Goal: Task Accomplishment & Management: Manage account settings

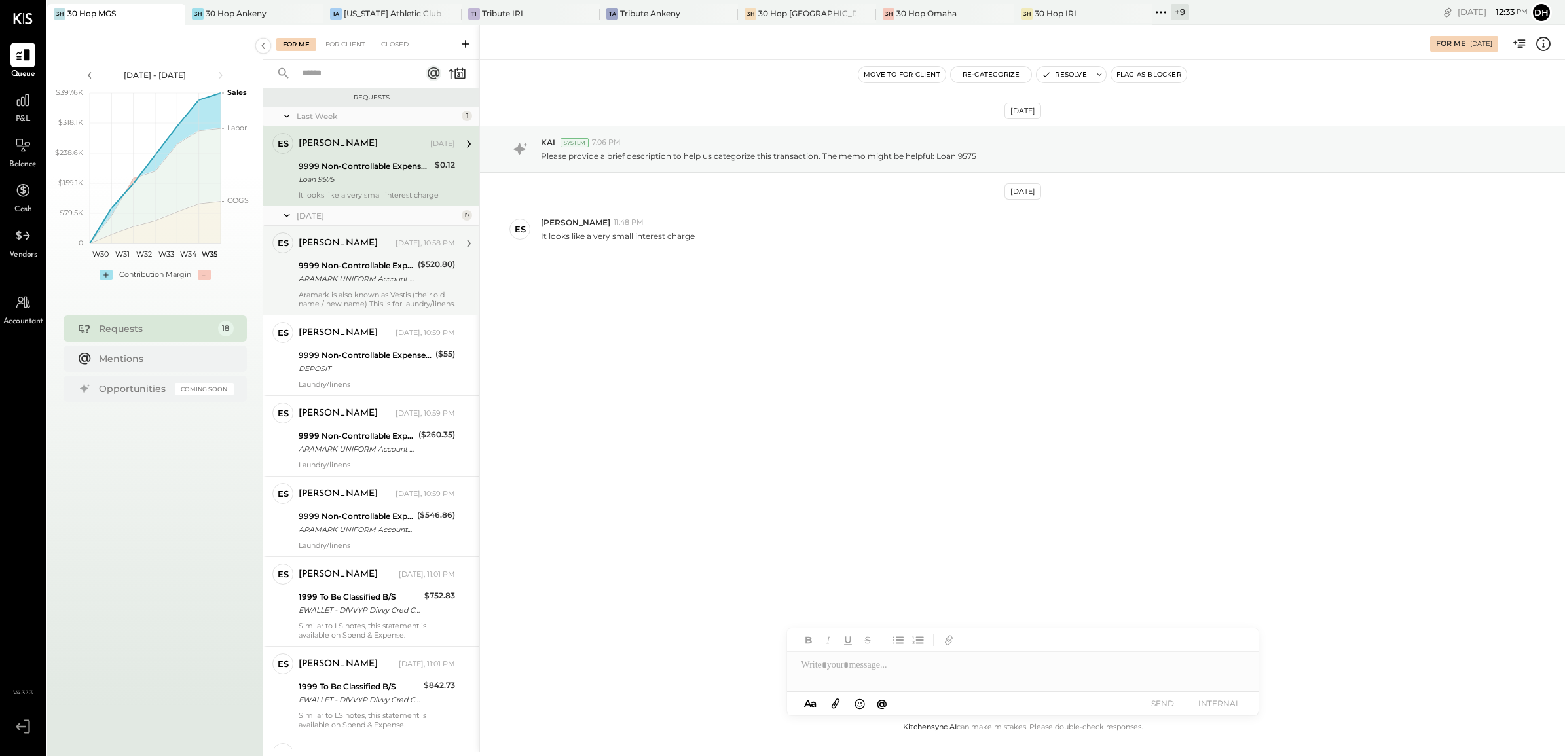
click at [359, 264] on div "9999 Non-Controllable Expenses:Other Income and Expenses:To Be Classified P&L" at bounding box center [356, 265] width 115 height 13
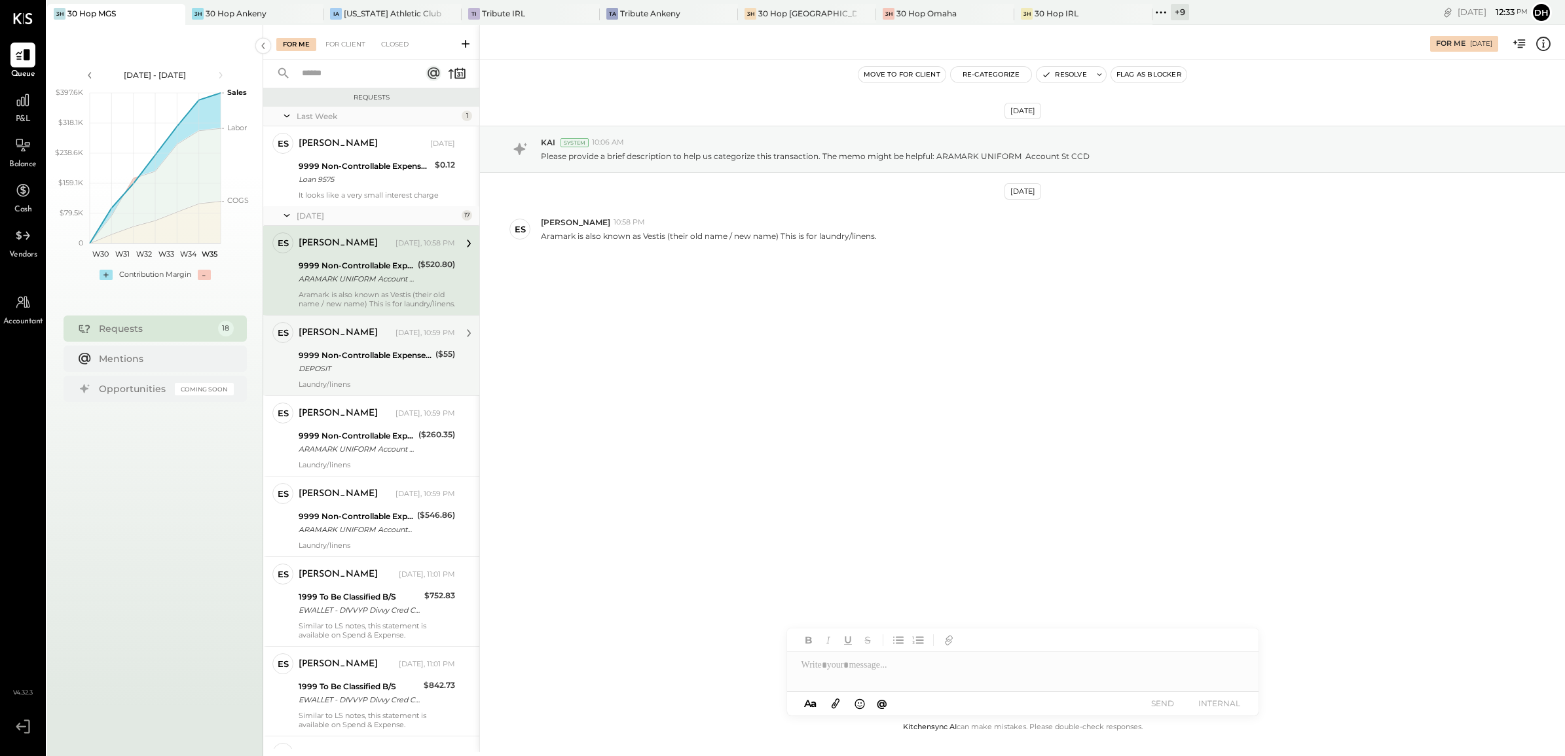
click at [335, 367] on div "DEPOSIT" at bounding box center [365, 368] width 133 height 13
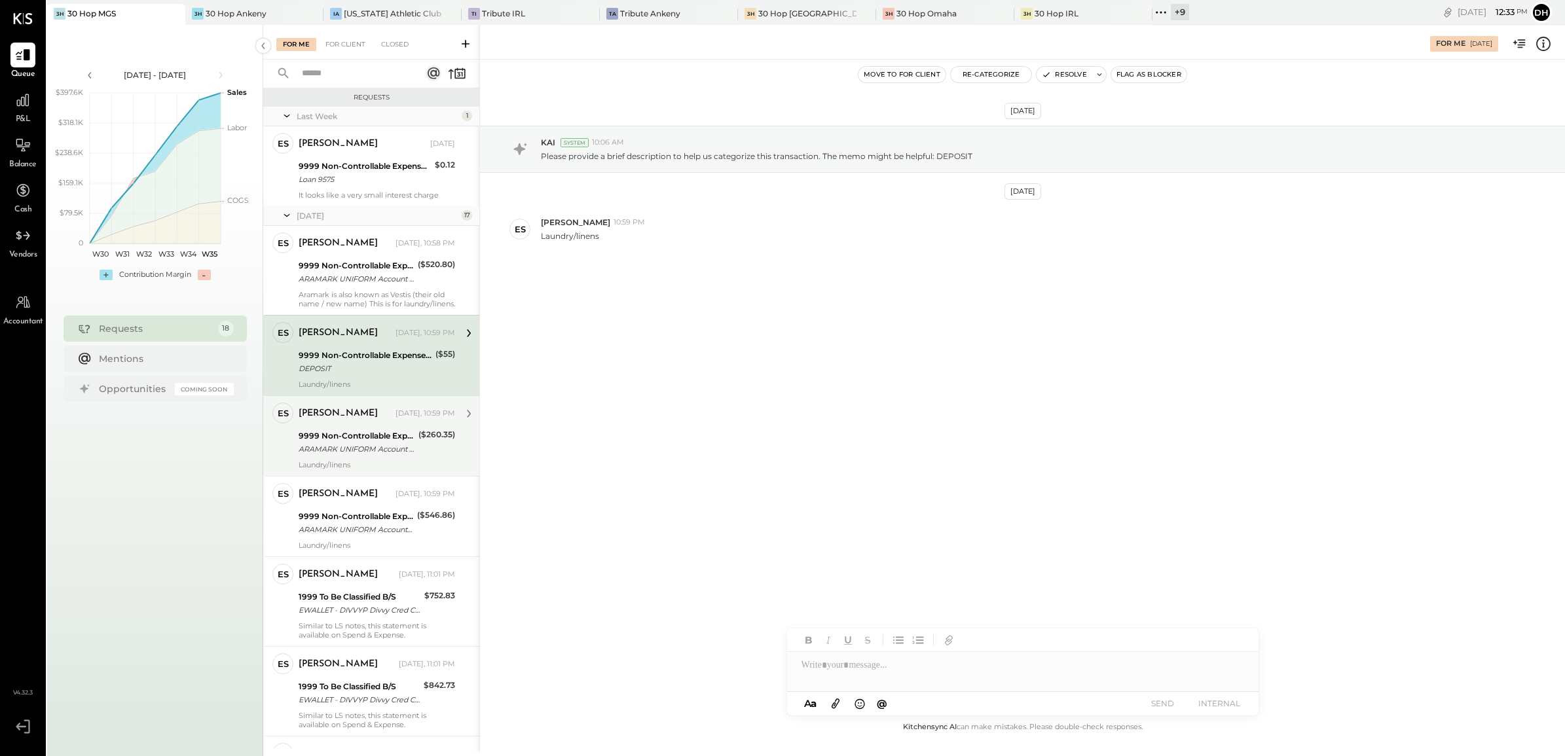
click at [324, 429] on div "9999 Non-Controllable Expenses:Other Income and Expenses:To Be Classified P&L A…" at bounding box center [357, 442] width 116 height 29
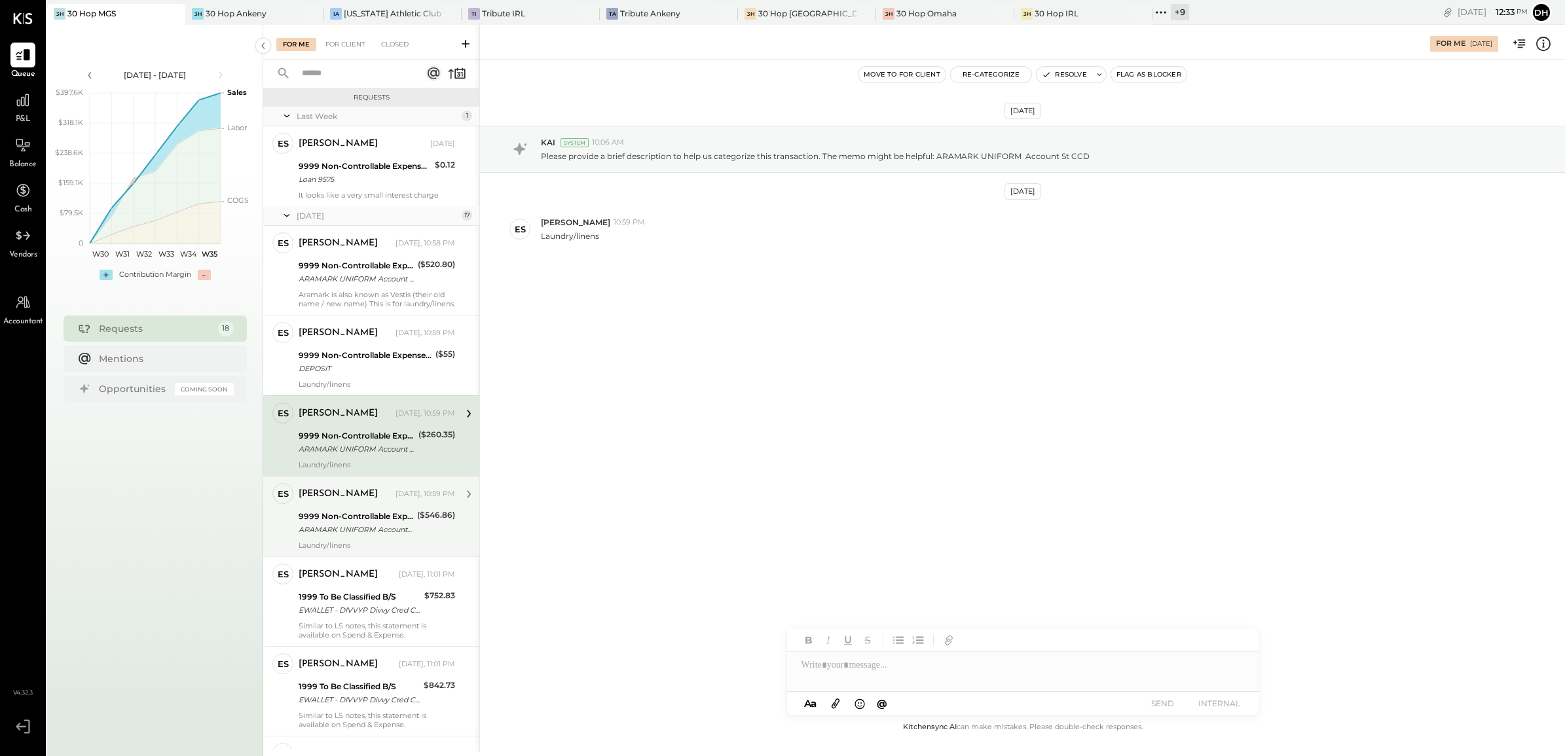
click at [325, 519] on div "9999 Non-Controllable Expenses:Other Income and Expenses:To Be Classified P&L" at bounding box center [356, 516] width 115 height 13
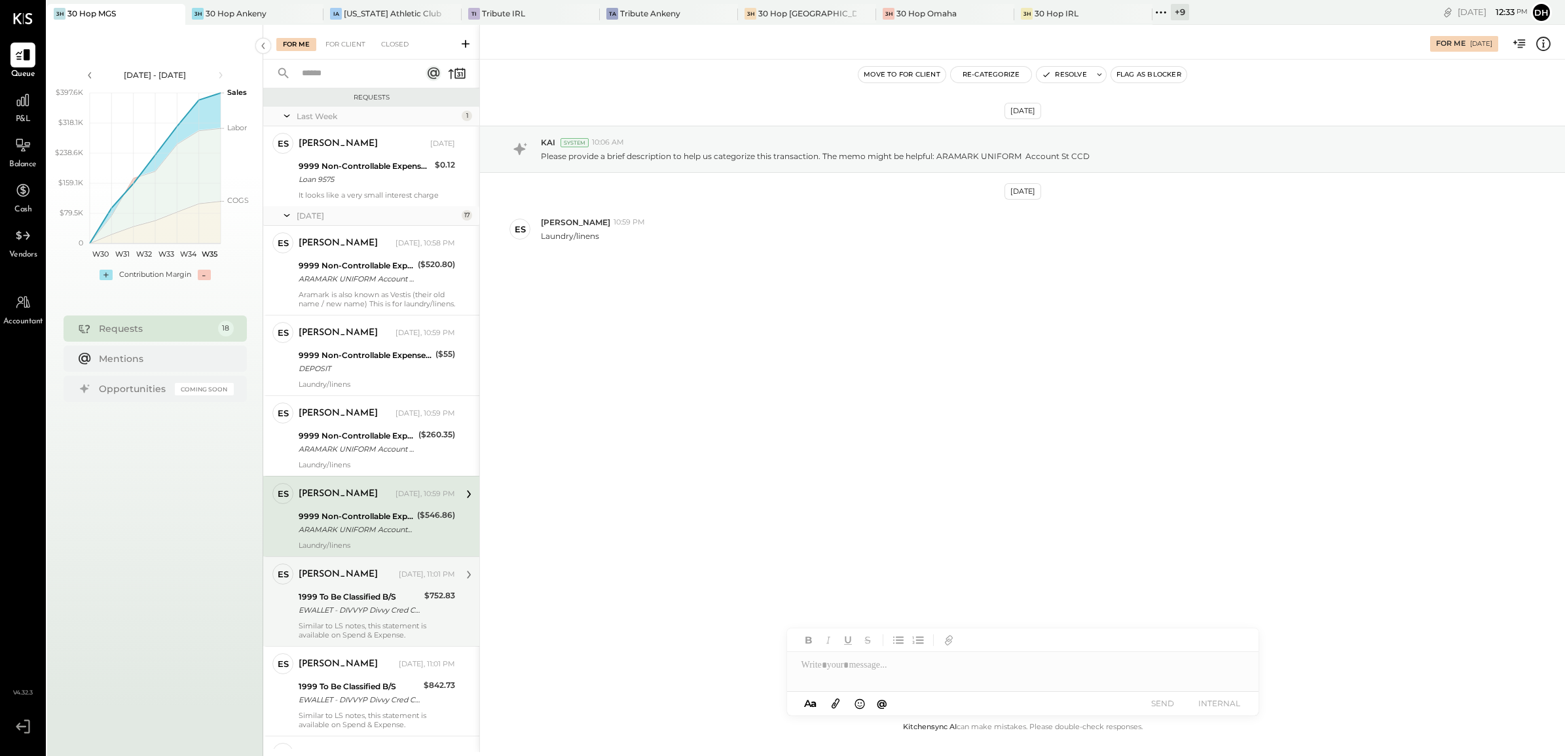
click at [331, 590] on div "1999 To Be Classified B/S EWALLET - DIVVYP Divvy Cred CCD" at bounding box center [360, 603] width 122 height 29
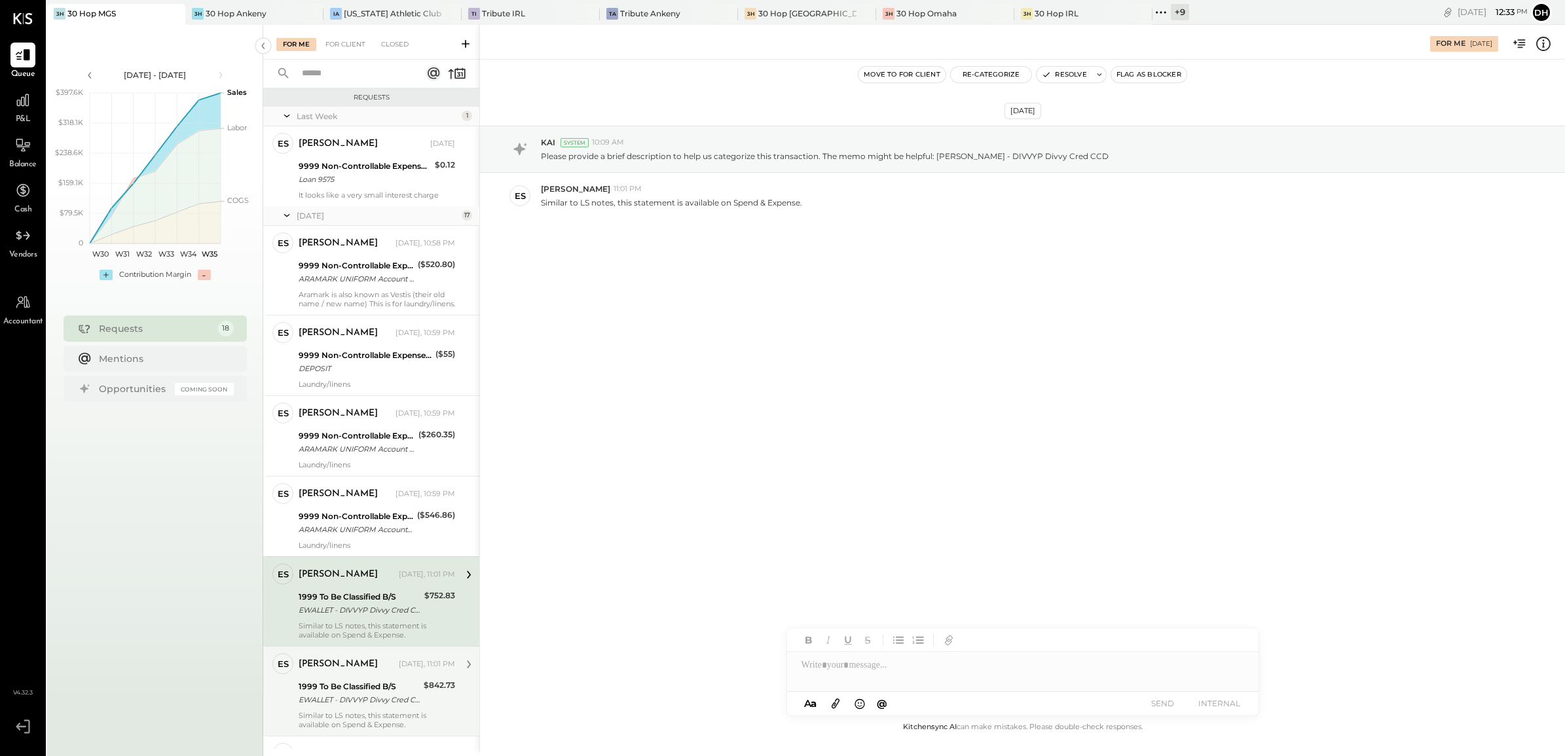
click at [326, 673] on div "[PERSON_NAME] [DATE], 11:01 PM" at bounding box center [377, 664] width 157 height 18
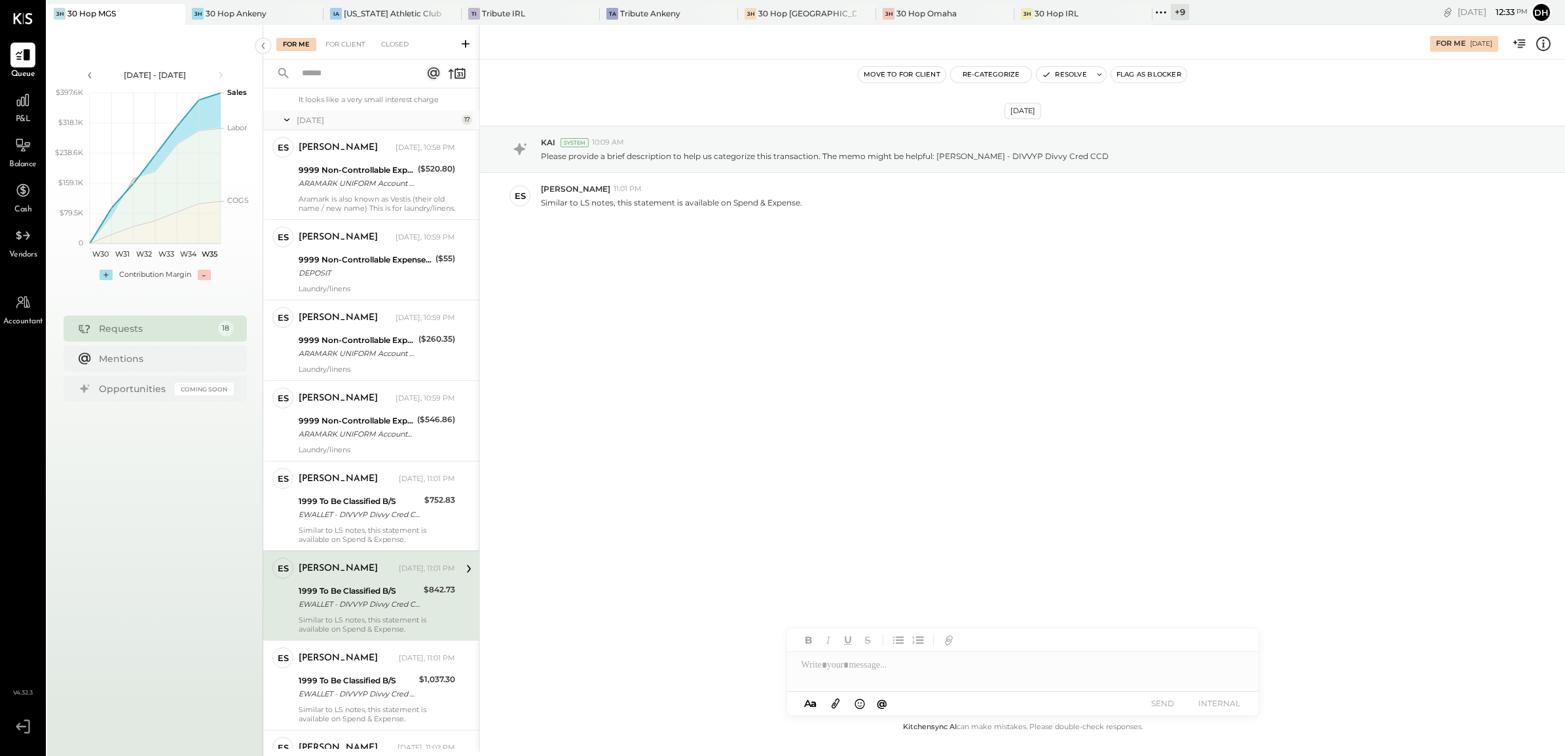
scroll to position [246, 0]
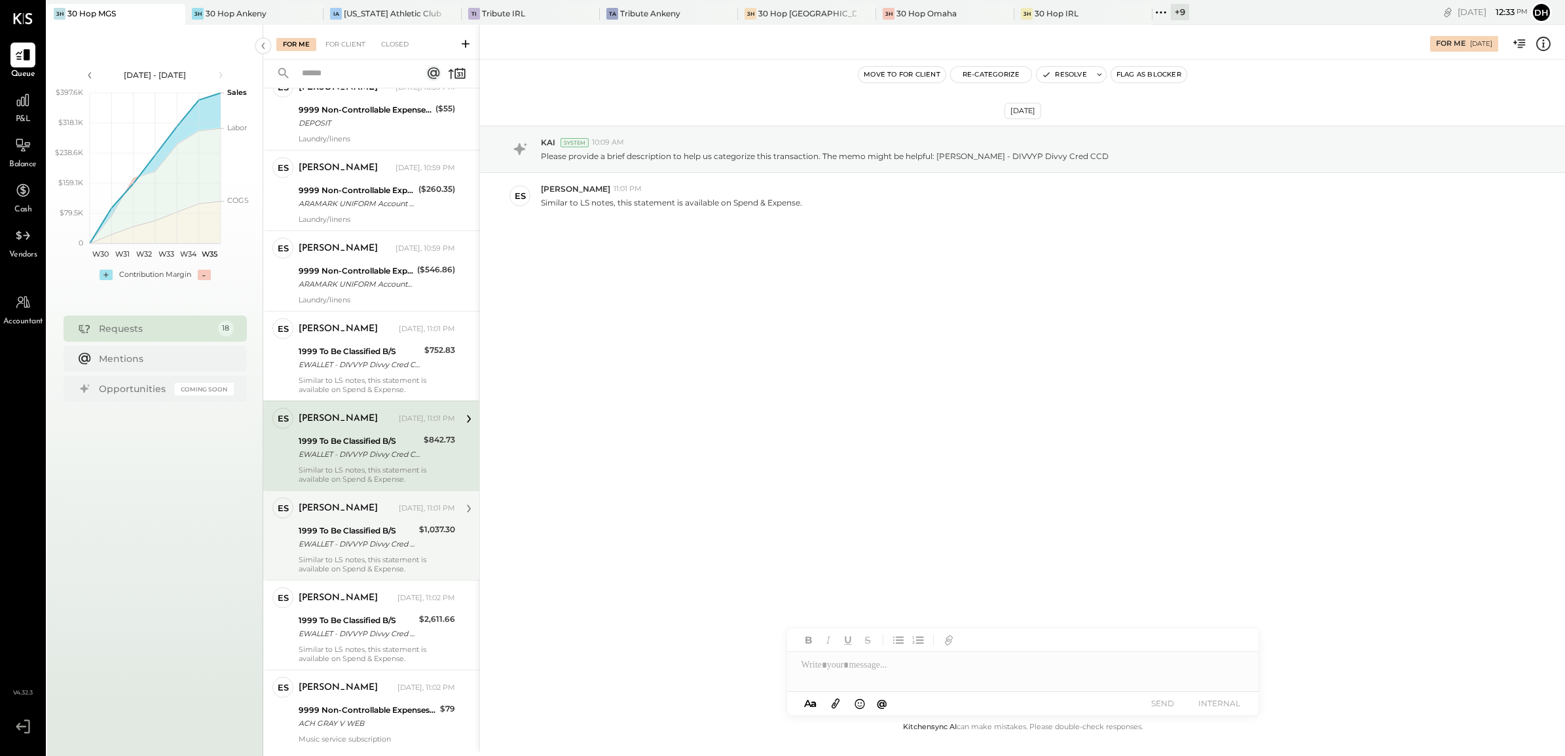
click at [344, 542] on div "EWALLET - DIVVYP Divvy Cred CCD" at bounding box center [357, 544] width 117 height 13
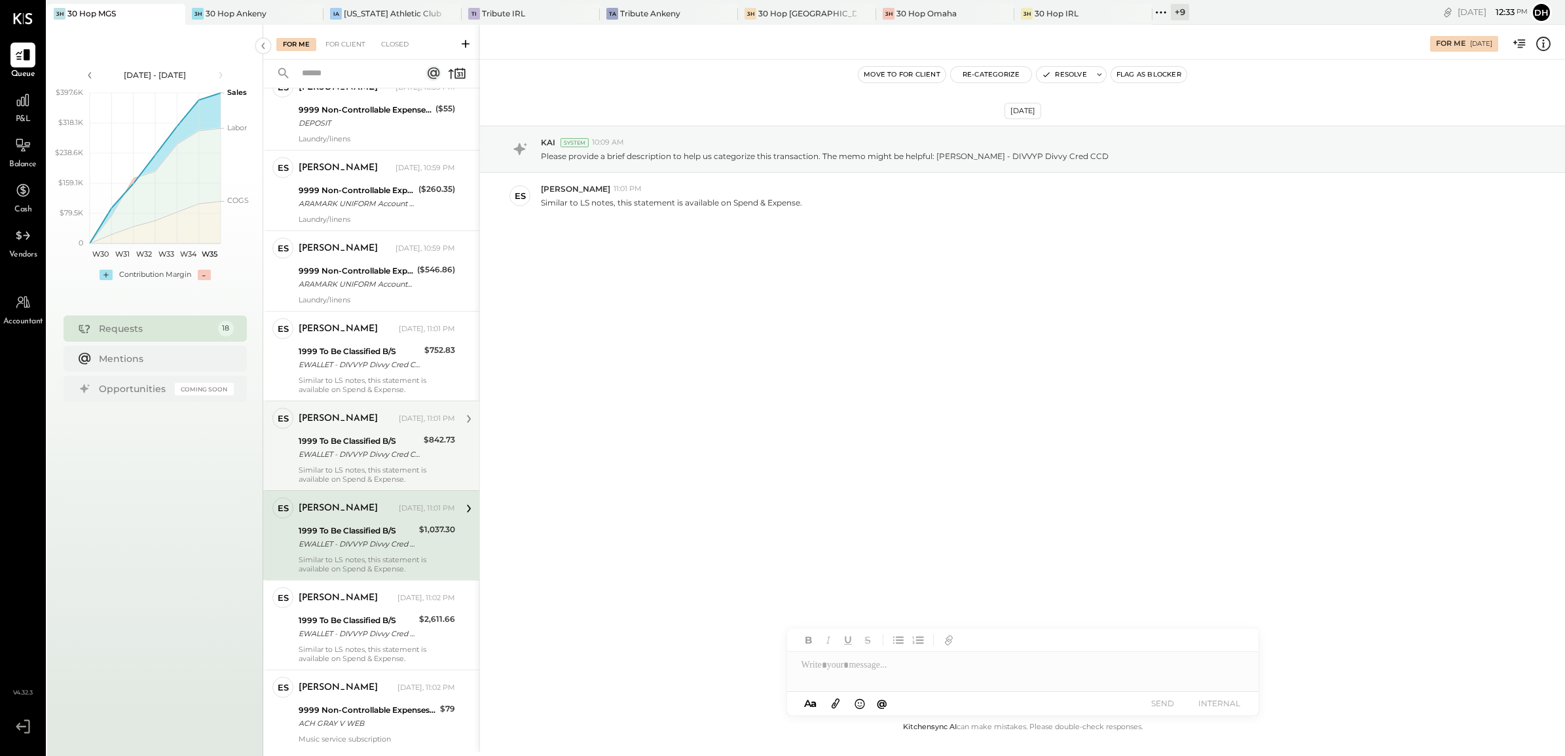
click at [354, 434] on div "1999 To Be Classified B/S EWALLET - DIVVYP Divvy Cred CCD" at bounding box center [359, 447] width 121 height 29
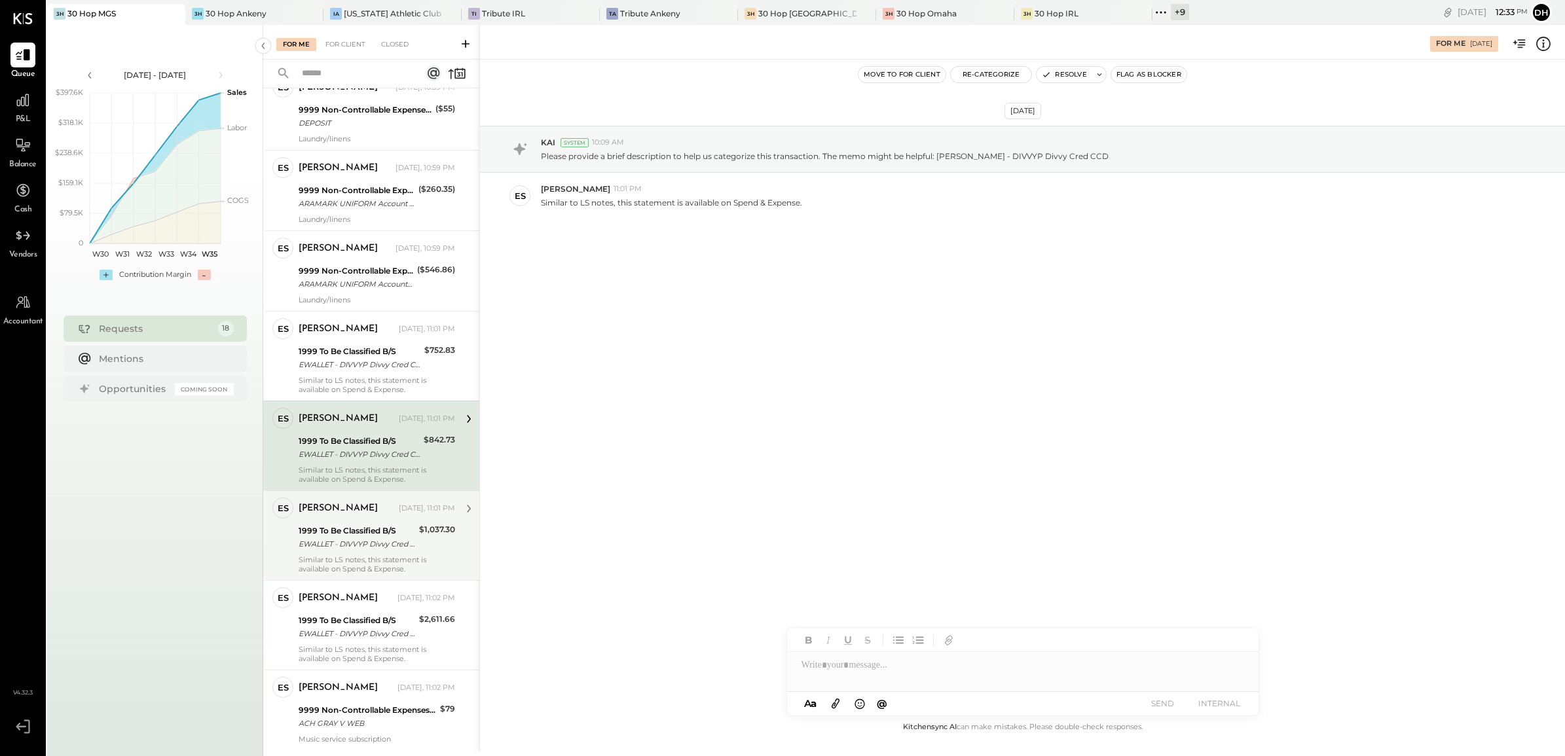
click at [358, 528] on div "1999 To Be Classified B/S" at bounding box center [357, 531] width 117 height 13
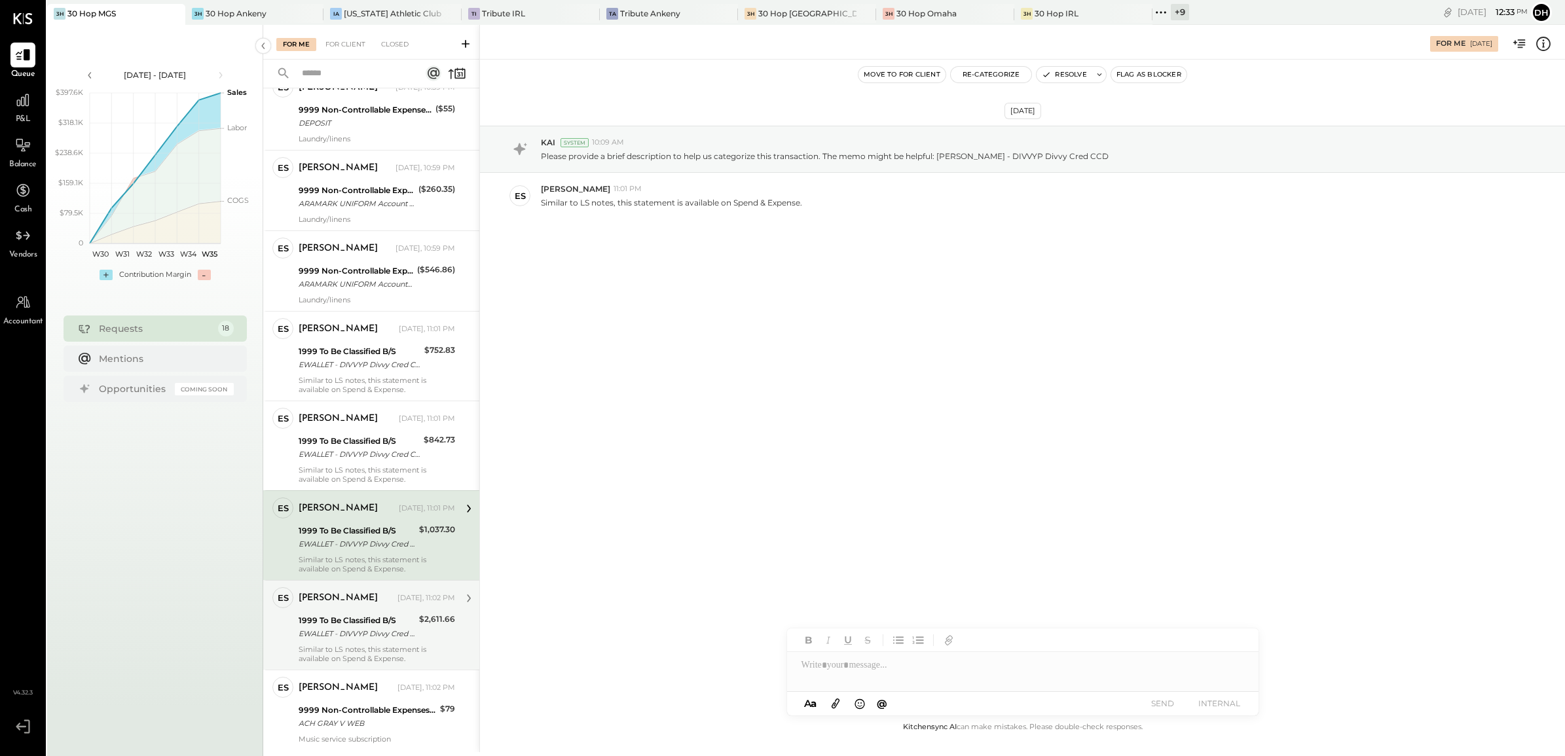
click at [349, 611] on div "[PERSON_NAME] [DATE], 11:02 PM 1999 To Be Classified B/S EWALLET - DIVVYP Divvy…" at bounding box center [377, 625] width 157 height 76
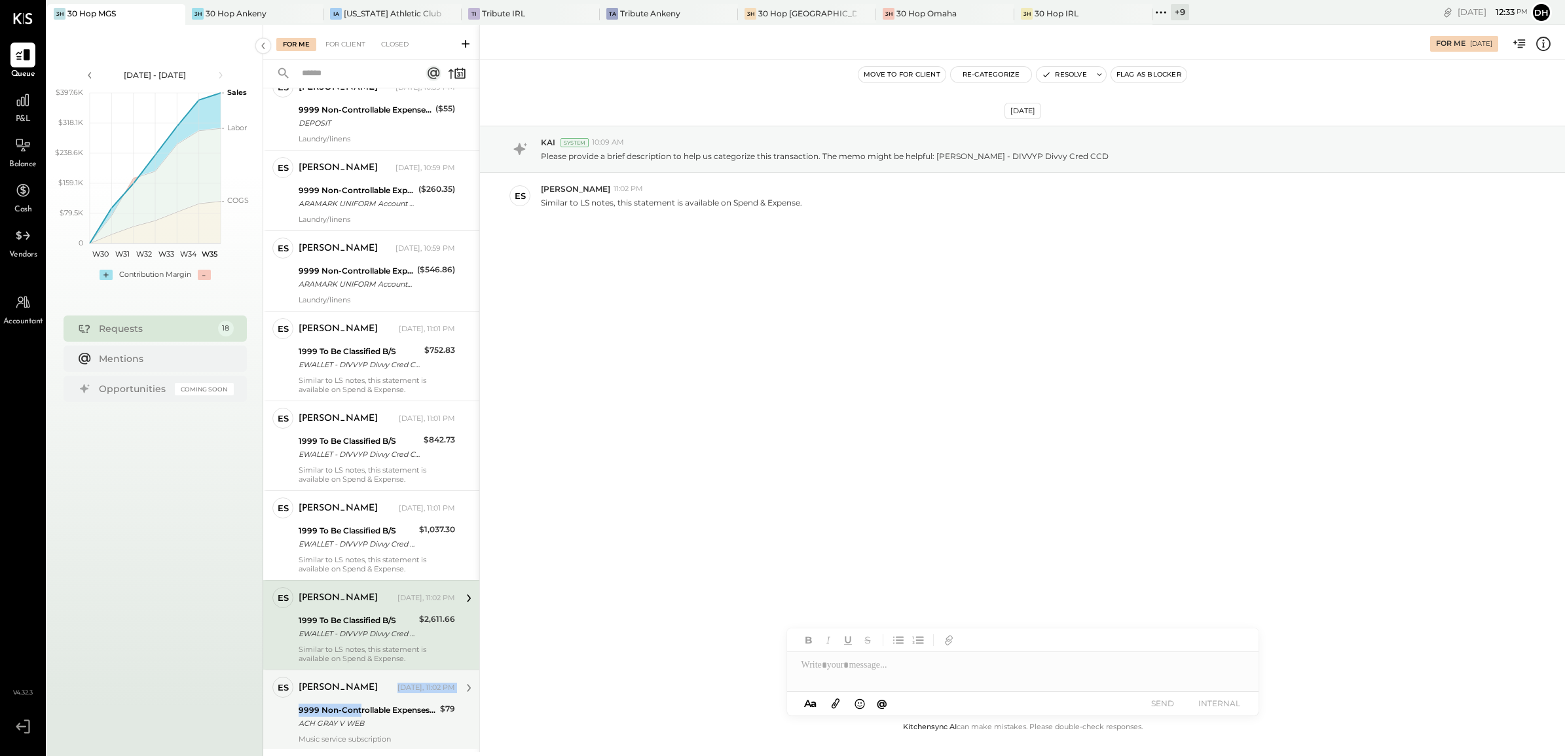
drag, startPoint x: 363, startPoint y: 694, endPoint x: 358, endPoint y: 705, distance: 11.7
click at [359, 705] on div "[PERSON_NAME] [DATE], 11:02 PM 9999 Non-Controllable Expenses:Other Income and …" at bounding box center [377, 710] width 157 height 67
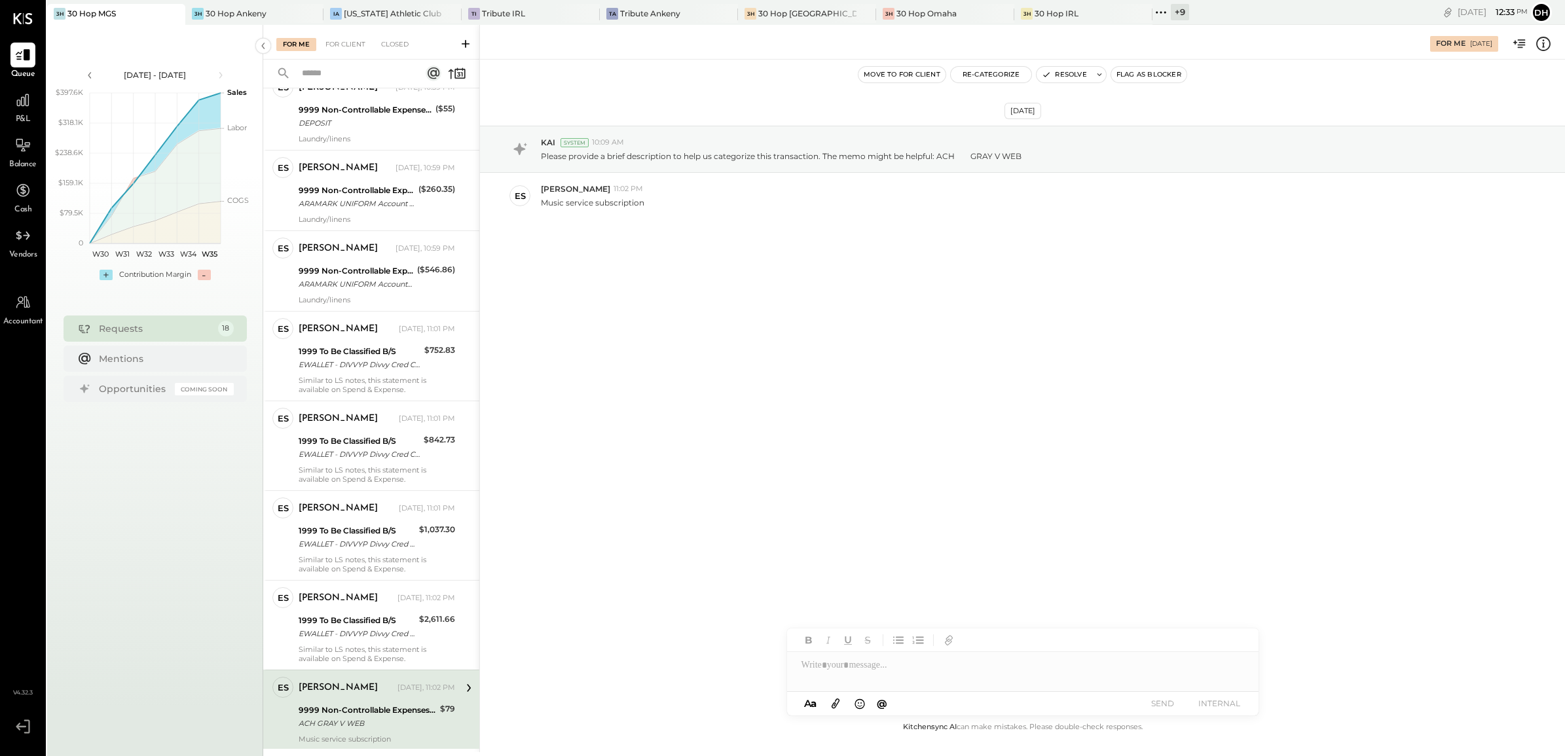
drag, startPoint x: 358, startPoint y: 705, endPoint x: 309, endPoint y: 695, distance: 50.1
click at [324, 701] on div "[PERSON_NAME] [DATE], 11:02 PM 9999 Non-Controllable Expenses:Other Income and …" at bounding box center [377, 710] width 157 height 67
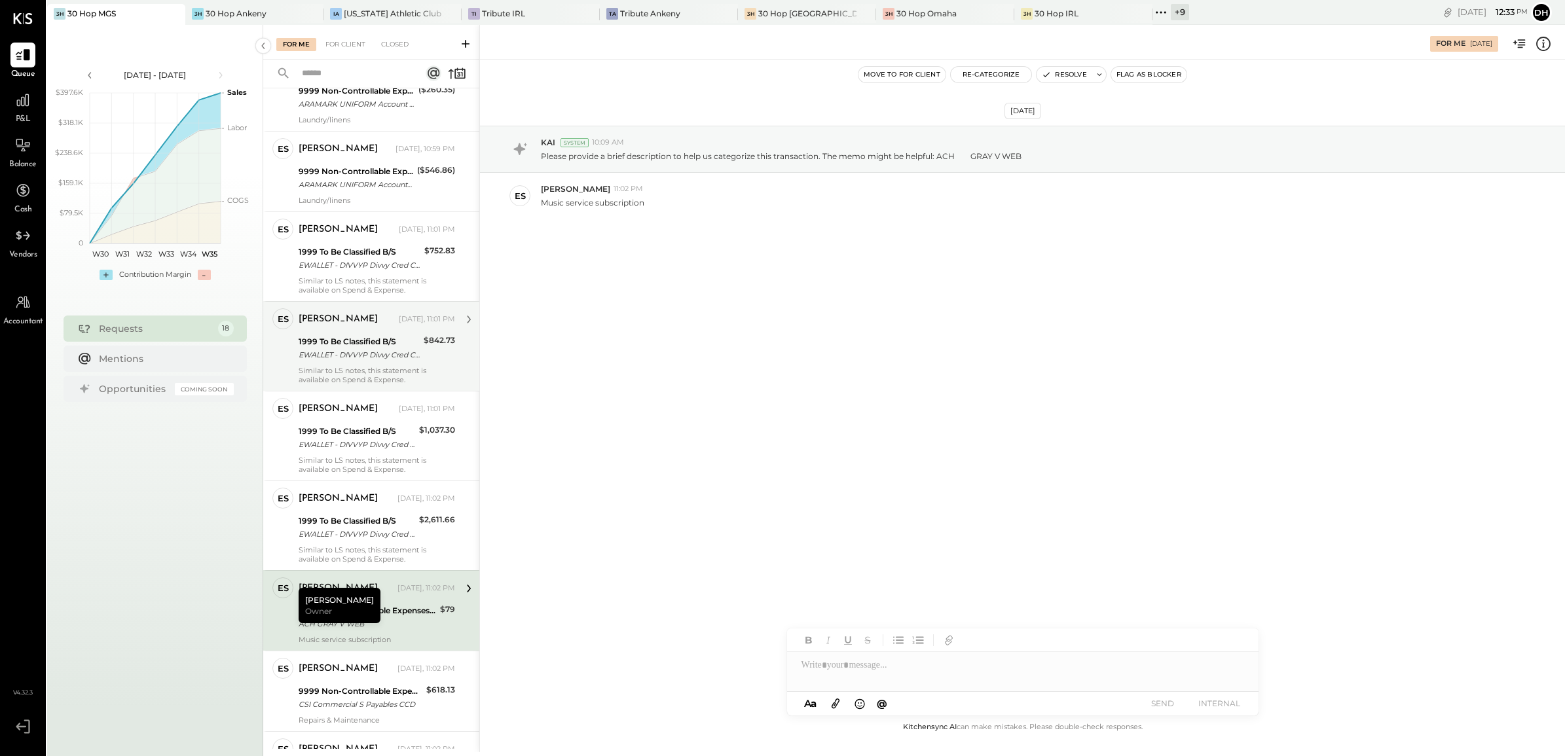
scroll to position [655, 0]
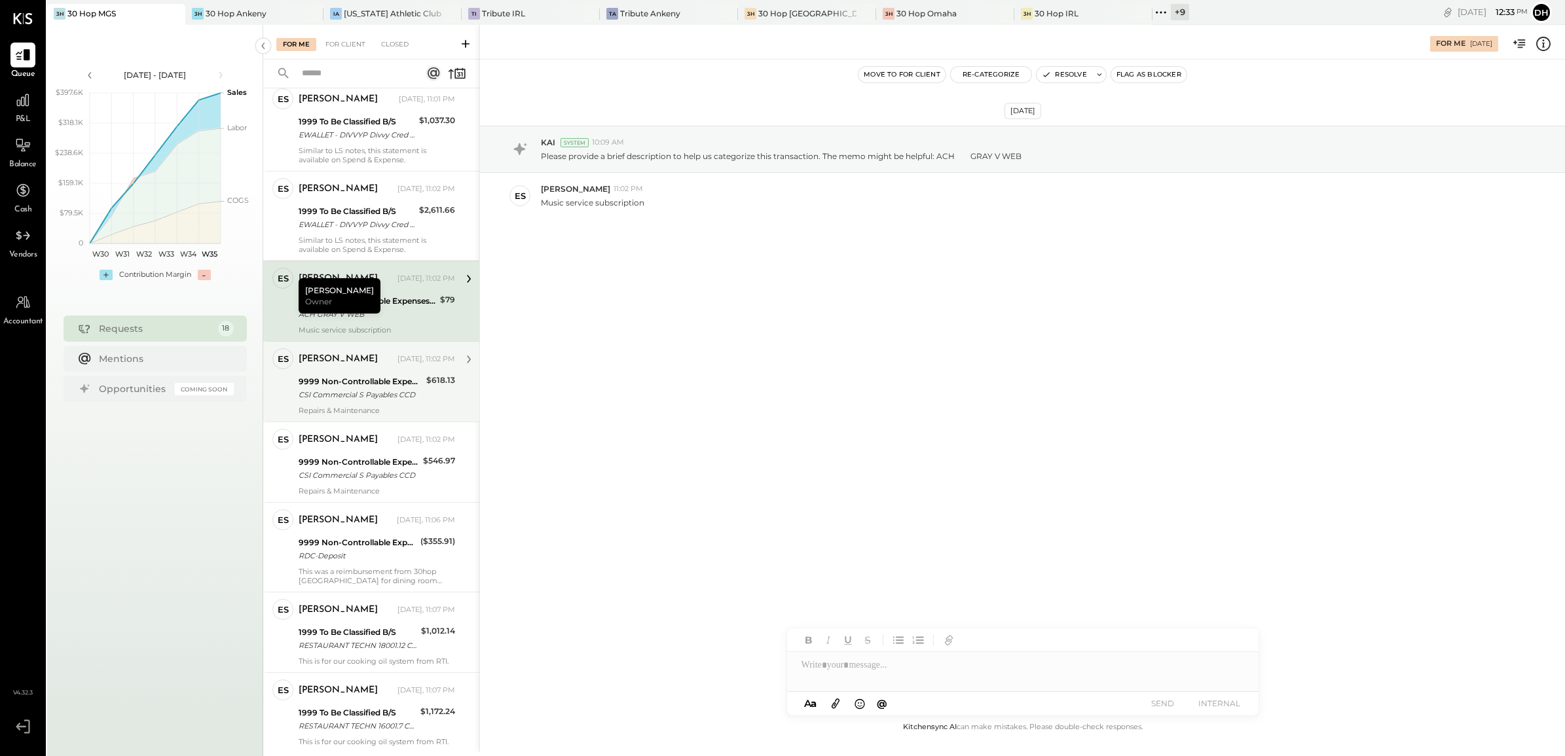
click at [345, 391] on div "CSI Commercial S Payables CCD" at bounding box center [361, 394] width 124 height 13
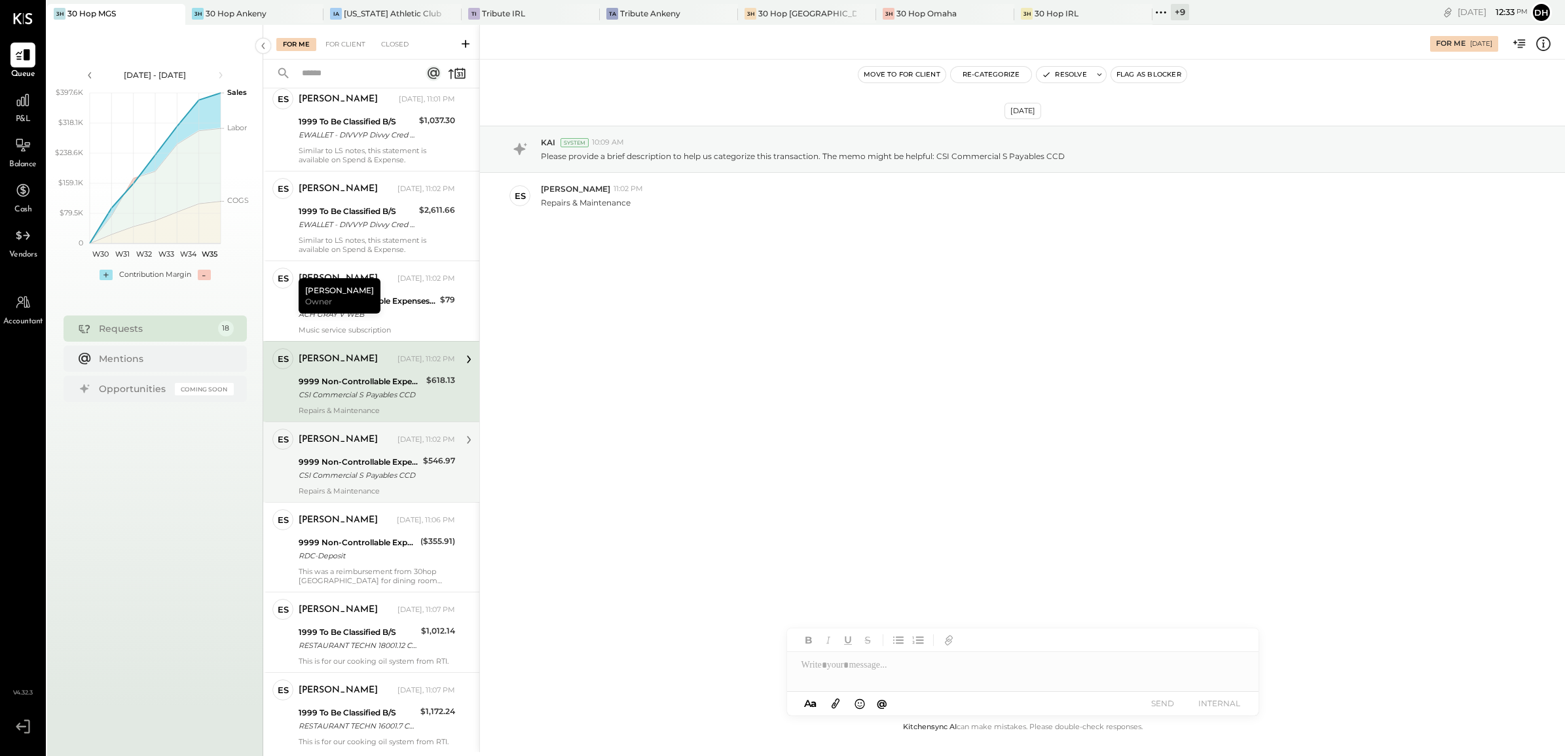
click at [338, 443] on div "[PERSON_NAME]" at bounding box center [338, 439] width 79 height 13
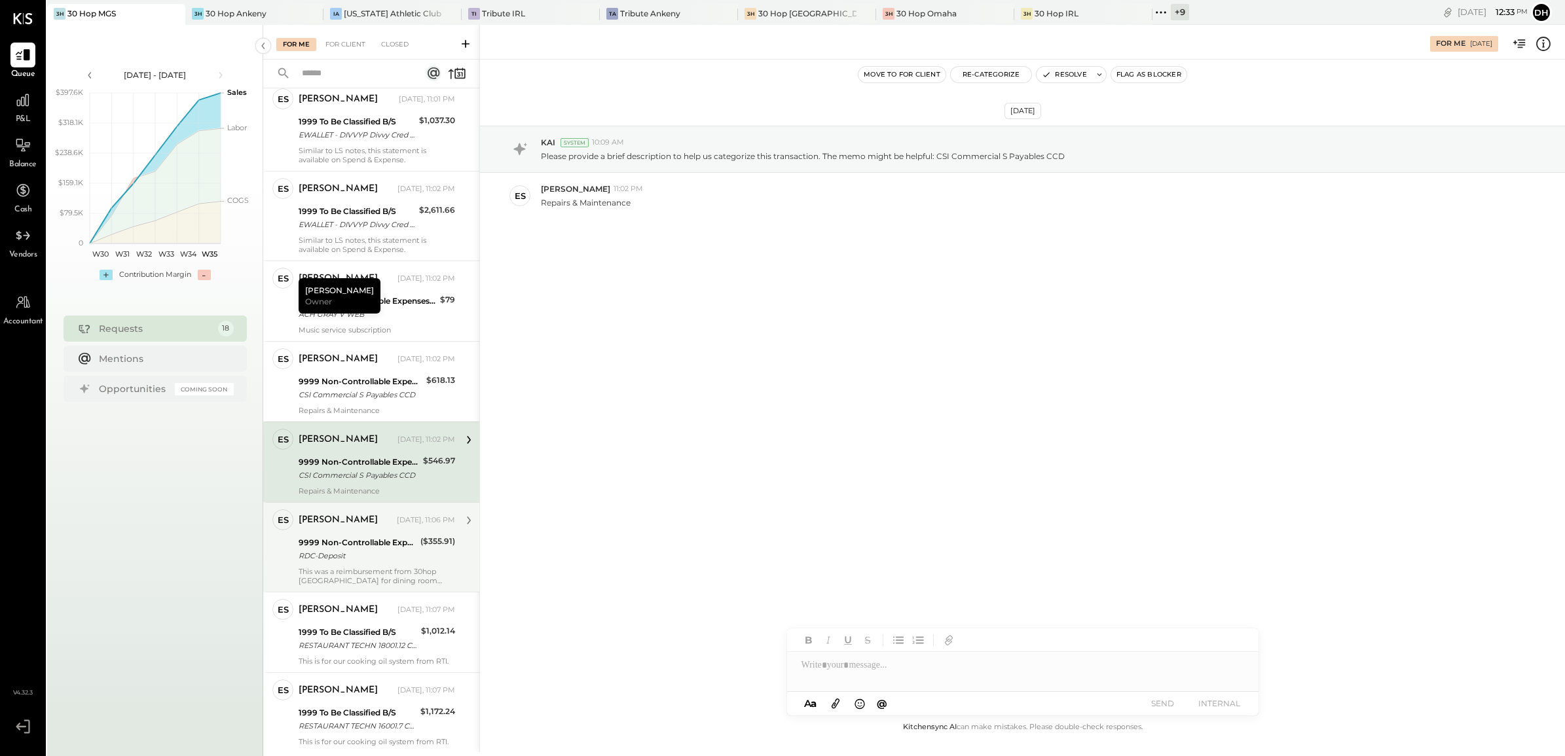
click at [333, 530] on div "[PERSON_NAME] [DATE], 11:06 PM" at bounding box center [377, 520] width 157 height 18
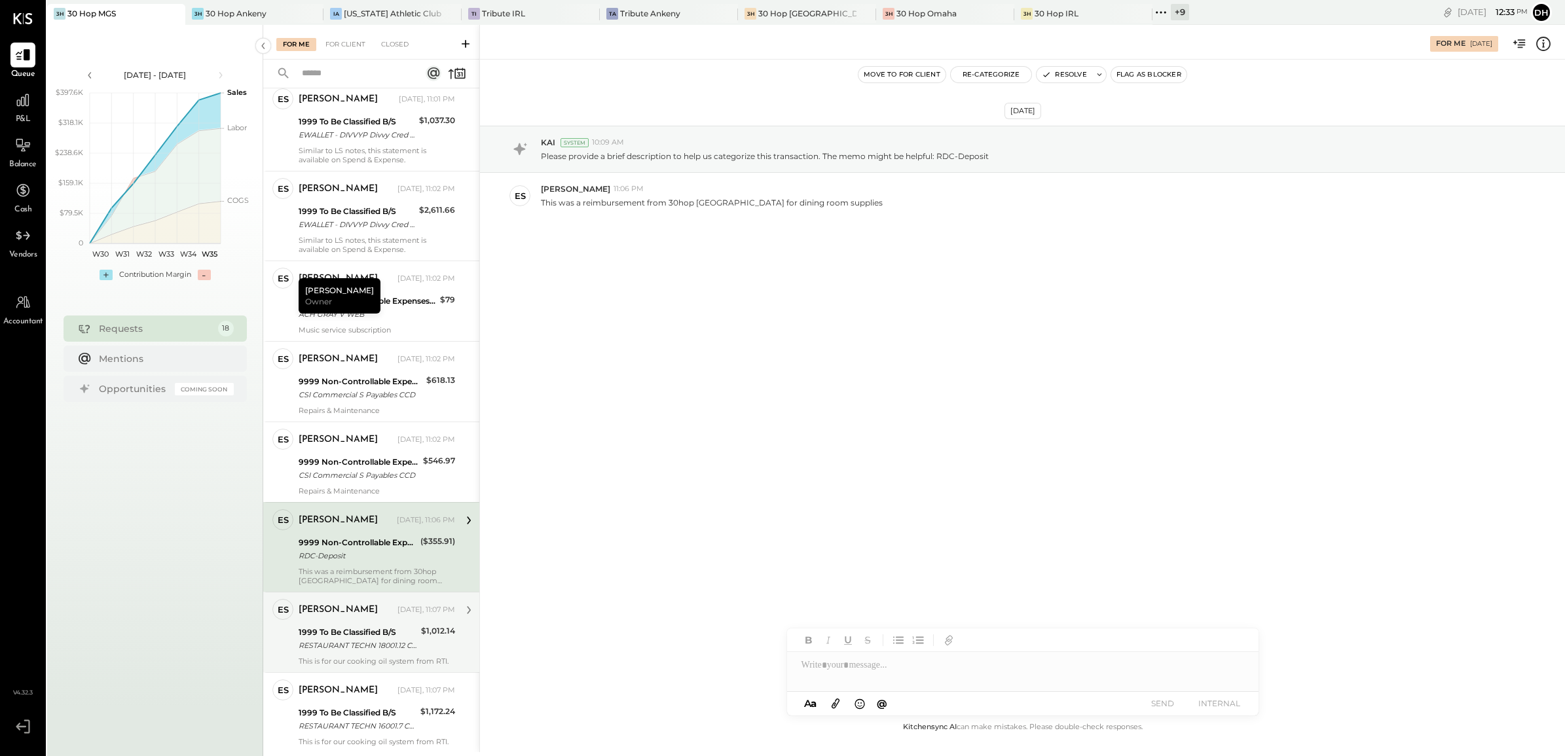
click at [342, 632] on div "1999 To Be Classified B/S" at bounding box center [358, 632] width 119 height 13
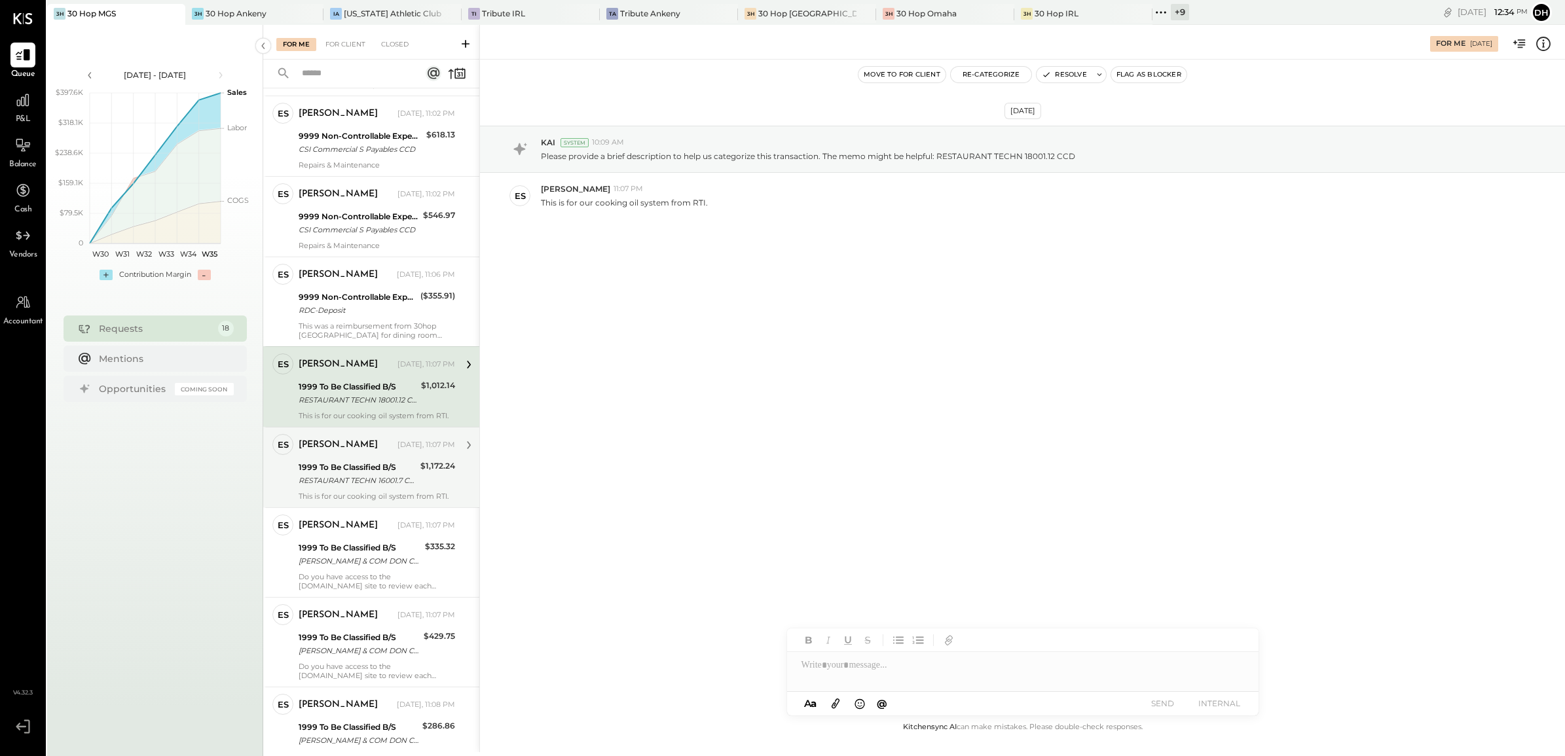
scroll to position [970, 0]
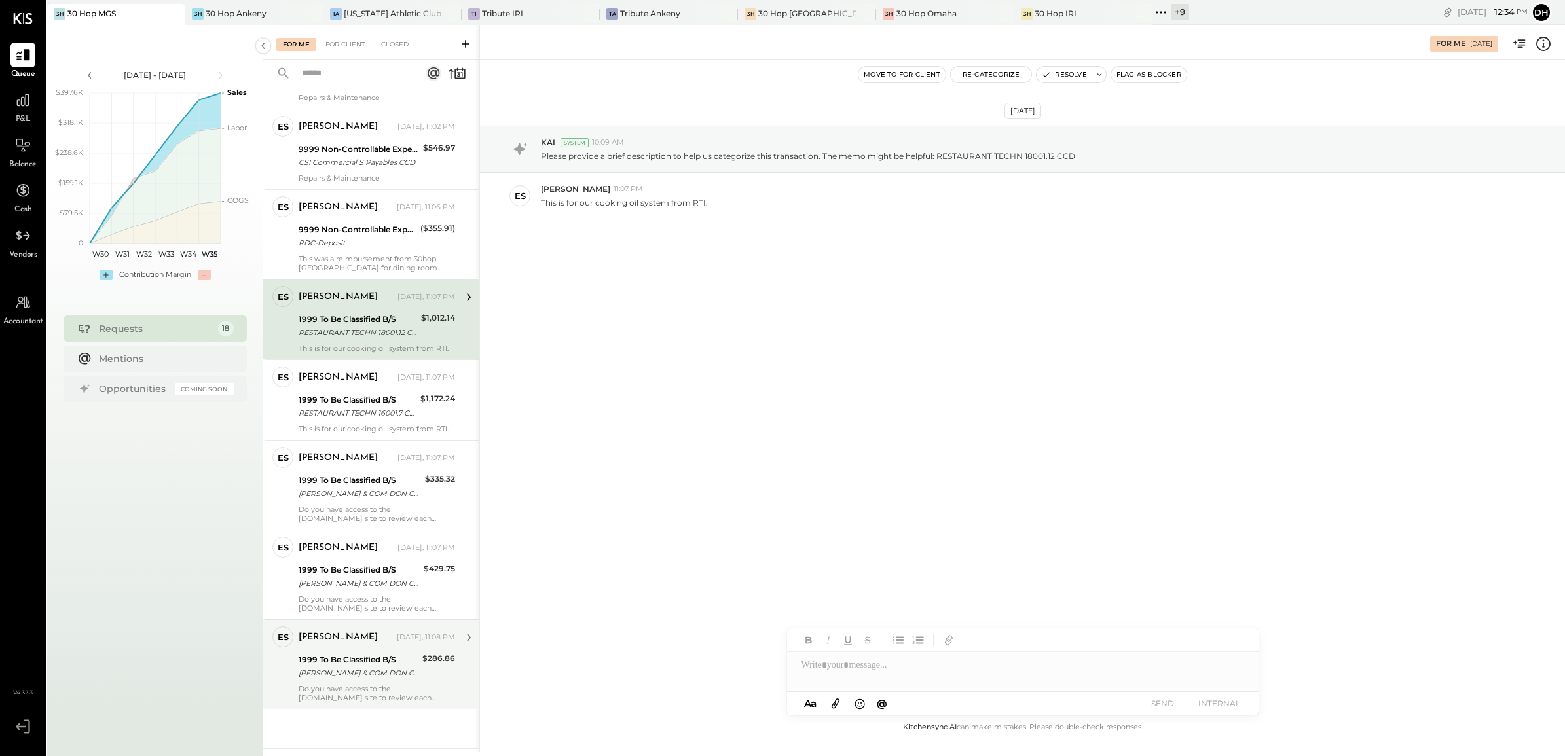
click at [335, 638] on div "[PERSON_NAME]" at bounding box center [338, 637] width 79 height 13
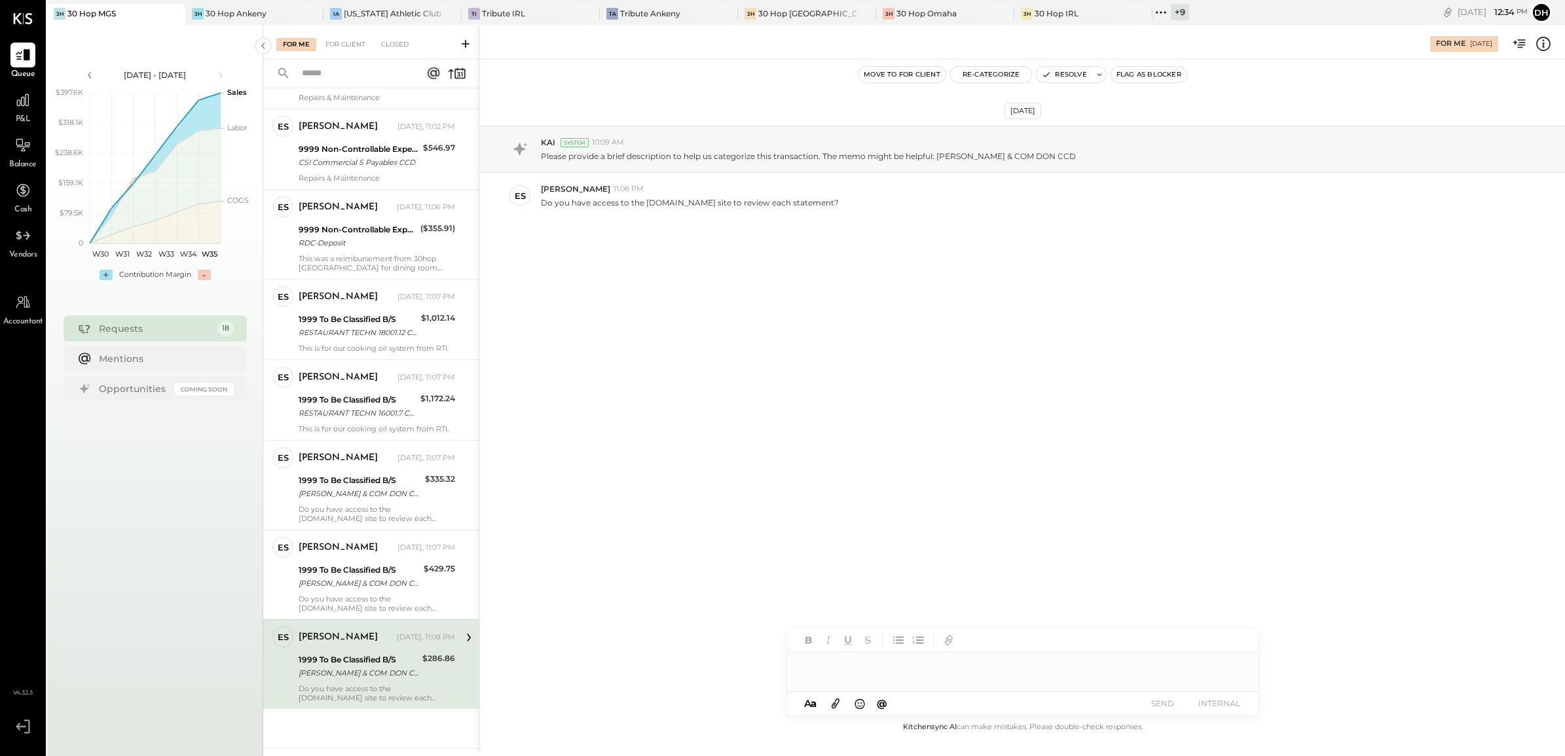
click at [837, 673] on div at bounding box center [1022, 665] width 471 height 26
click at [718, 475] on div "[DATE] KAI System 10:09 AM Please provide a brief description to help us catego…" at bounding box center [1022, 390] width 1085 height 660
click at [1238, 669] on icon at bounding box center [1231, 667] width 16 height 16
click at [1232, 671] on icon at bounding box center [1231, 677] width 16 height 16
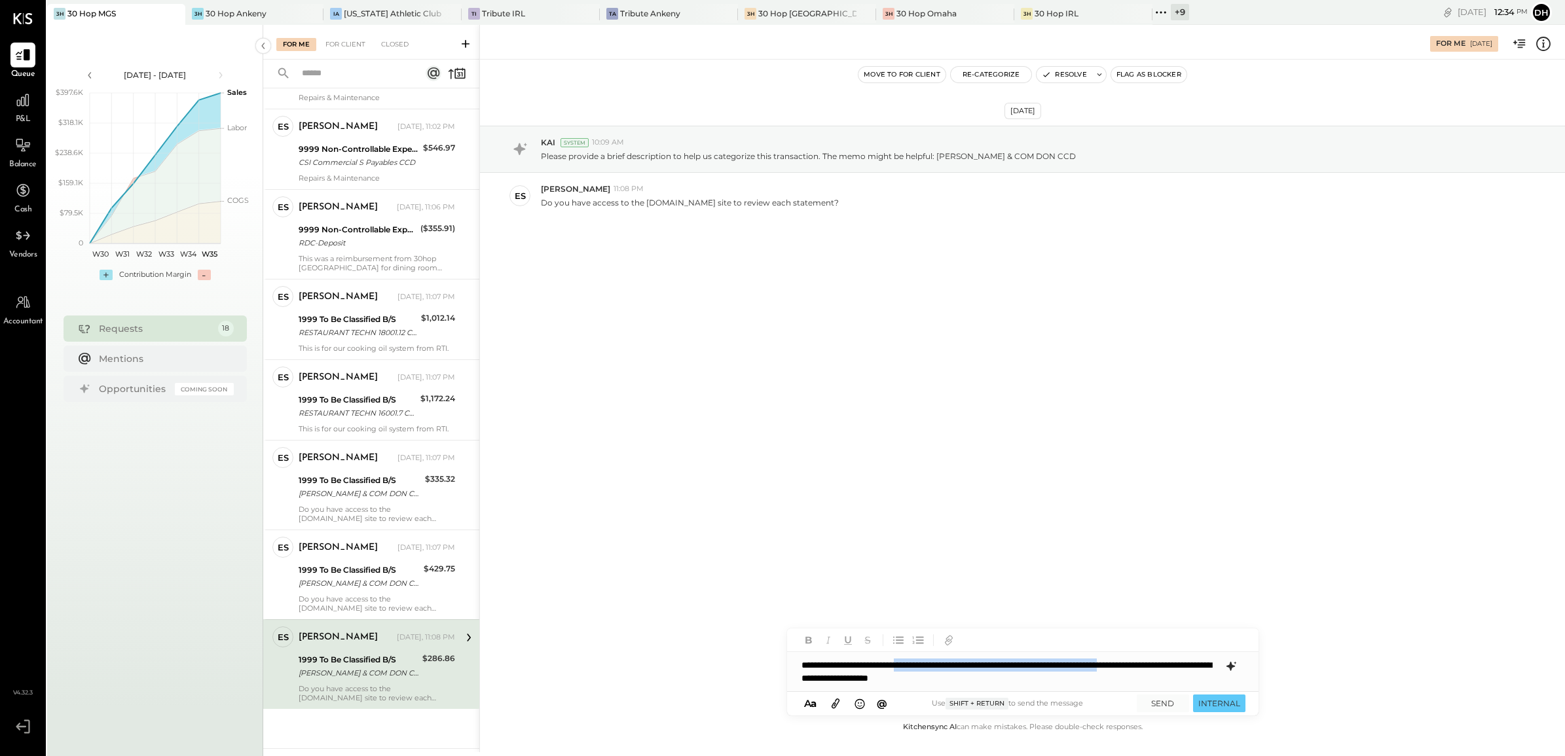
drag, startPoint x: 935, startPoint y: 660, endPoint x: 565, endPoint y: 674, distance: 370.3
click at [565, 674] on div "For Me [DATE] Move to for client Re-Categorize Resolve Flag as Blocker [DATE] K…" at bounding box center [1022, 389] width 1086 height 728
click at [941, 671] on p "**********" at bounding box center [1011, 672] width 418 height 26
click at [933, 669] on p "**********" at bounding box center [1011, 672] width 418 height 26
drag, startPoint x: 1065, startPoint y: 676, endPoint x: 583, endPoint y: 620, distance: 485.2
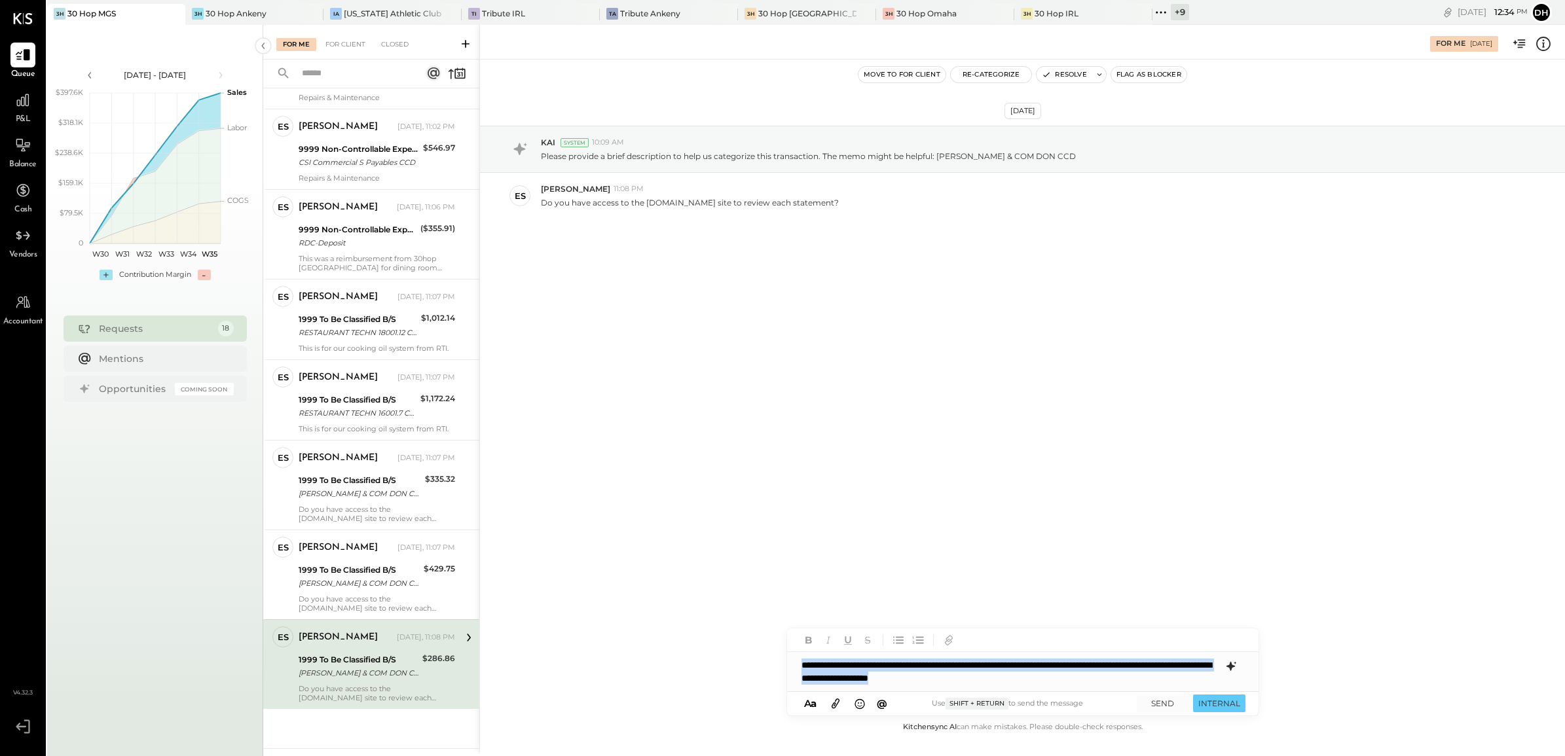
click at [583, 620] on div "For Me [DATE] Move to for client Re-Categorize Resolve Flag as Blocker [DATE] K…" at bounding box center [1022, 389] width 1086 height 728
click at [986, 665] on p "**********" at bounding box center [1011, 665] width 418 height 13
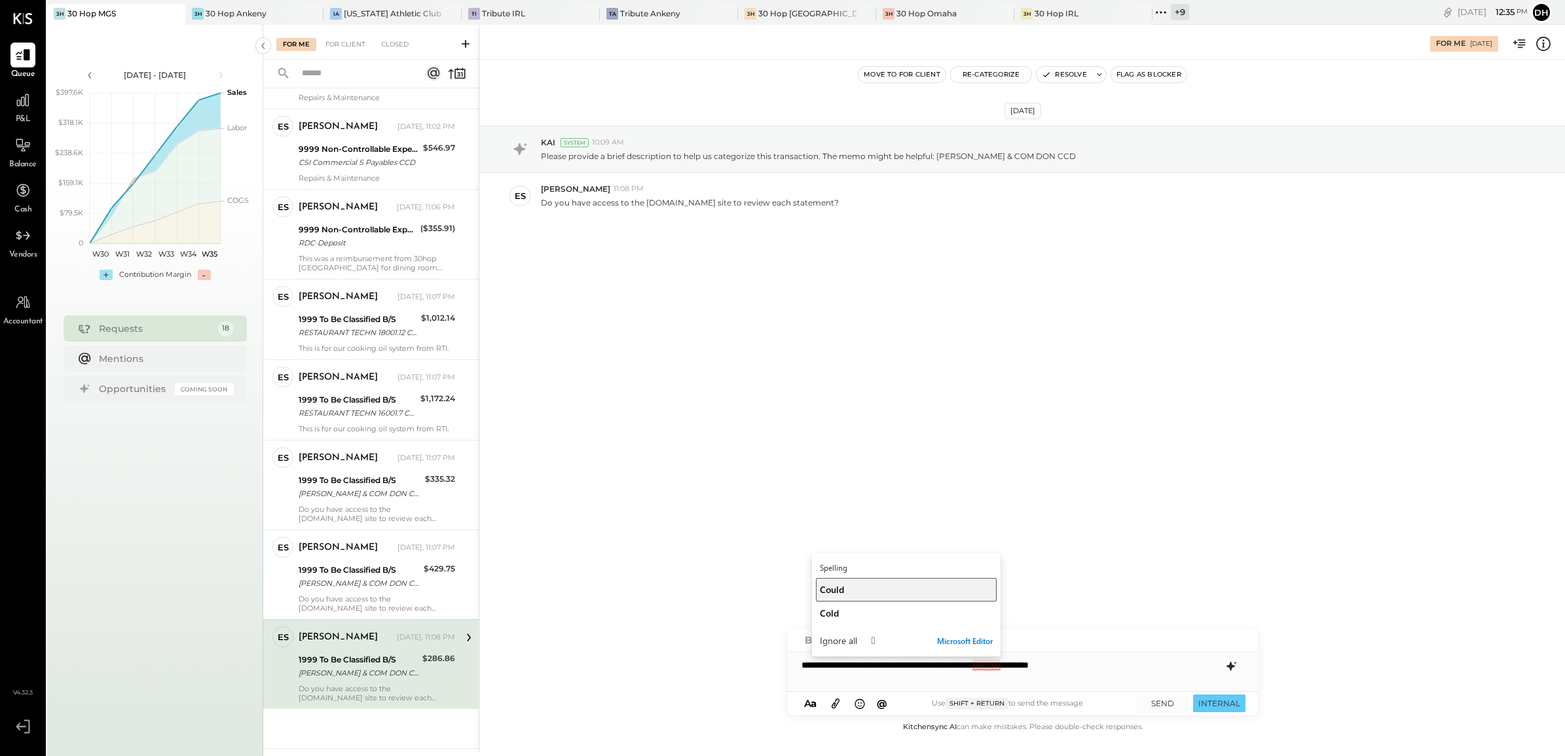
click at [862, 597] on button "Could" at bounding box center [906, 590] width 181 height 24
click at [1115, 665] on p "**********" at bounding box center [1011, 665] width 418 height 13
click at [1112, 667] on p "**********" at bounding box center [1011, 665] width 418 height 13
click at [1182, 704] on button "SEND" at bounding box center [1163, 704] width 52 height 18
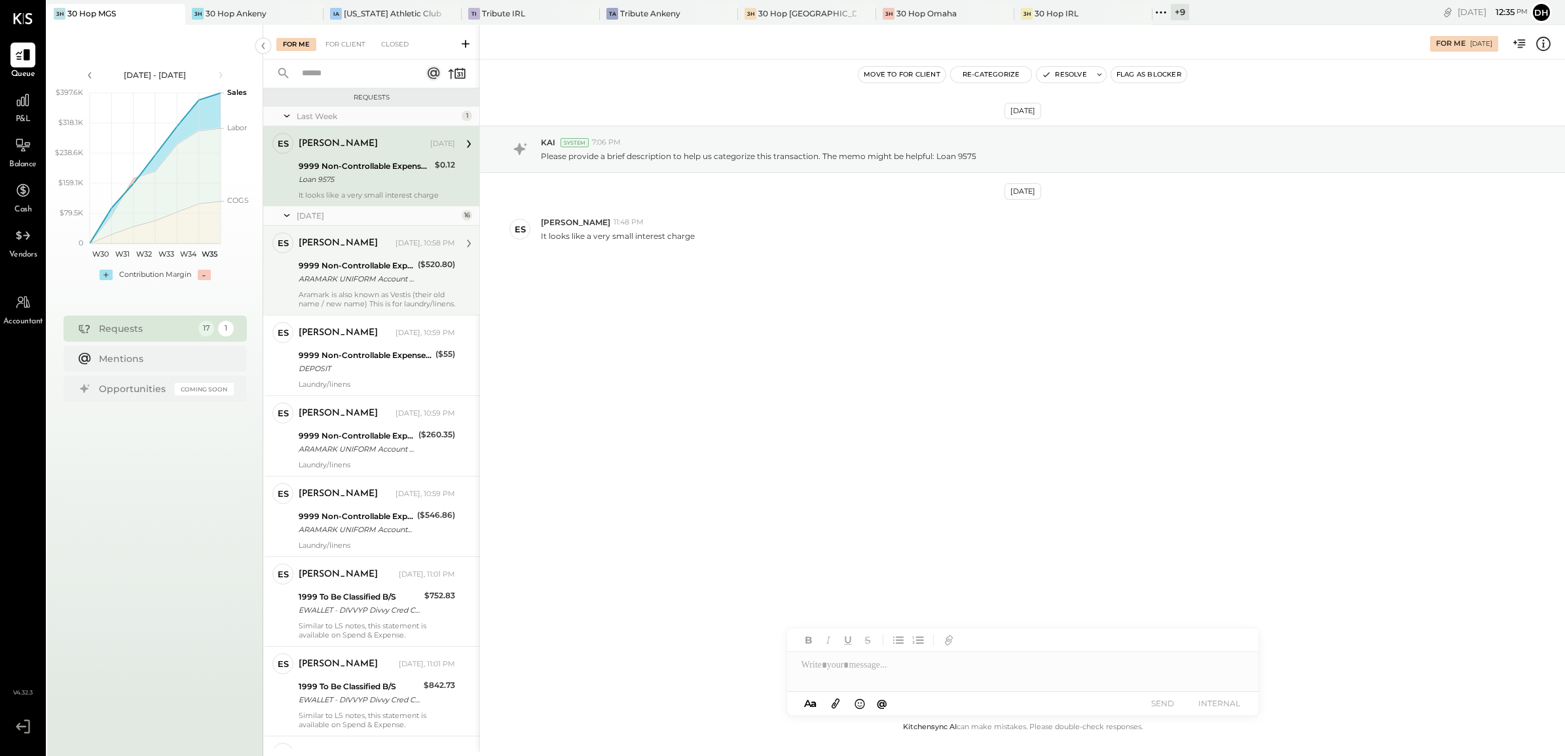
click at [348, 299] on div "Aramark is also known as Vestis (their old name / new name) This is for laundry…" at bounding box center [377, 299] width 157 height 18
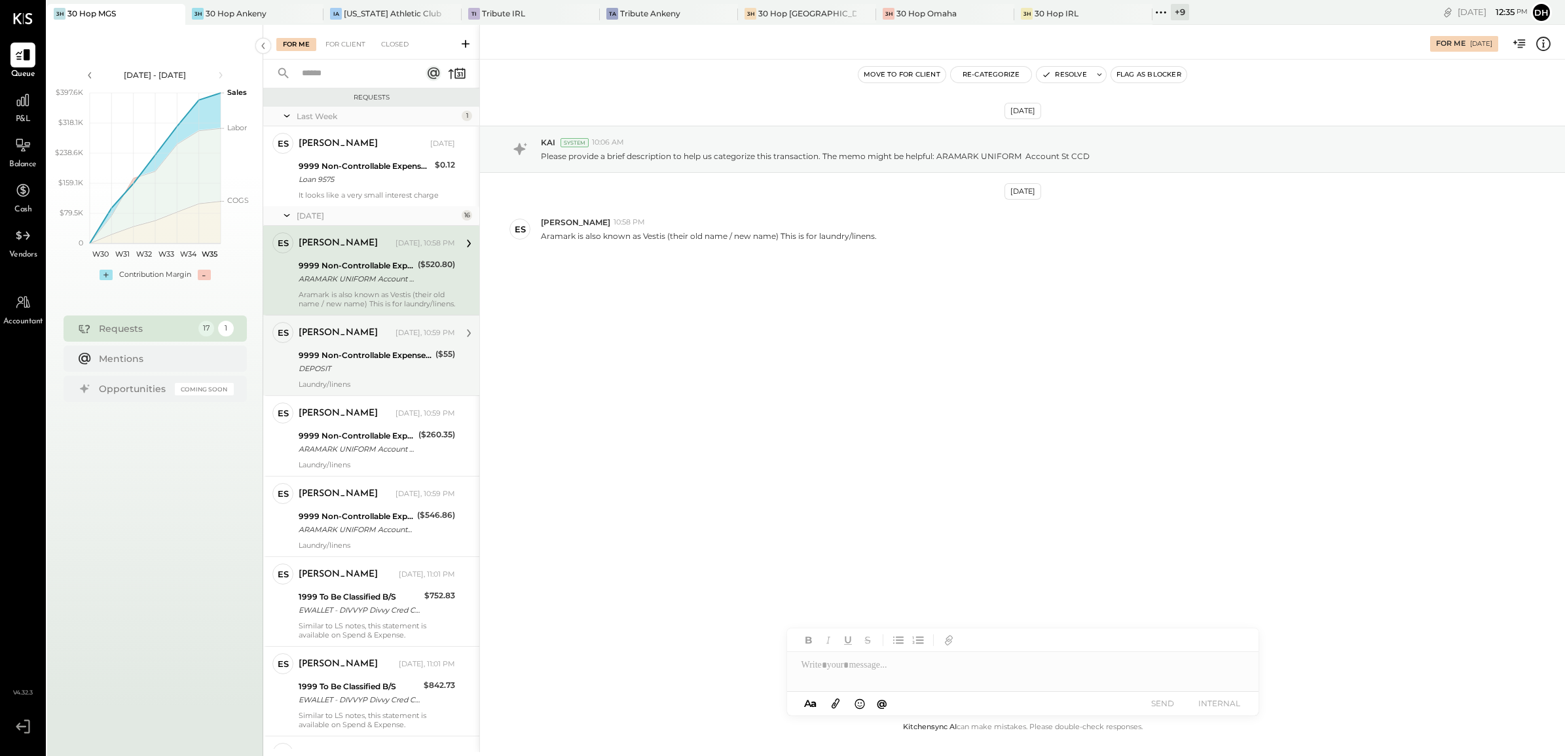
click at [383, 362] on div "DEPOSIT" at bounding box center [365, 368] width 133 height 13
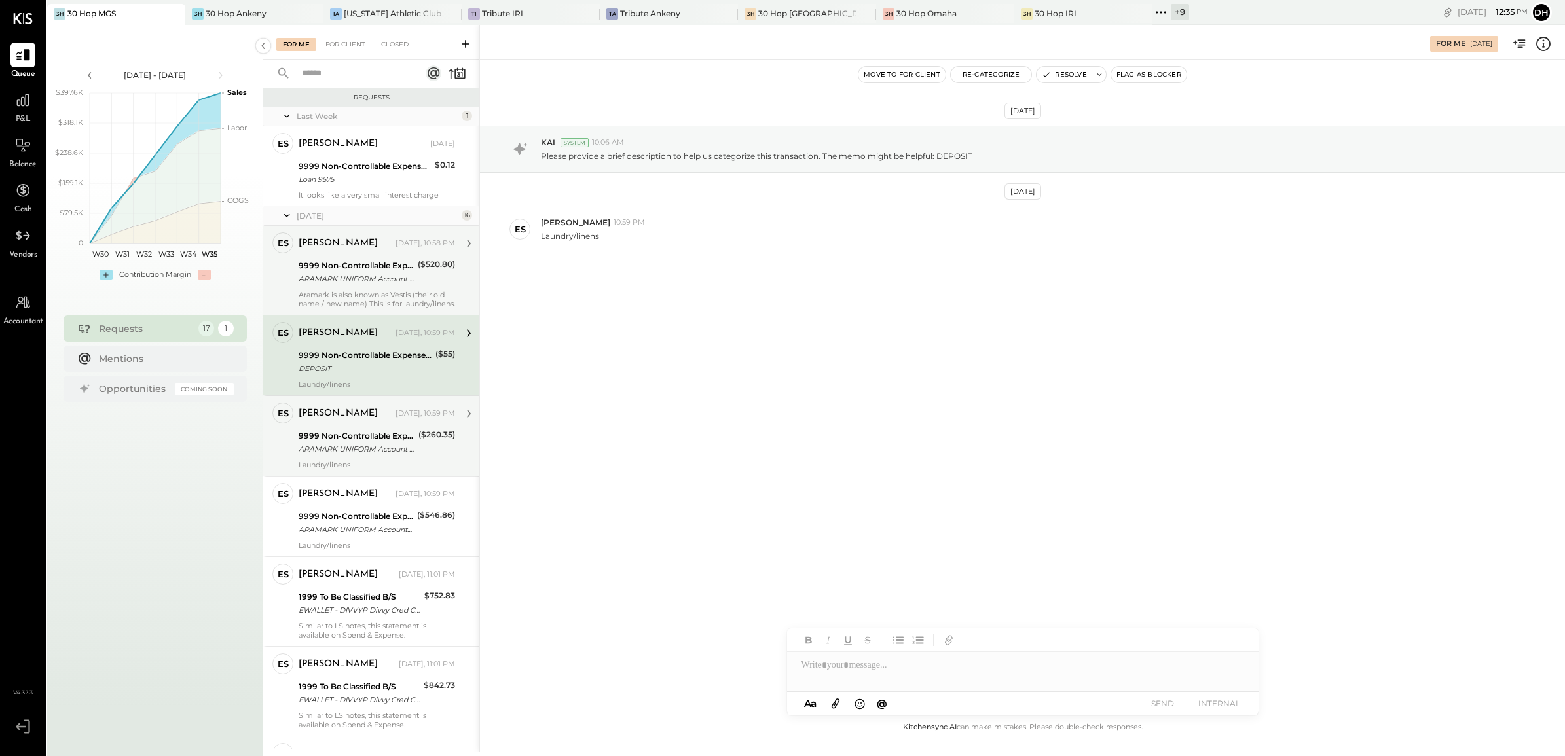
click at [368, 437] on div "9999 Non-Controllable Expenses:Other Income and Expenses:To Be Classified P&L" at bounding box center [357, 436] width 116 height 13
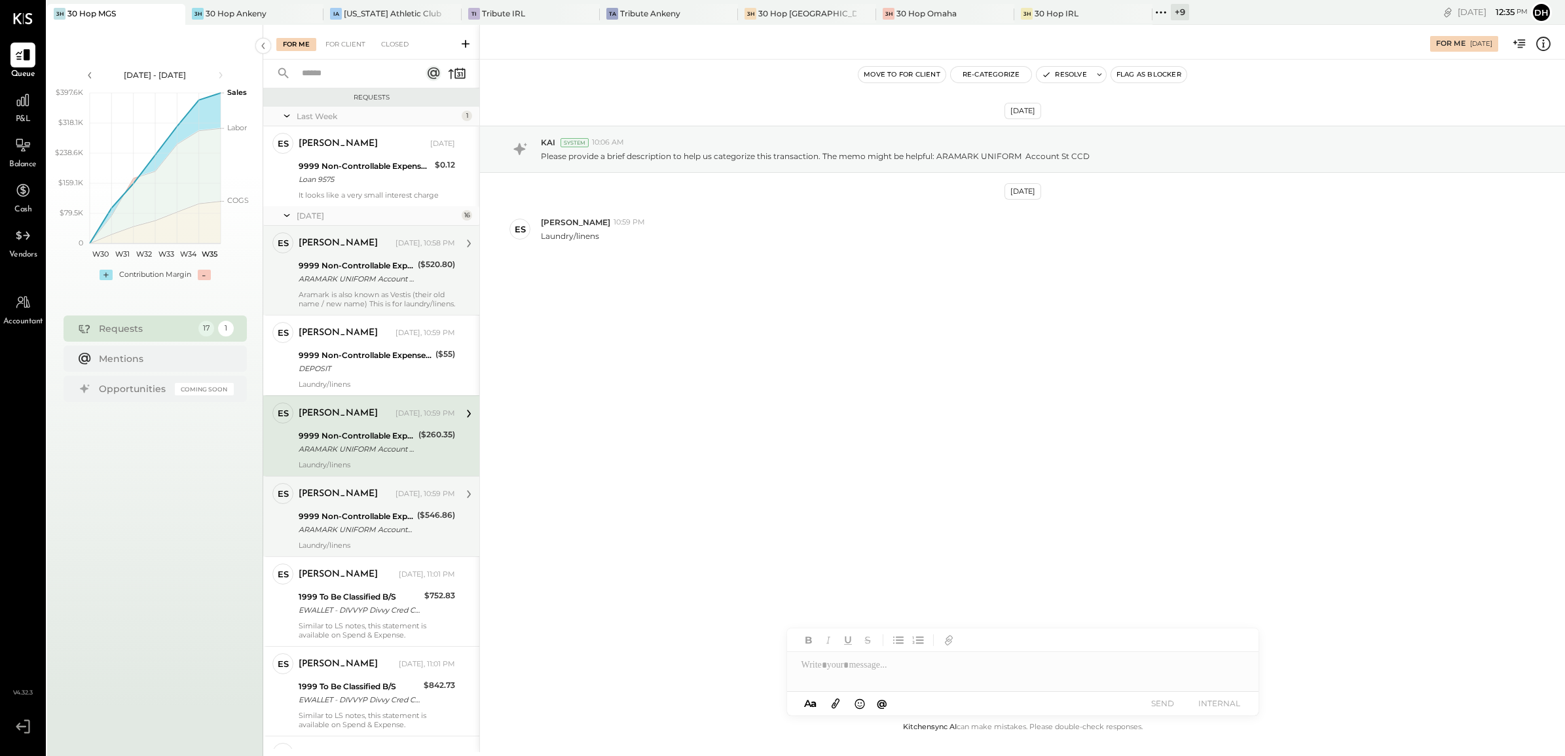
click at [368, 528] on div "ARAMARK UNIFORM Account St CCD" at bounding box center [356, 529] width 115 height 13
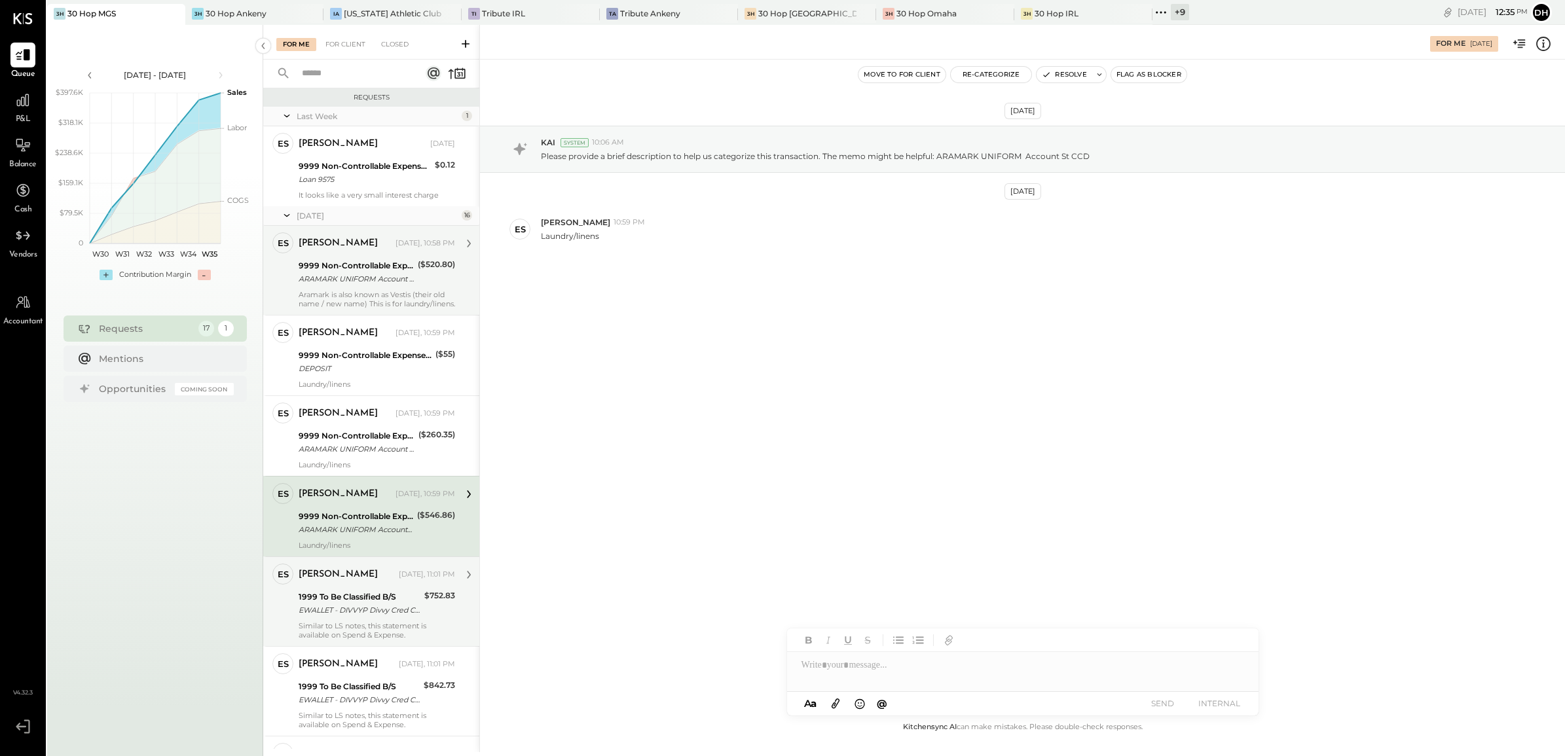
click at [361, 598] on div "1999 To Be Classified B/S" at bounding box center [360, 597] width 122 height 13
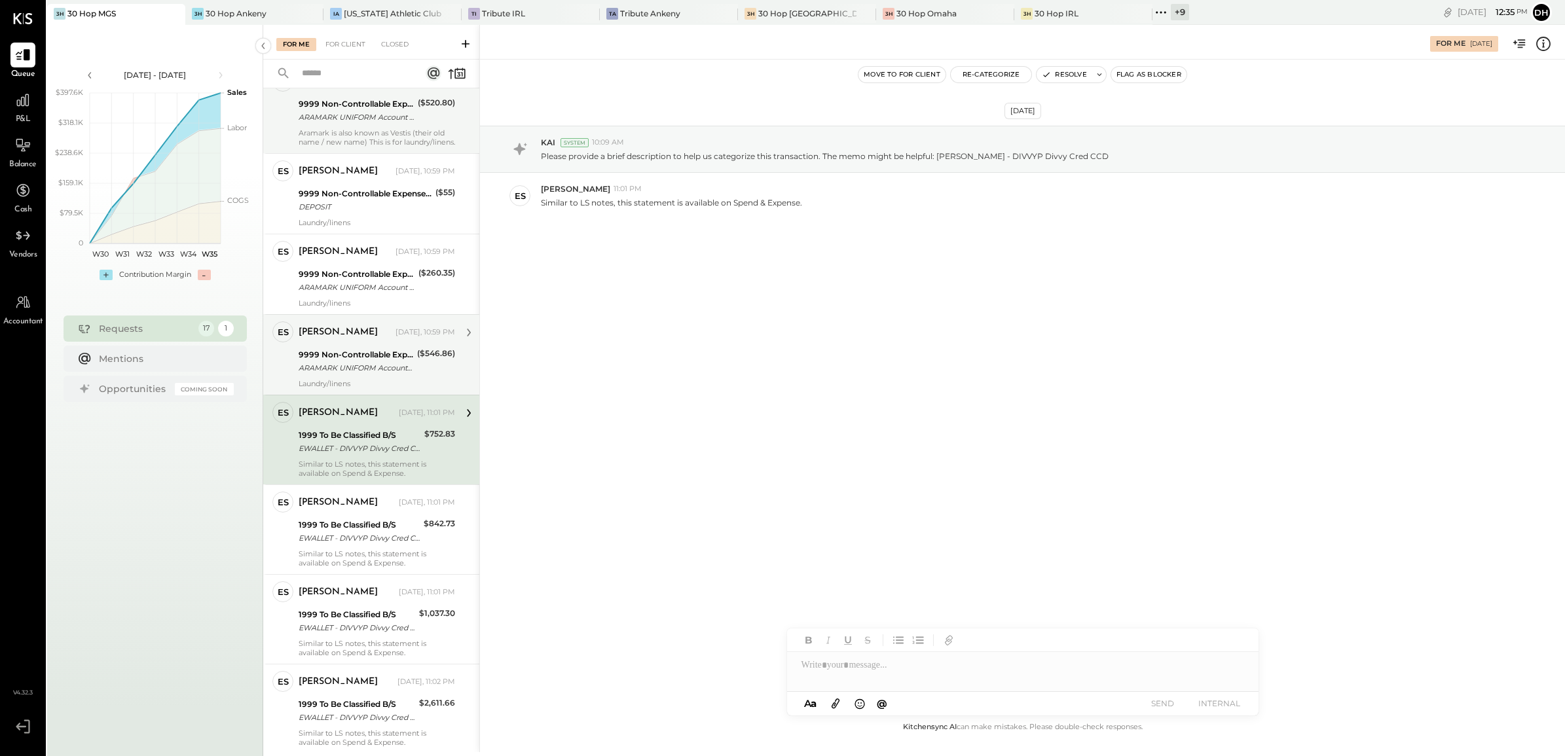
scroll to position [164, 0]
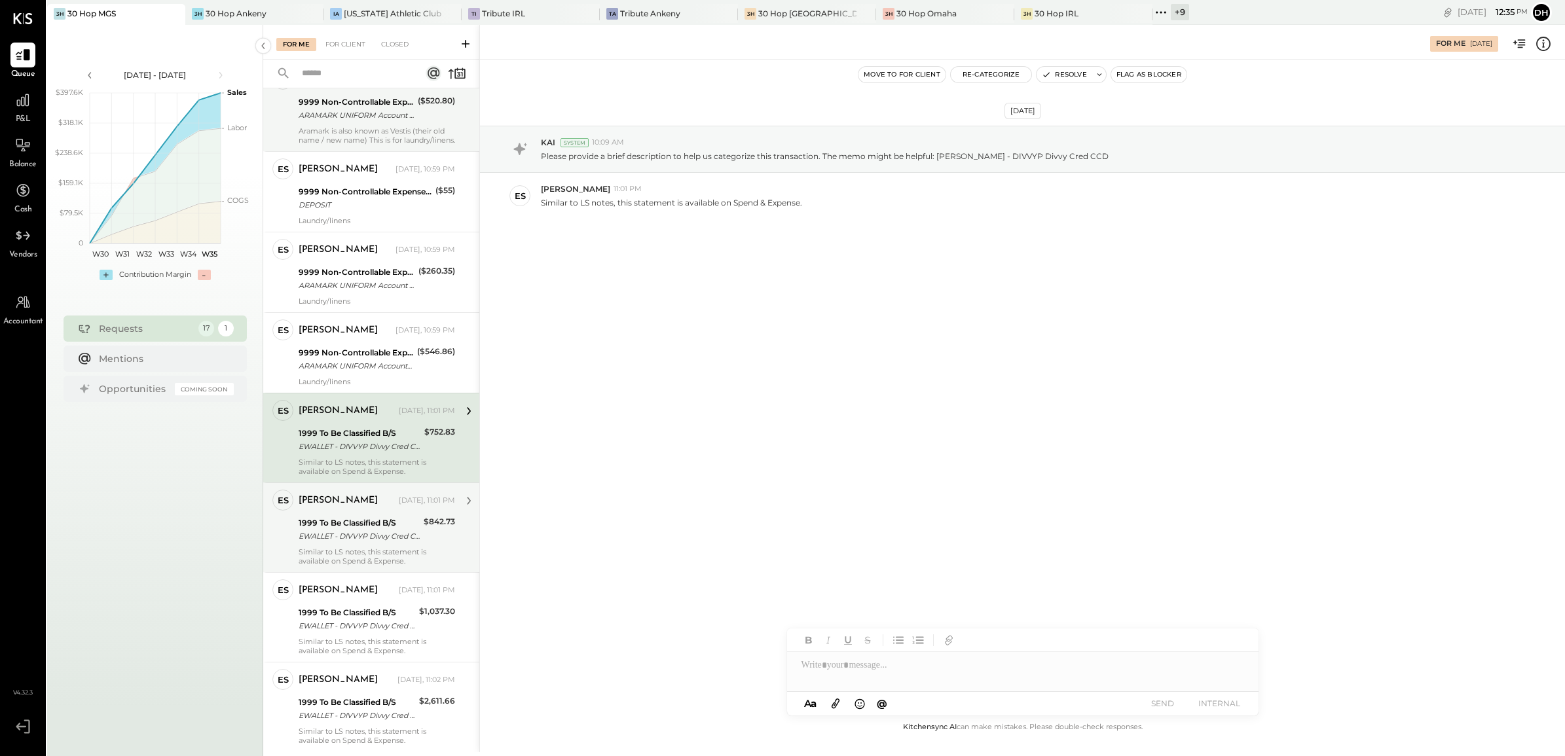
click at [359, 554] on div "Similar to LS notes, this statement is available on Spend & Expense." at bounding box center [377, 556] width 157 height 18
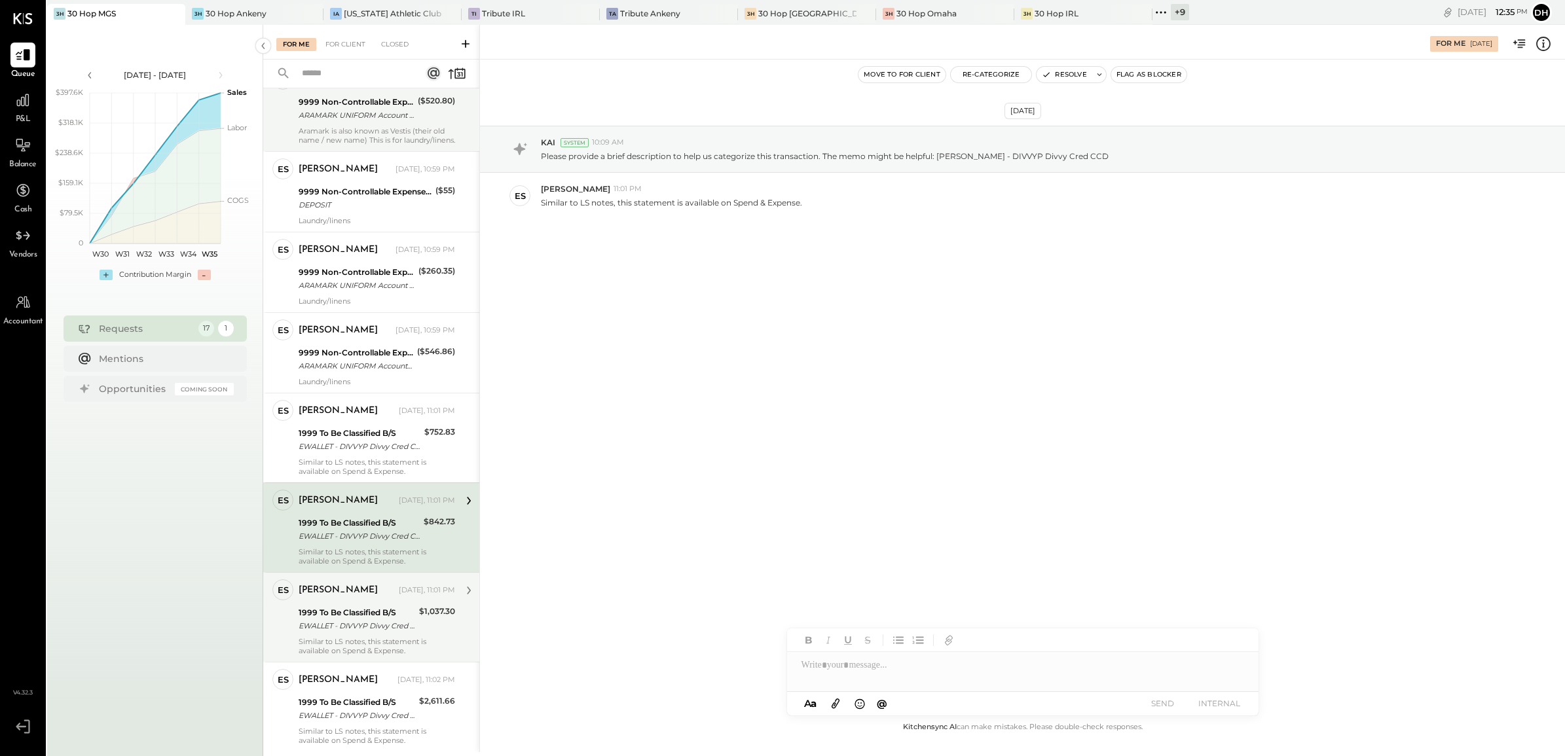
click at [338, 614] on div "1999 To Be Classified B/S" at bounding box center [357, 612] width 117 height 13
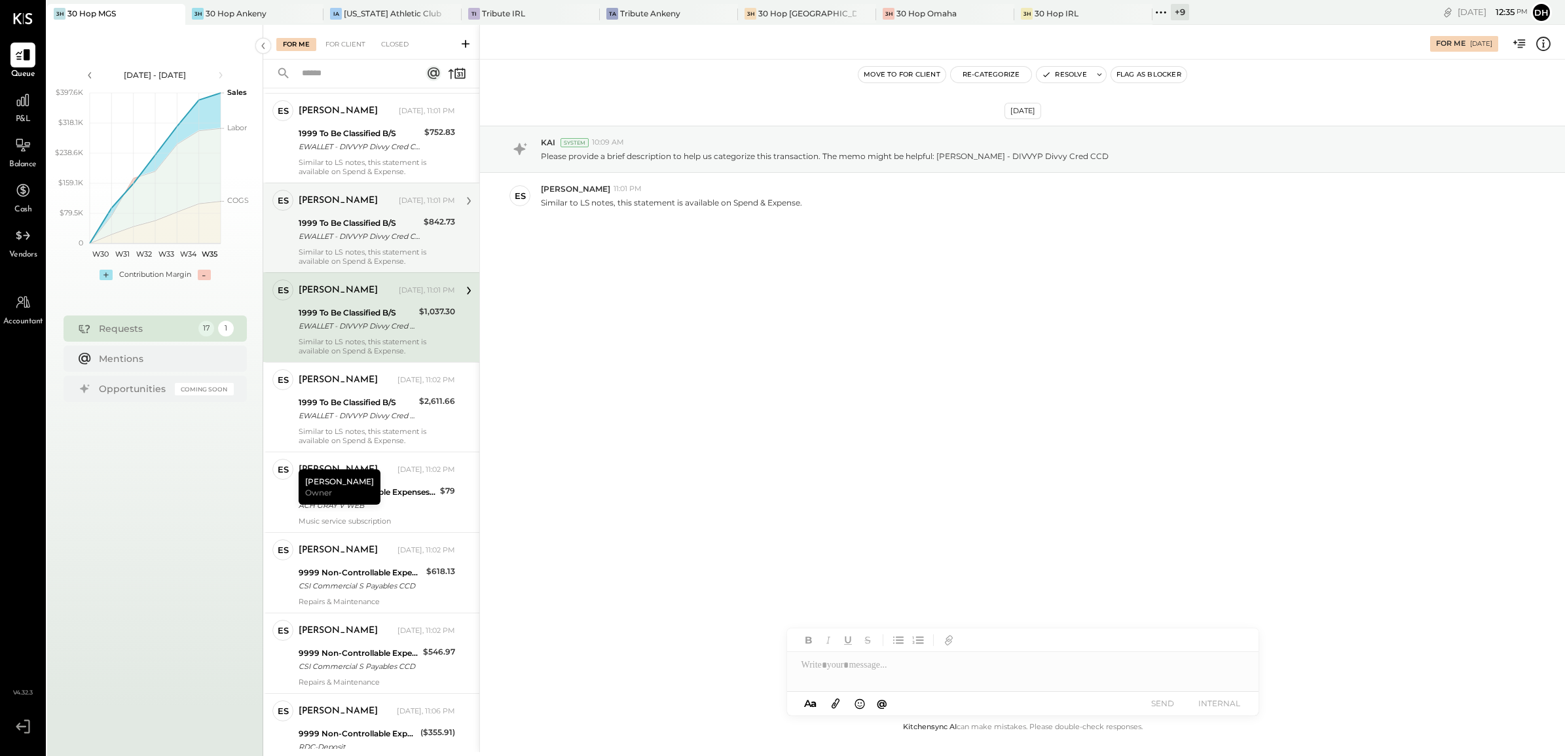
scroll to position [491, 0]
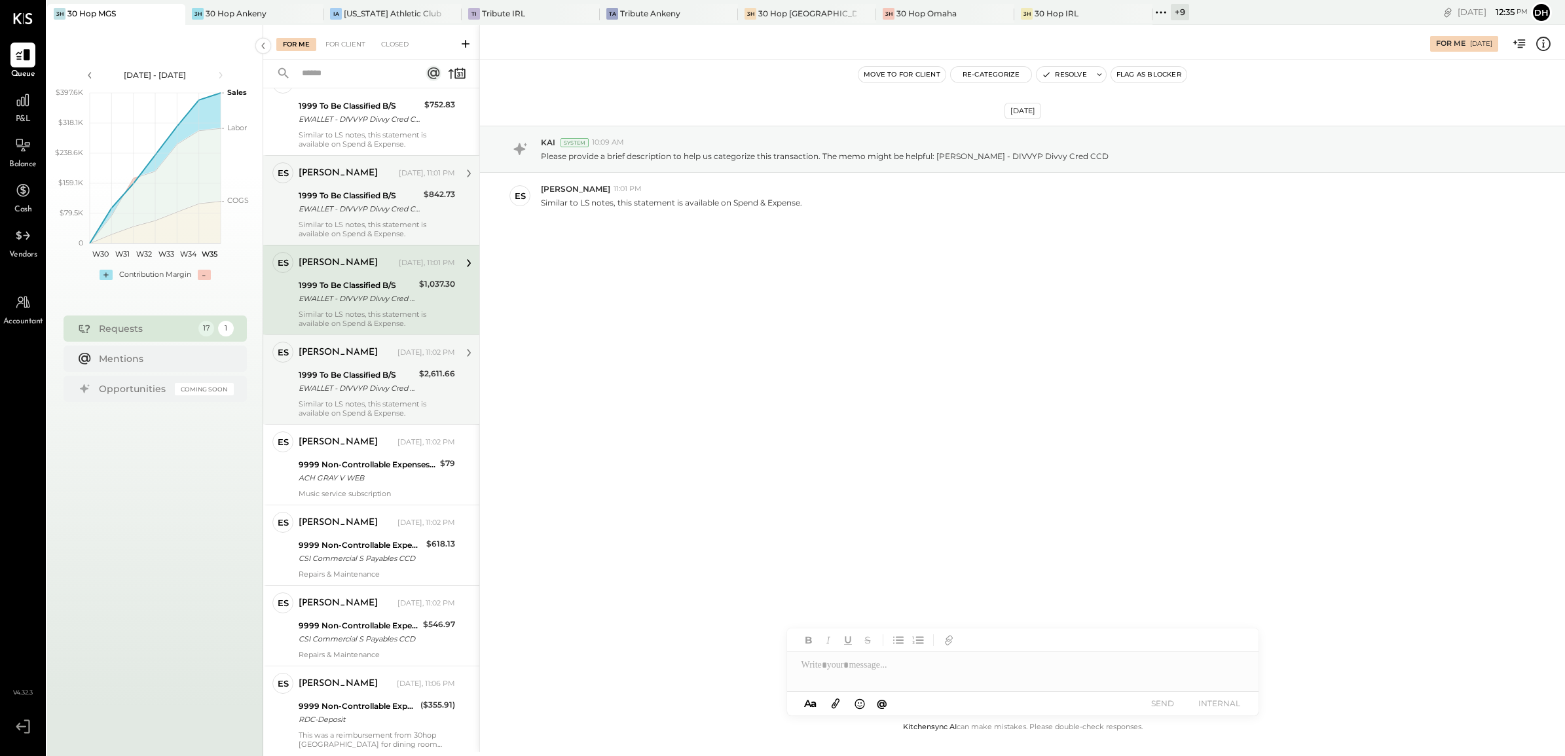
click at [384, 378] on div "1999 To Be Classified B/S" at bounding box center [357, 375] width 117 height 13
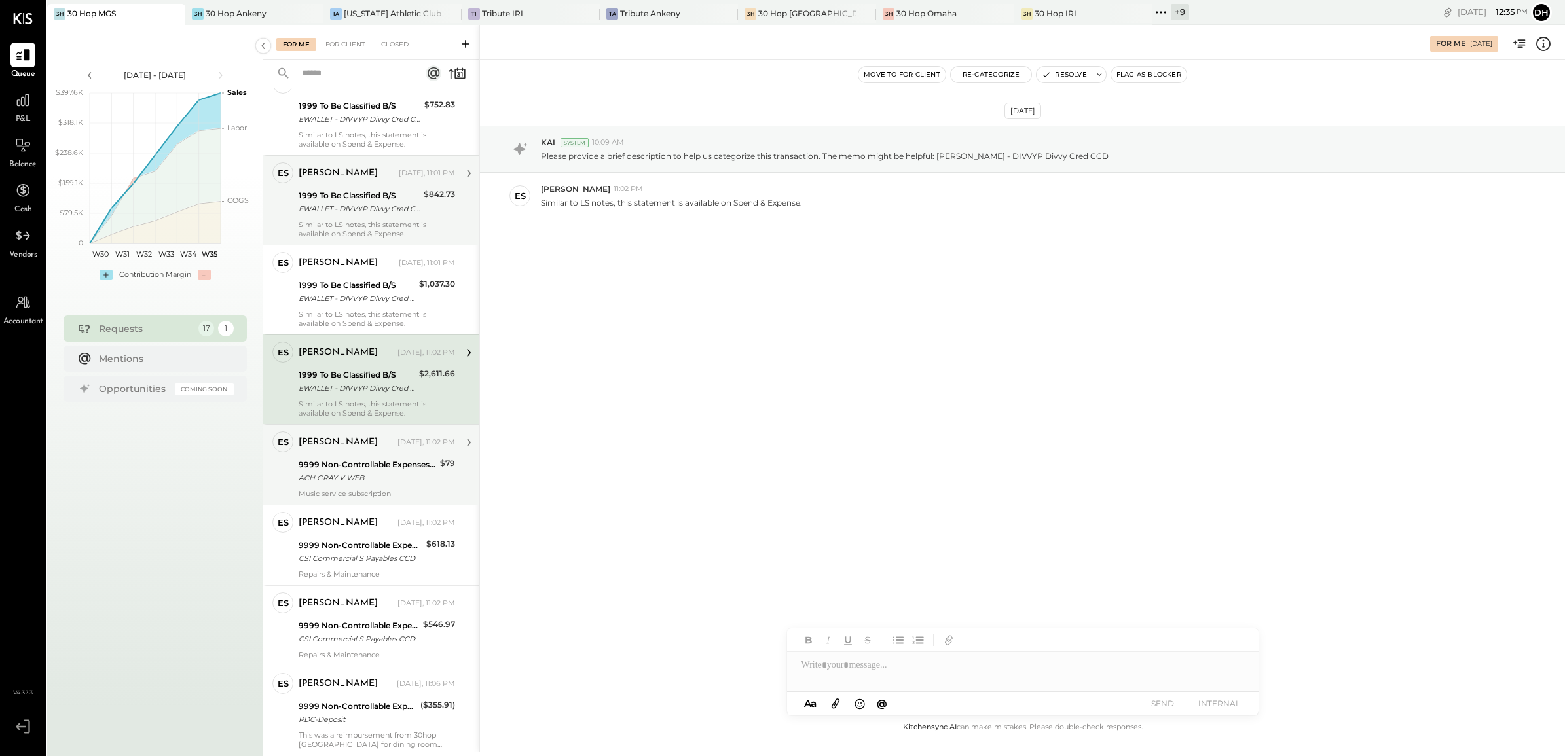
click at [374, 449] on div "[PERSON_NAME]" at bounding box center [347, 442] width 96 height 13
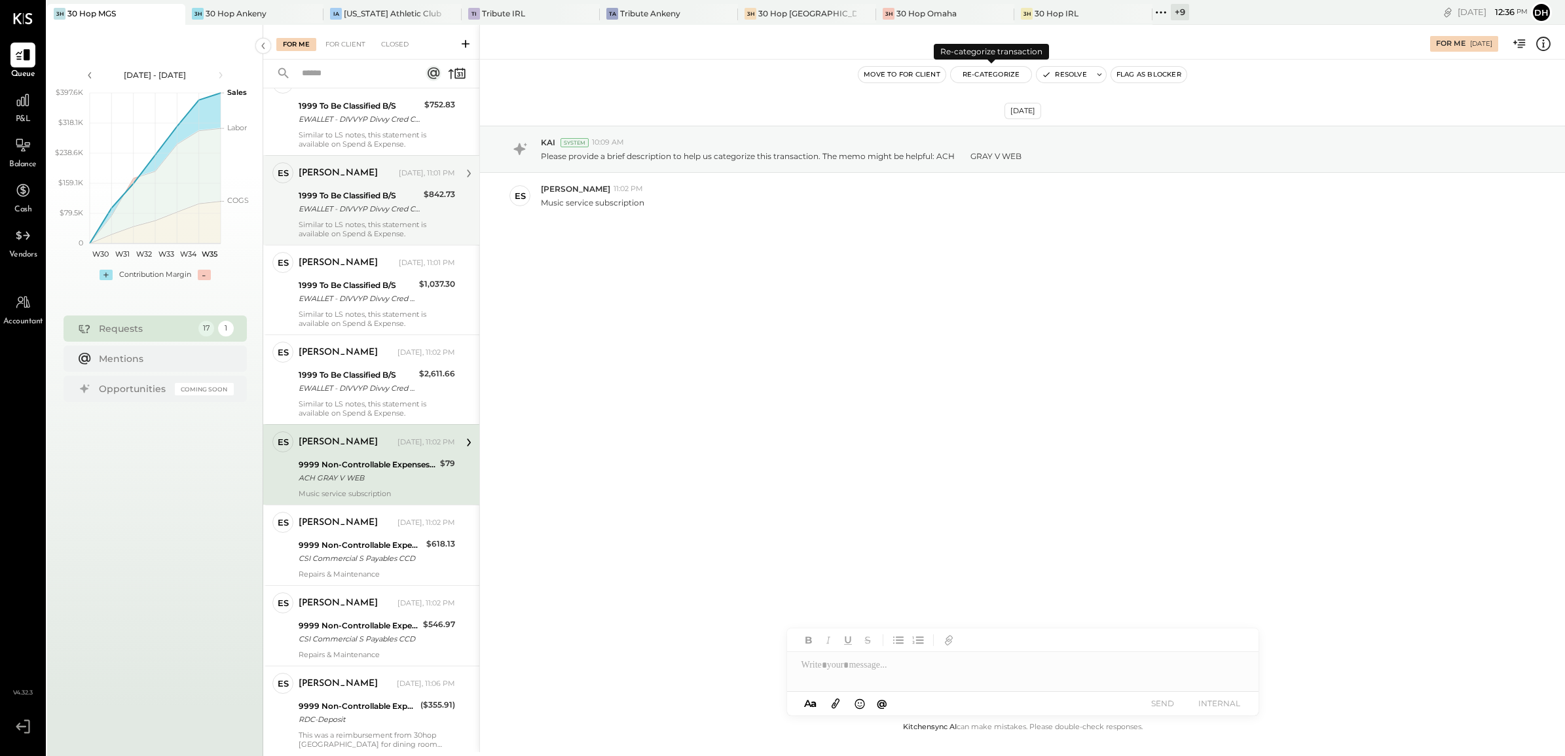
click at [986, 77] on button "Re-Categorize" at bounding box center [991, 75] width 81 height 16
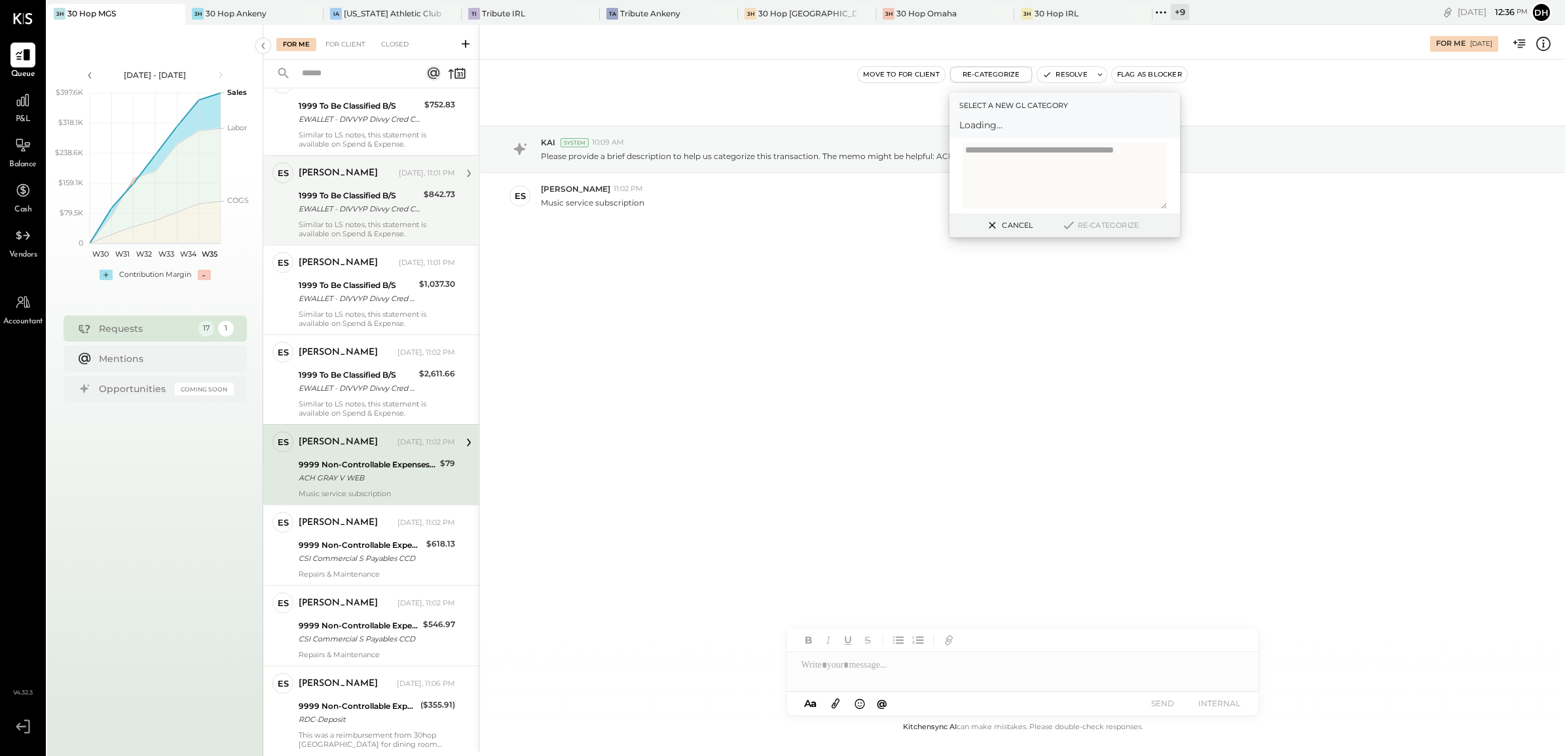
click at [1004, 119] on span "Loading..." at bounding box center [1064, 125] width 211 height 13
drag, startPoint x: 650, startPoint y: 202, endPoint x: 541, endPoint y: 204, distance: 108.7
click at [541, 204] on div "Music service subscription" at bounding box center [1048, 201] width 1014 height 14
copy p "Music service subscription"
click at [1051, 161] on textarea at bounding box center [1065, 182] width 204 height 54
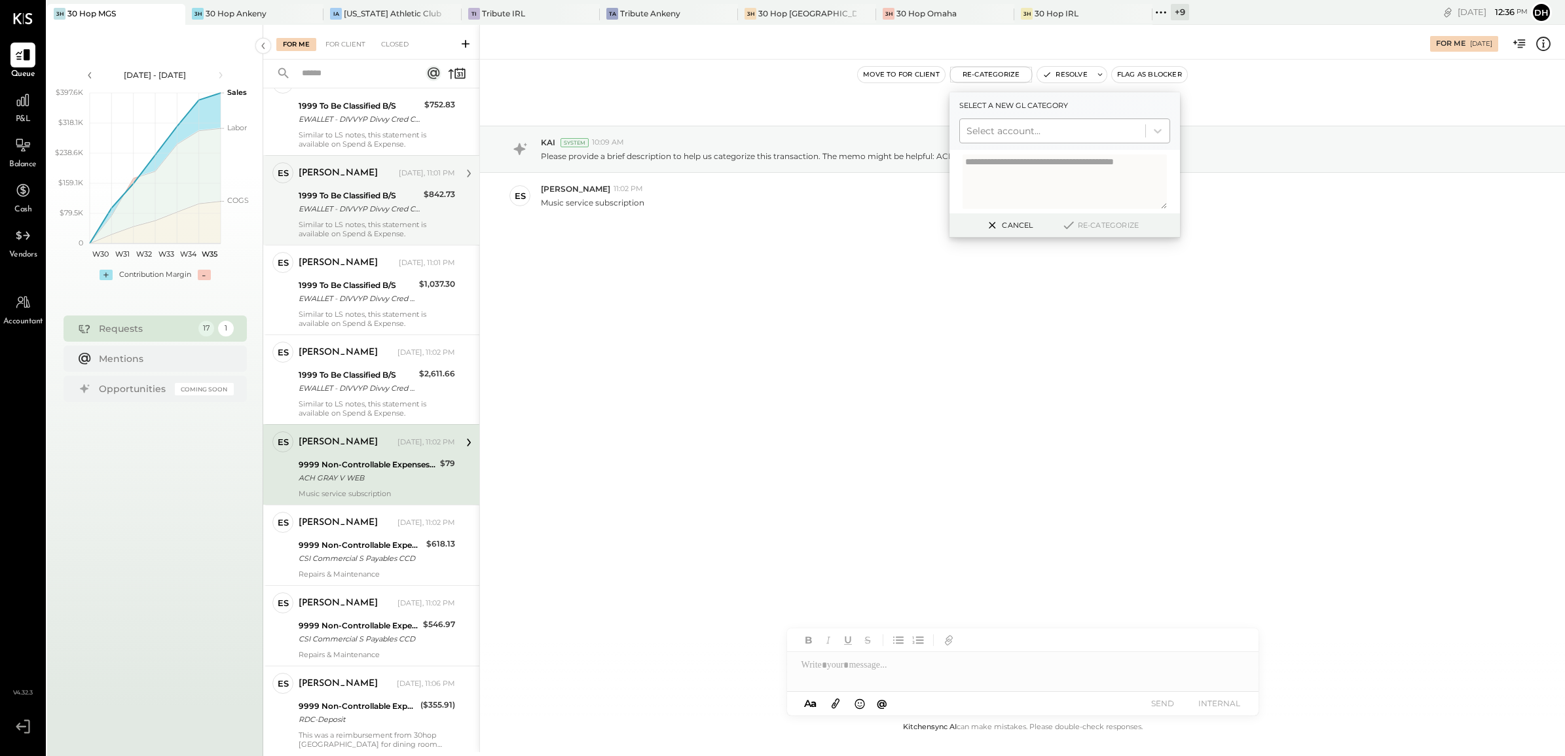
paste textarea "**********"
type textarea "**********"
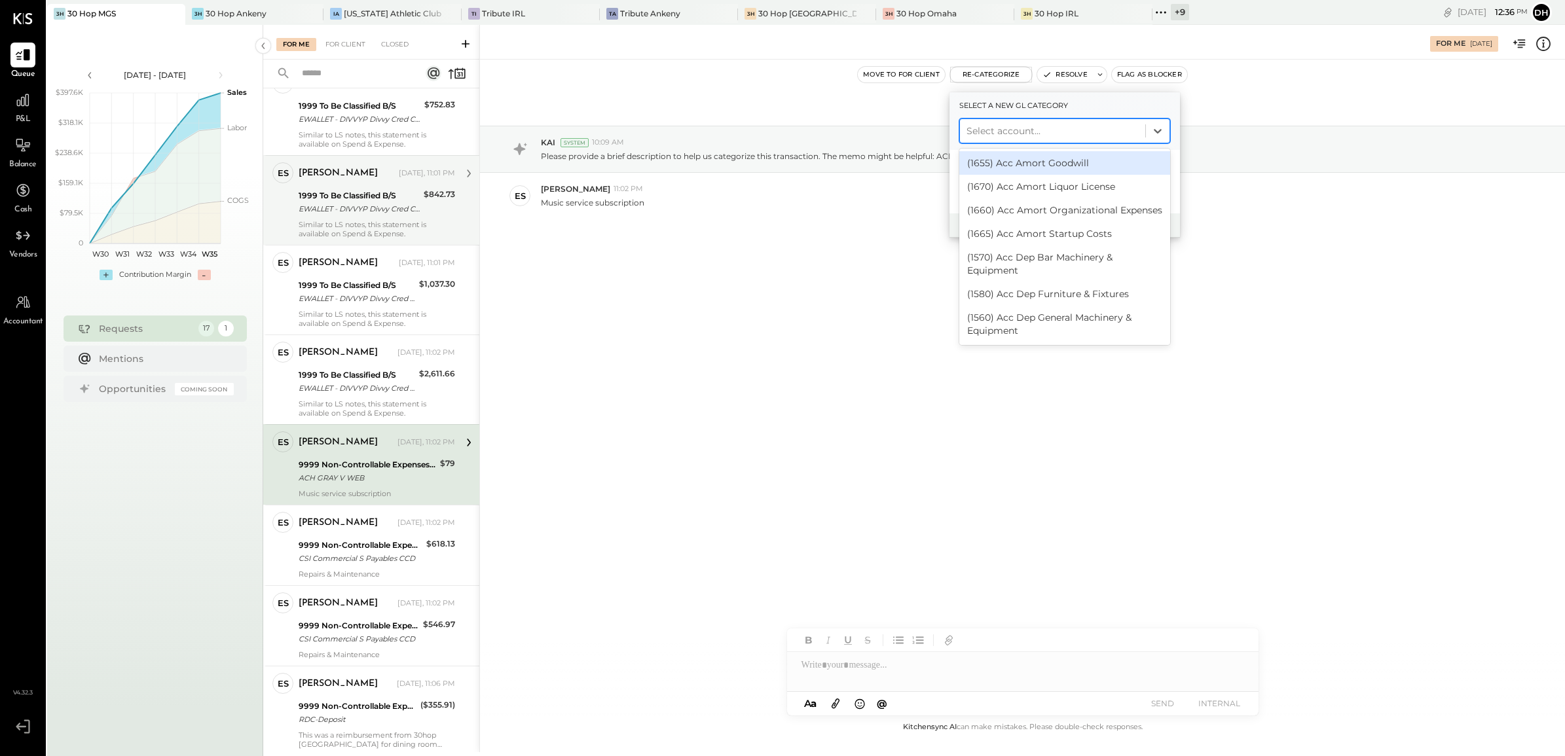
click at [1032, 131] on div at bounding box center [1053, 131] width 172 height 16
type input "****"
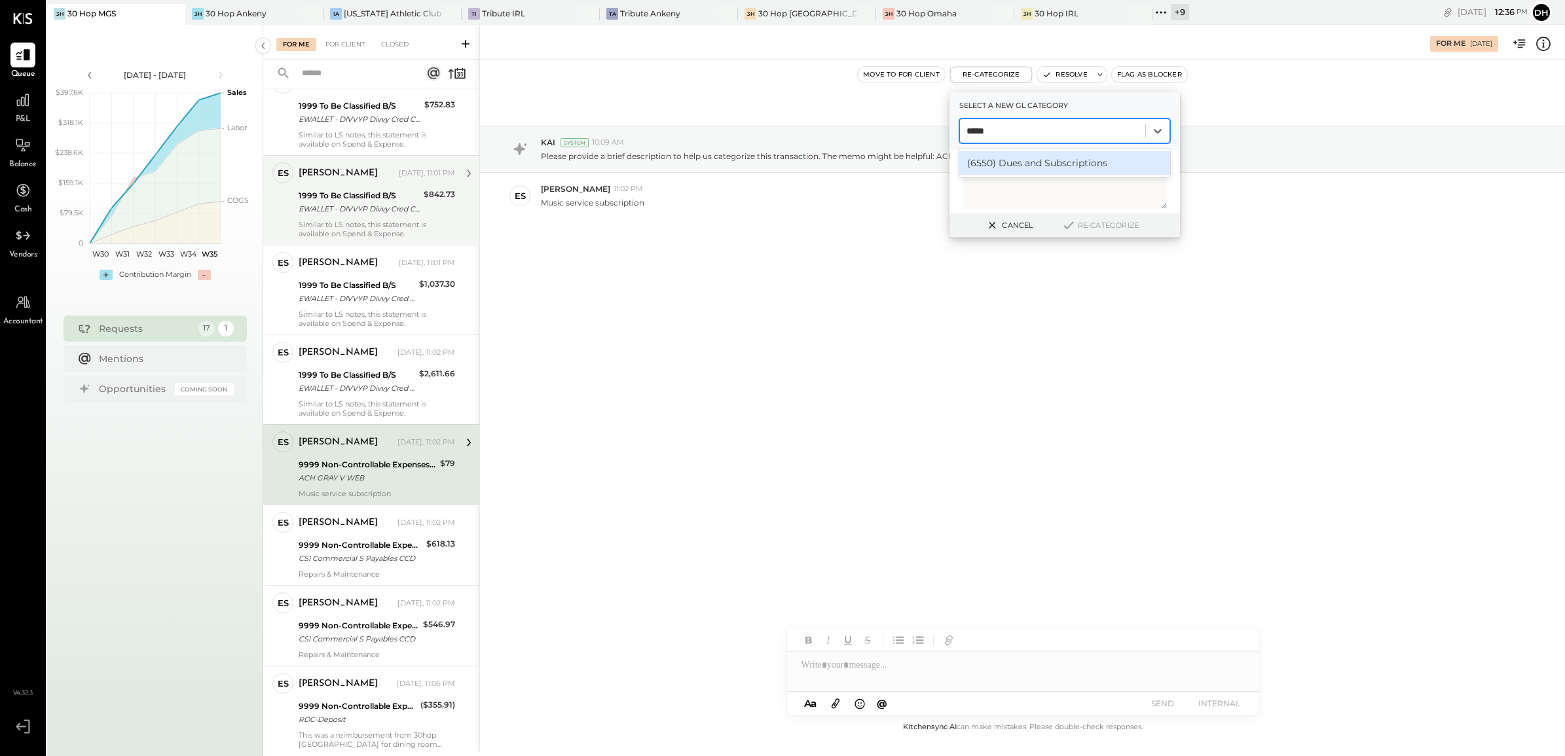
click at [1065, 158] on div "(6550) Dues and Subscriptions" at bounding box center [1064, 163] width 211 height 24
click at [1087, 225] on button "Re-Categorize" at bounding box center [1100, 225] width 86 height 16
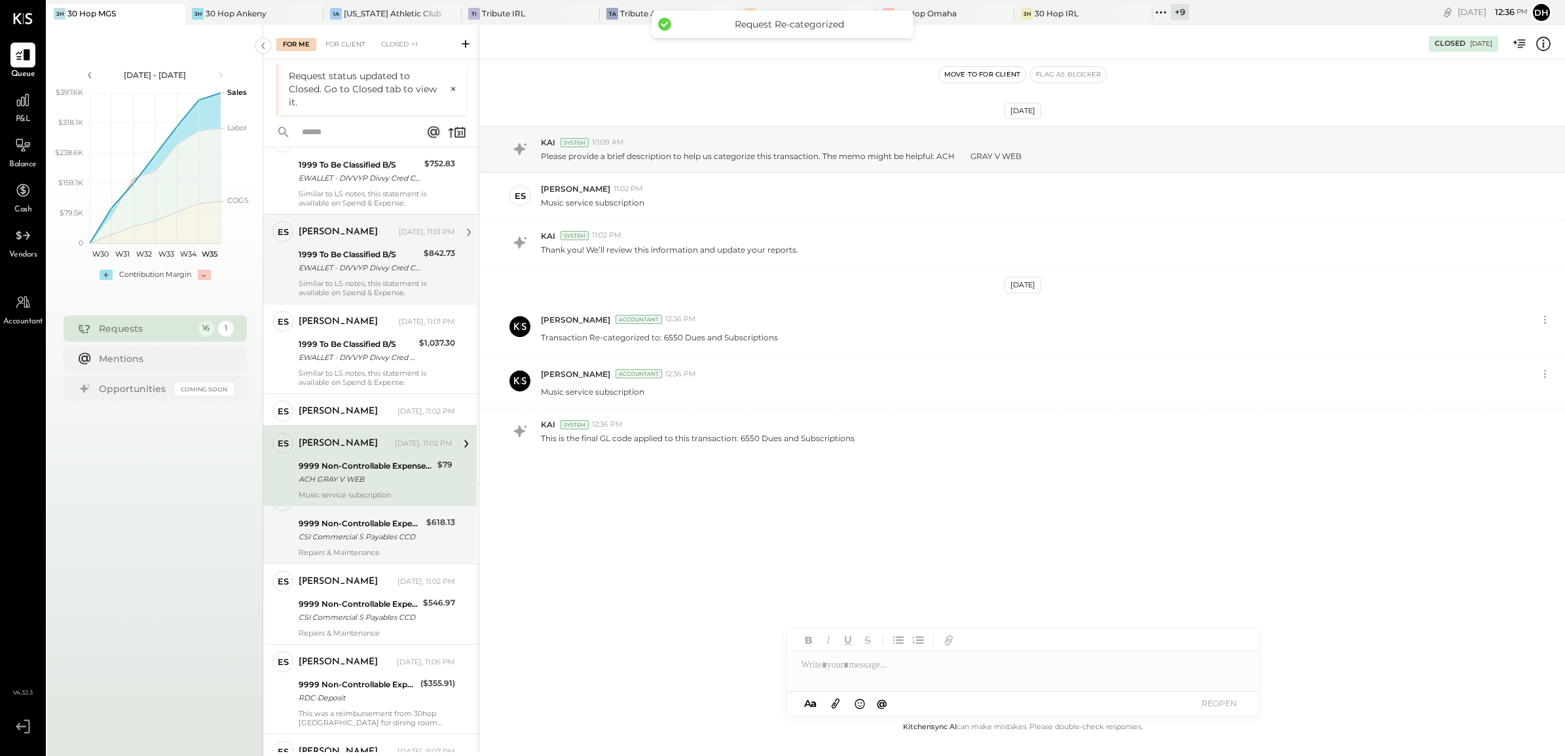
scroll to position [466, 0]
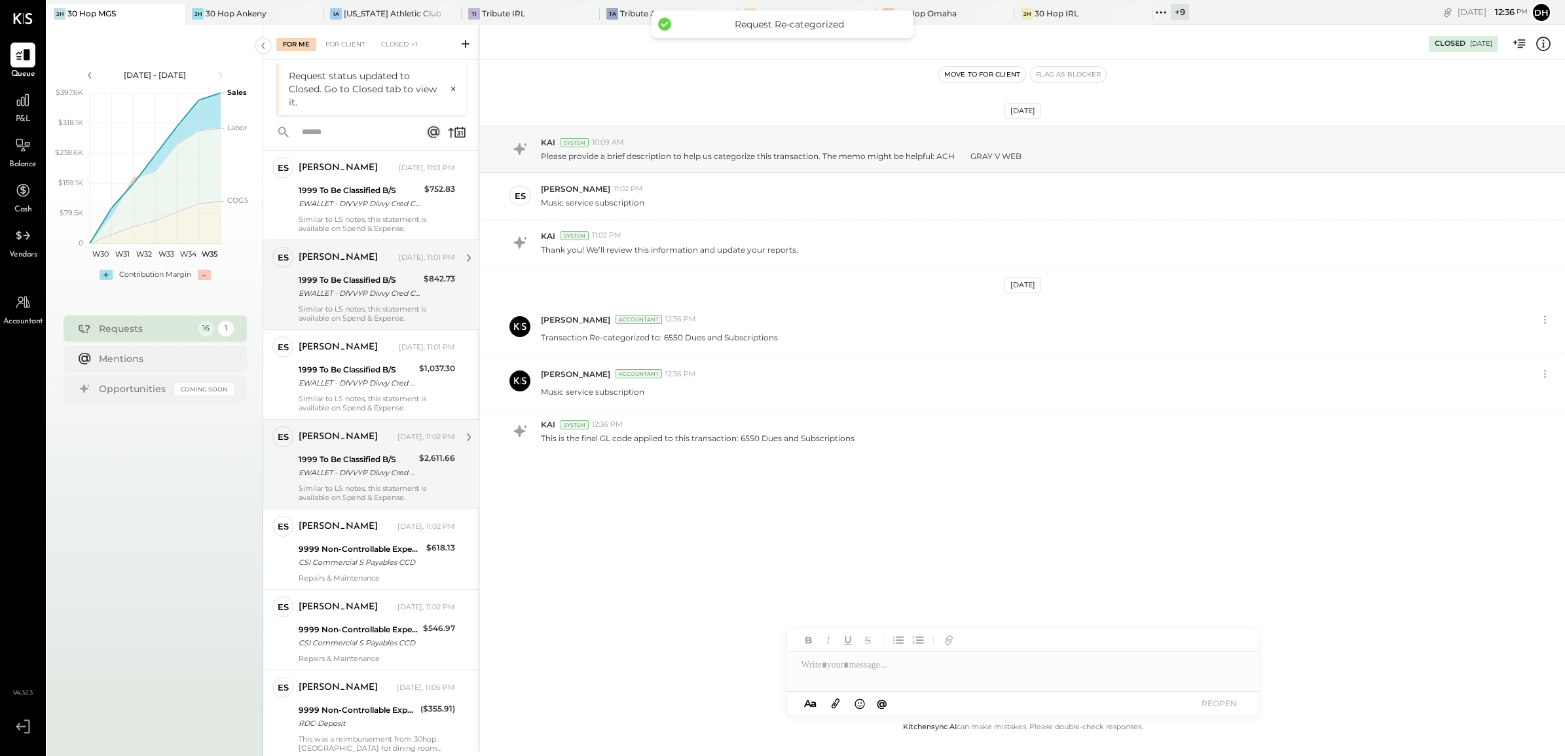
click at [324, 475] on div "EWALLET - DIVVYP Divvy Cred CCD" at bounding box center [357, 472] width 117 height 13
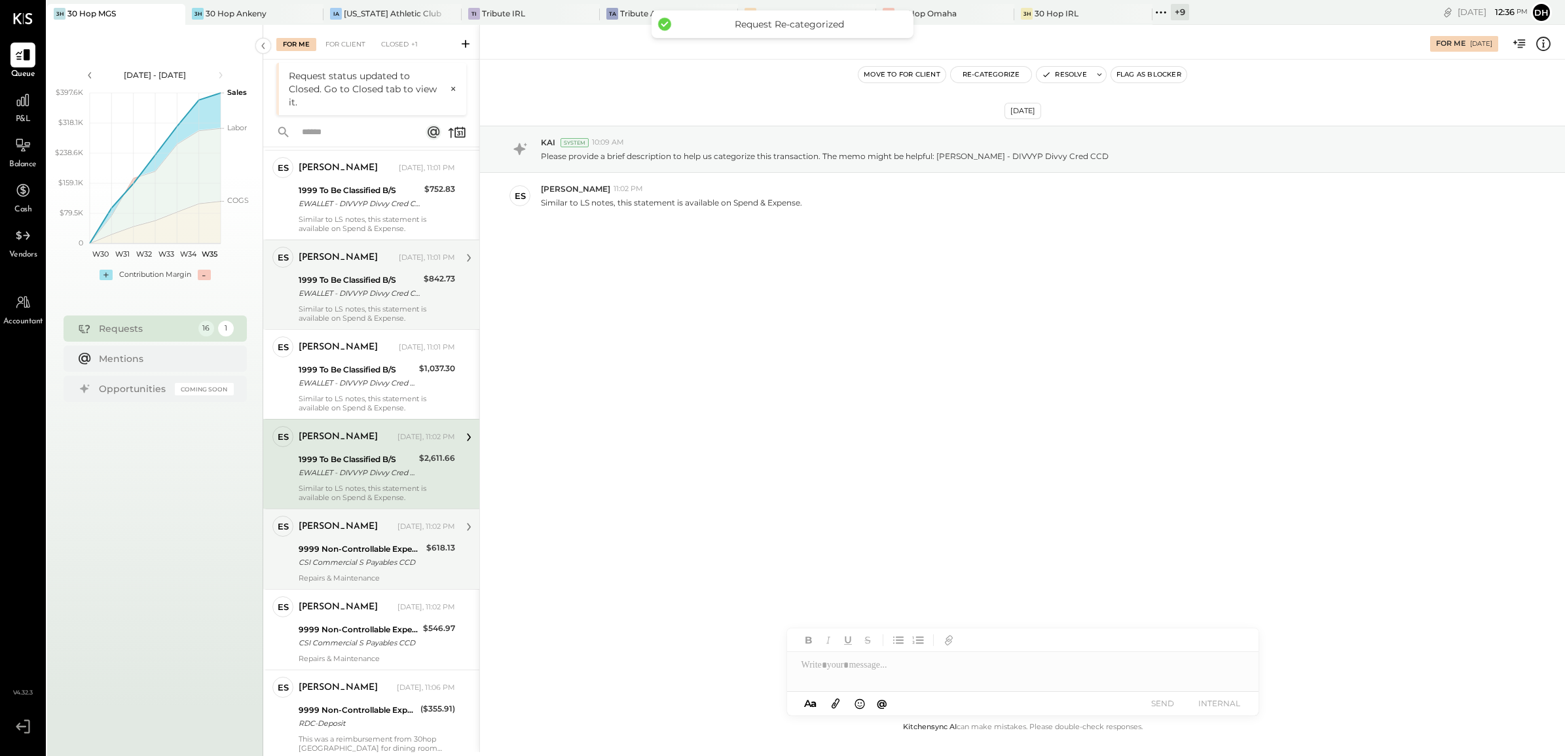
click at [328, 544] on div "9999 Non-Controllable Expenses:Other Income and Expenses:To Be Classified P&L" at bounding box center [361, 549] width 124 height 13
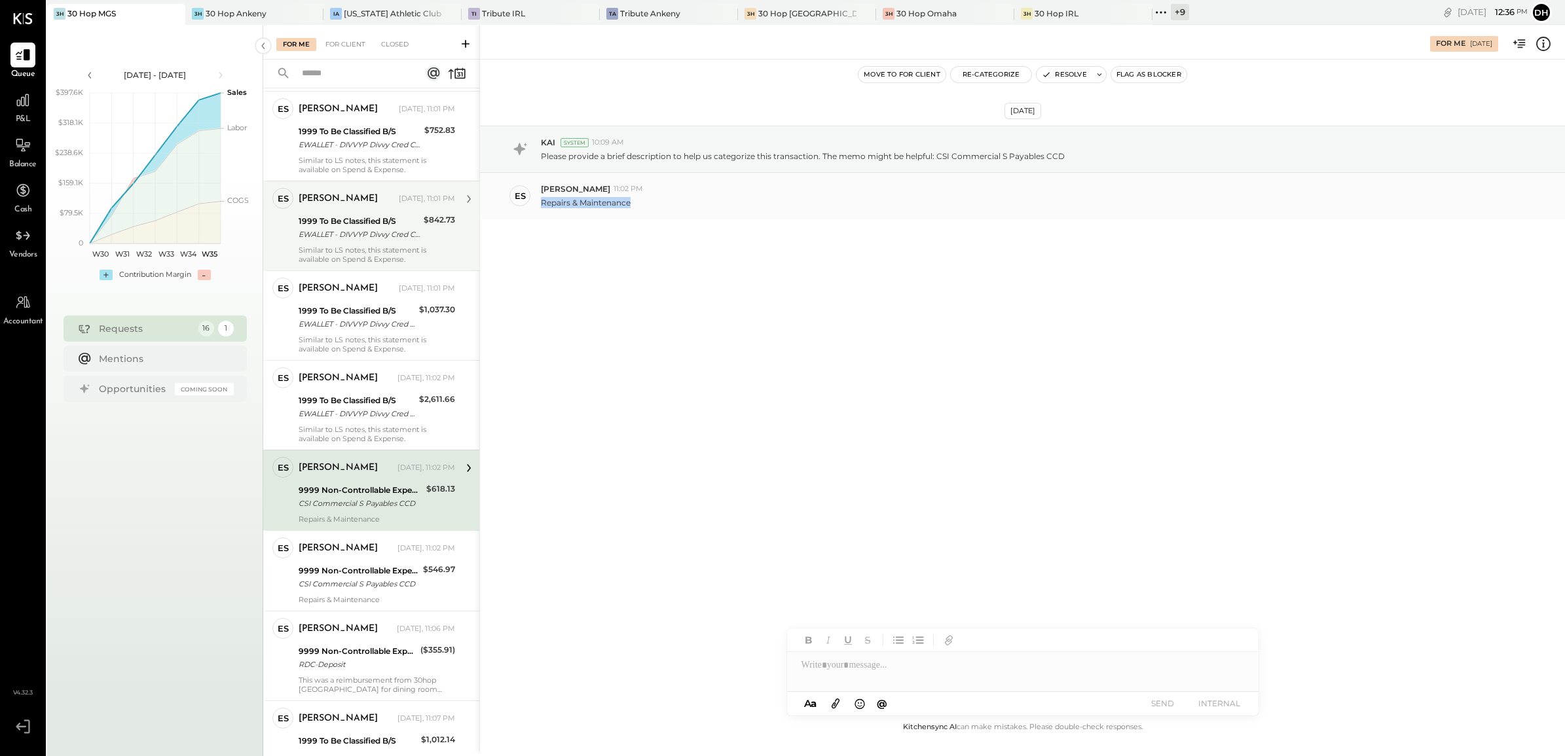
drag, startPoint x: 648, startPoint y: 210, endPoint x: 542, endPoint y: 208, distance: 106.8
click at [542, 208] on div "ES [PERSON_NAME] 11:02 PM Repairs & Maintenance" at bounding box center [1022, 196] width 1085 height 46
copy p "Repairs & Maintenance"
click at [986, 73] on button "Re-Categorize" at bounding box center [991, 75] width 81 height 16
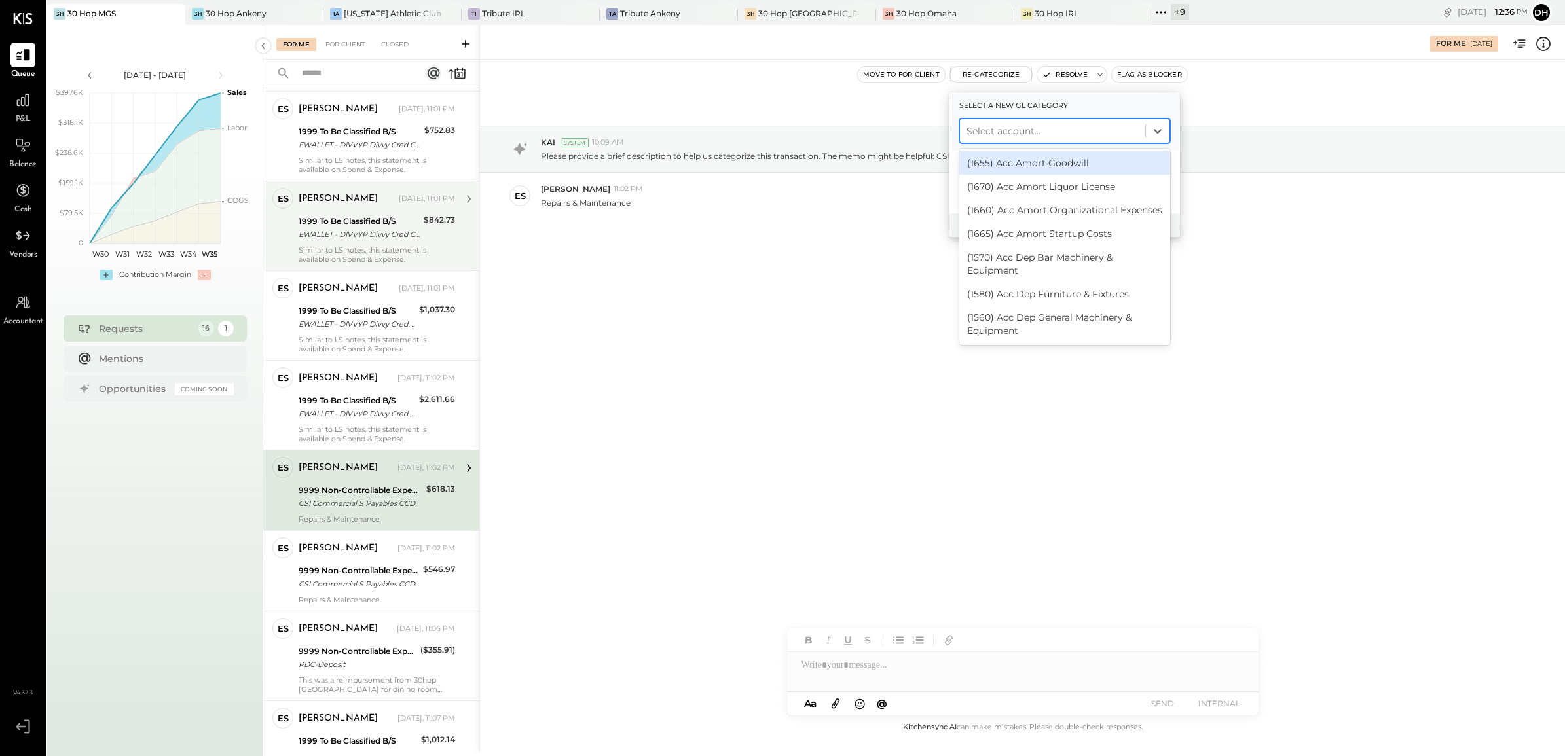
click at [1017, 128] on div at bounding box center [1053, 131] width 172 height 16
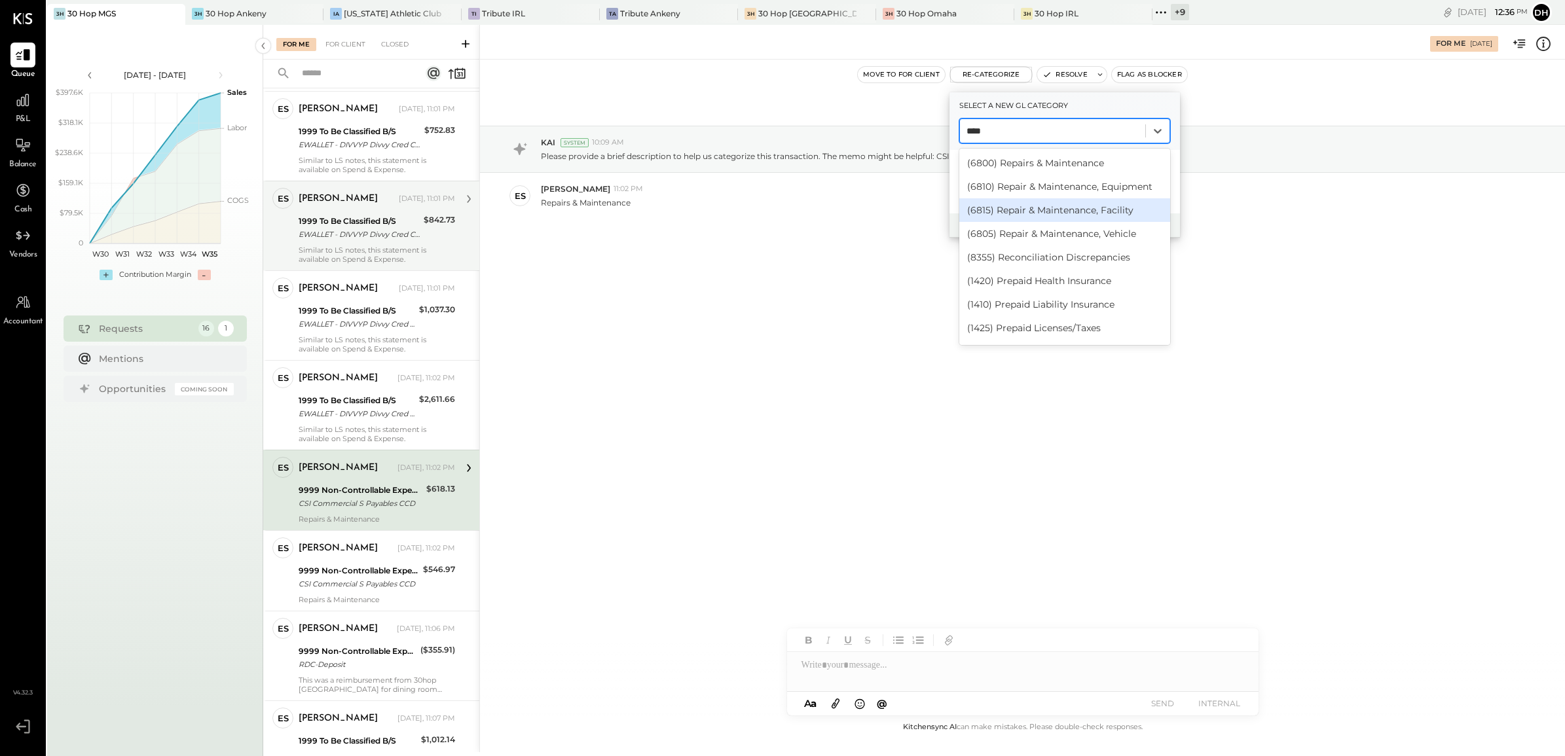
type input "****"
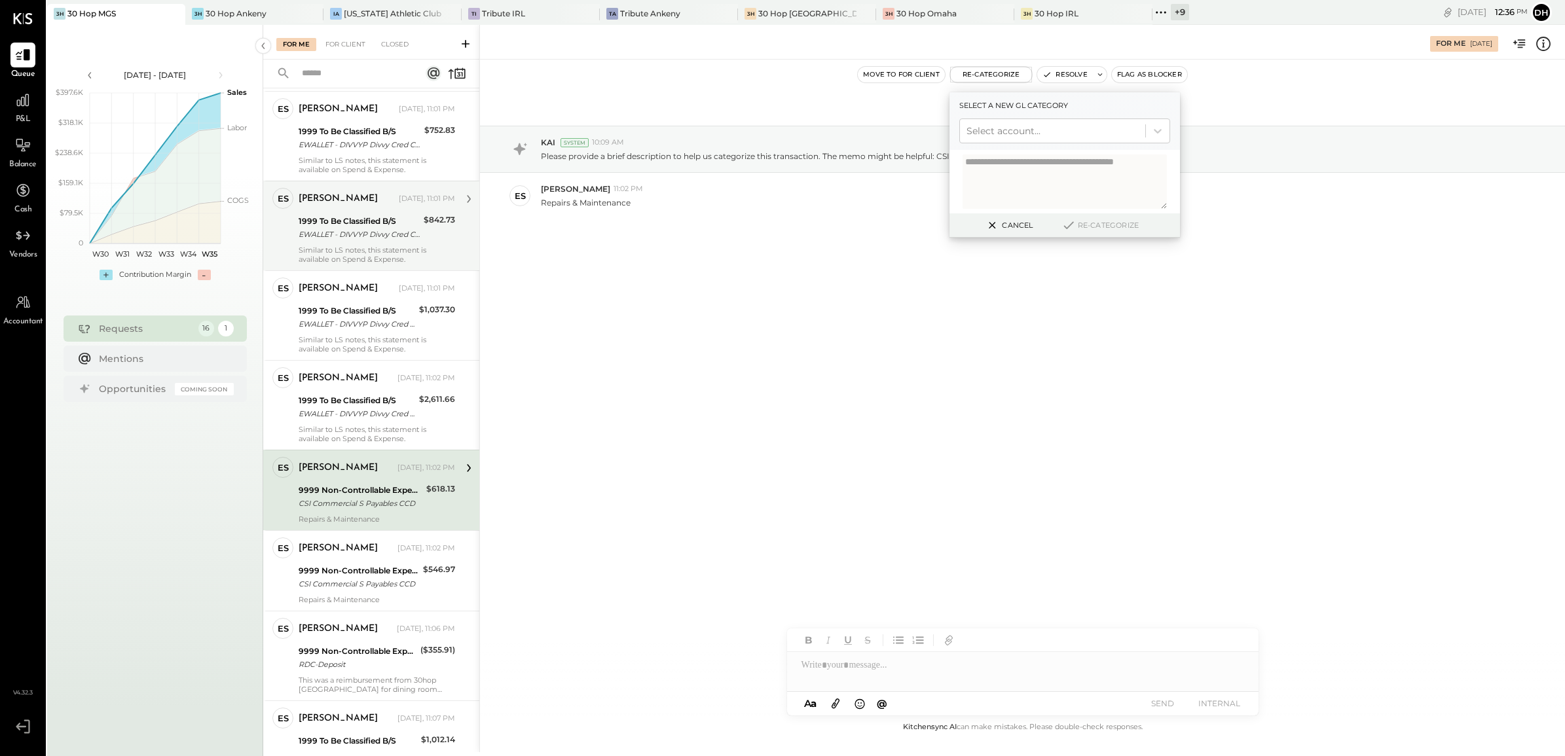
click at [711, 251] on div "[DATE] KAI System 10:09 AM Please provide a brief description to help us catego…" at bounding box center [1022, 204] width 1085 height 225
click at [719, 243] on div "[DATE] KAI System 10:09 AM Please provide a brief description to help us catego…" at bounding box center [1022, 204] width 1085 height 225
click at [1010, 224] on button "Cancel" at bounding box center [1008, 225] width 56 height 17
click at [920, 666] on div at bounding box center [1022, 665] width 471 height 26
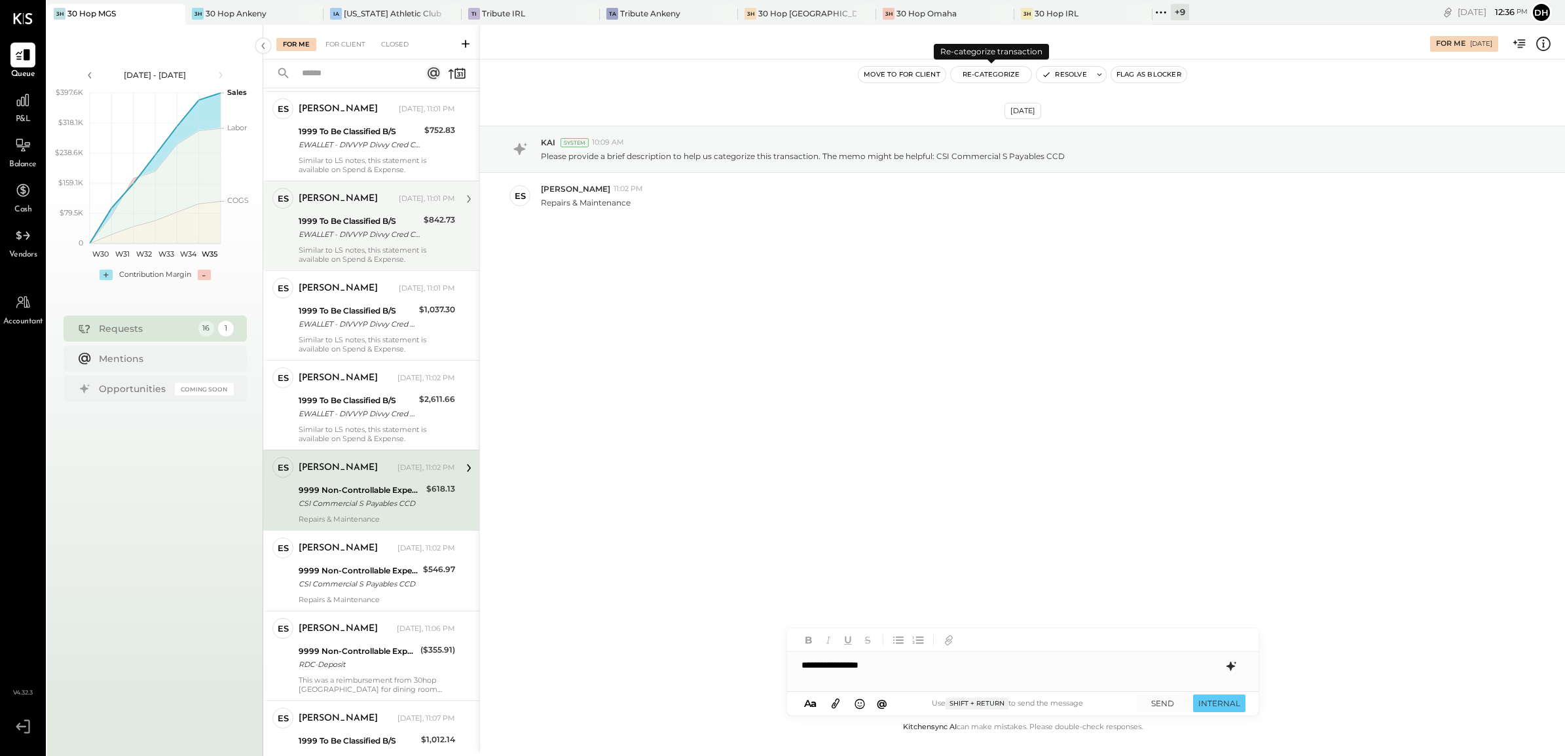
click at [986, 77] on button "Re-Categorize" at bounding box center [991, 75] width 81 height 16
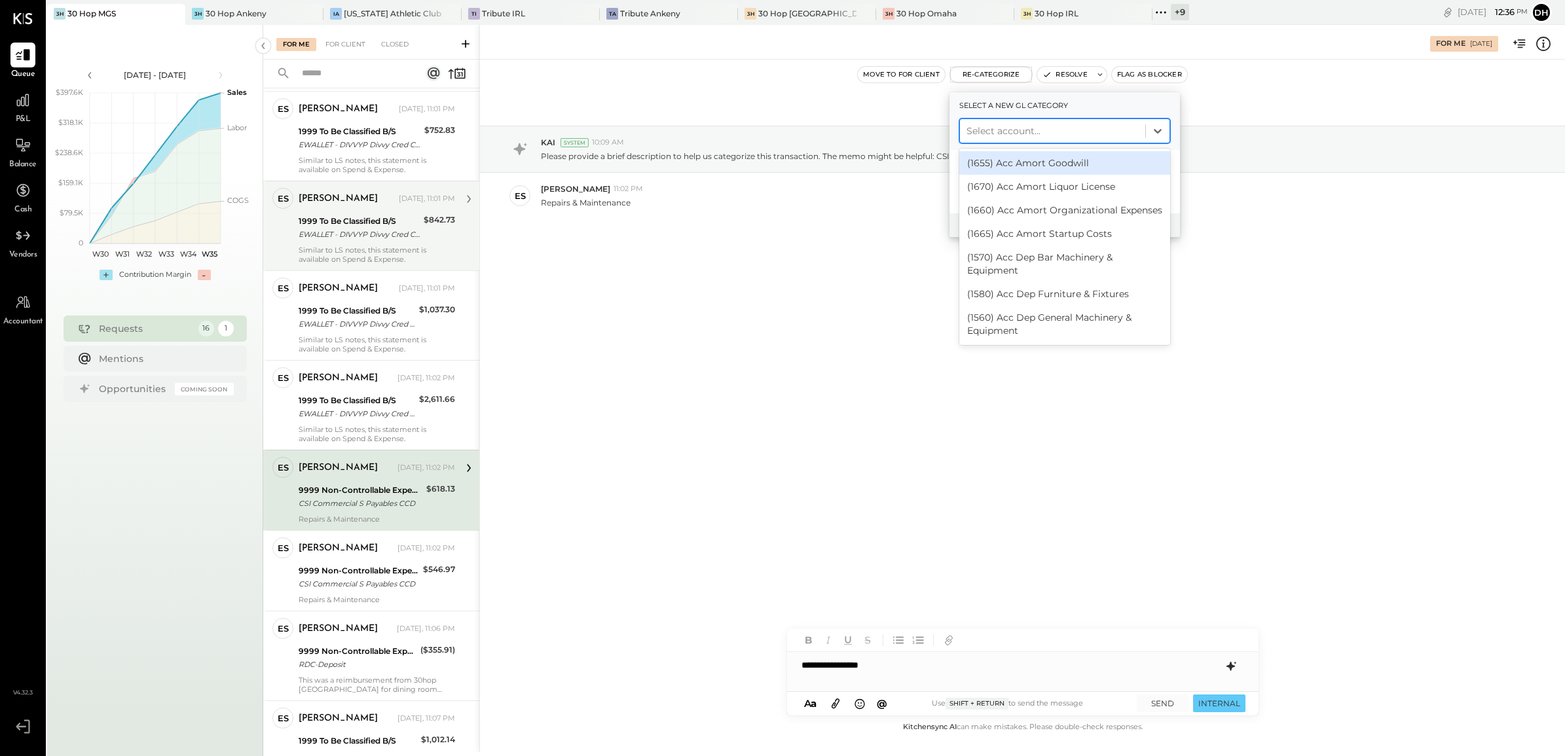
click at [995, 130] on div at bounding box center [1053, 131] width 172 height 16
paste input "**********"
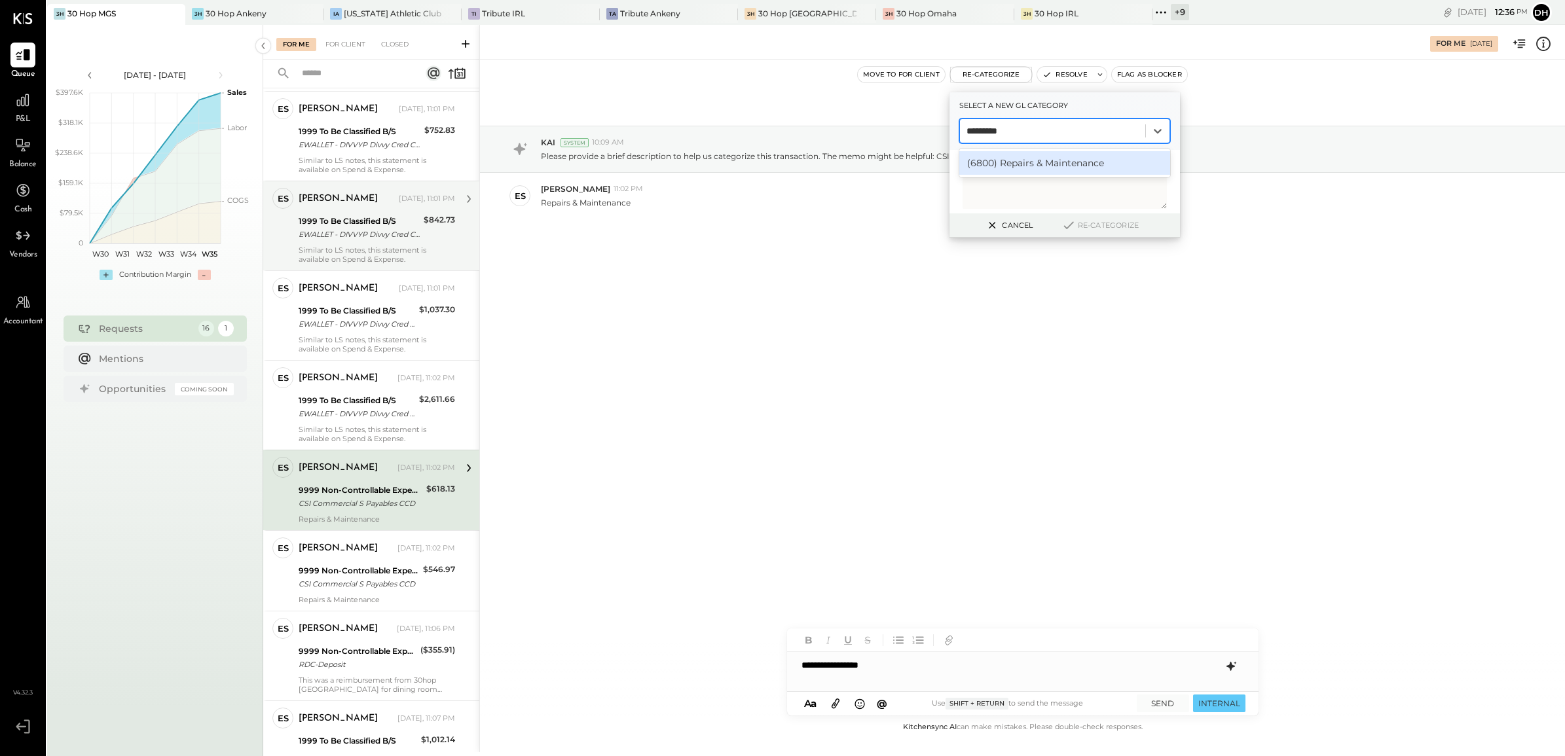
type input "*********"
click at [993, 423] on div "[DATE] KAI System 10:09 AM Please provide a brief description to help us catego…" at bounding box center [1022, 390] width 1085 height 660
click at [1028, 133] on div at bounding box center [1053, 131] width 172 height 16
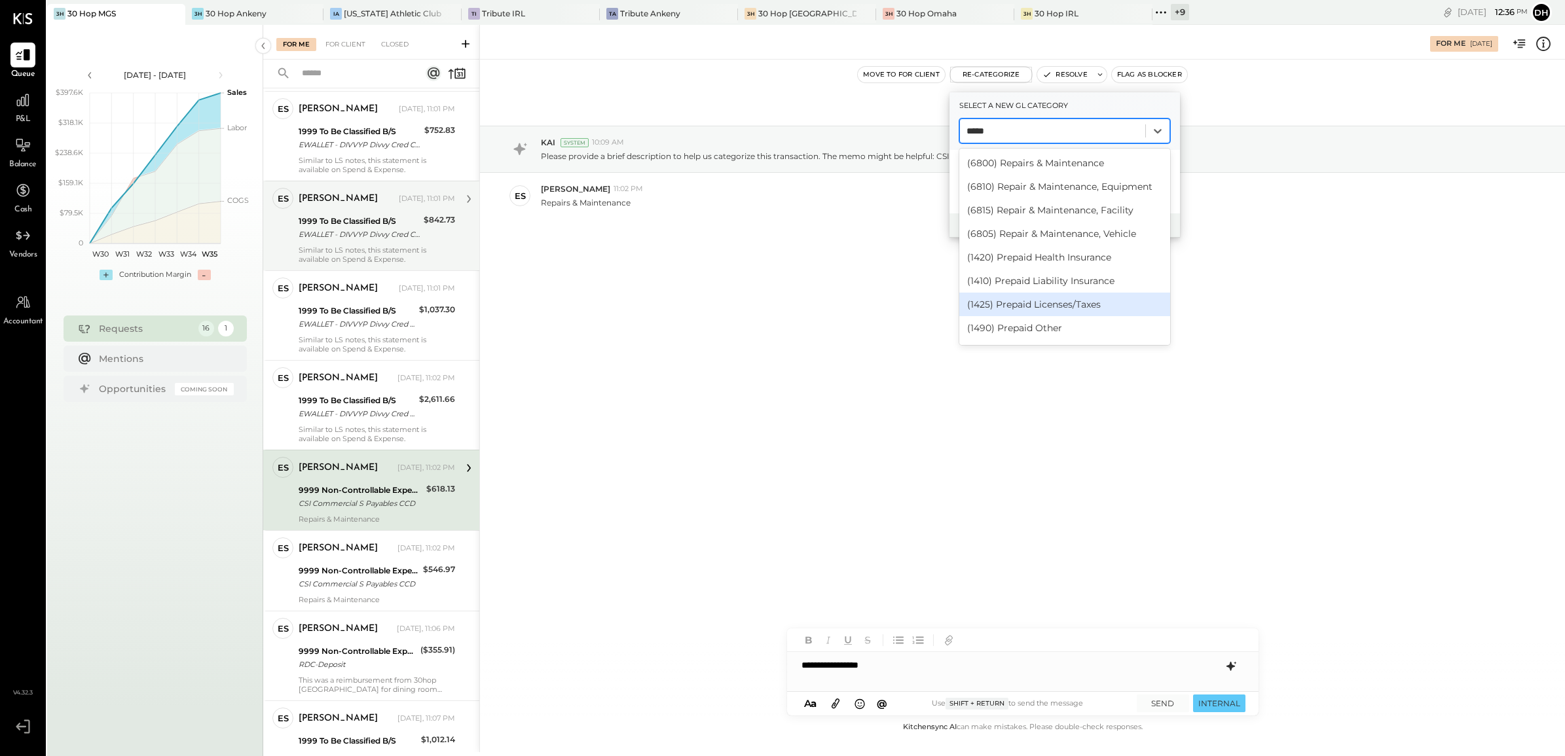
type input "*****"
click at [921, 669] on div "**********" at bounding box center [1022, 665] width 471 height 26
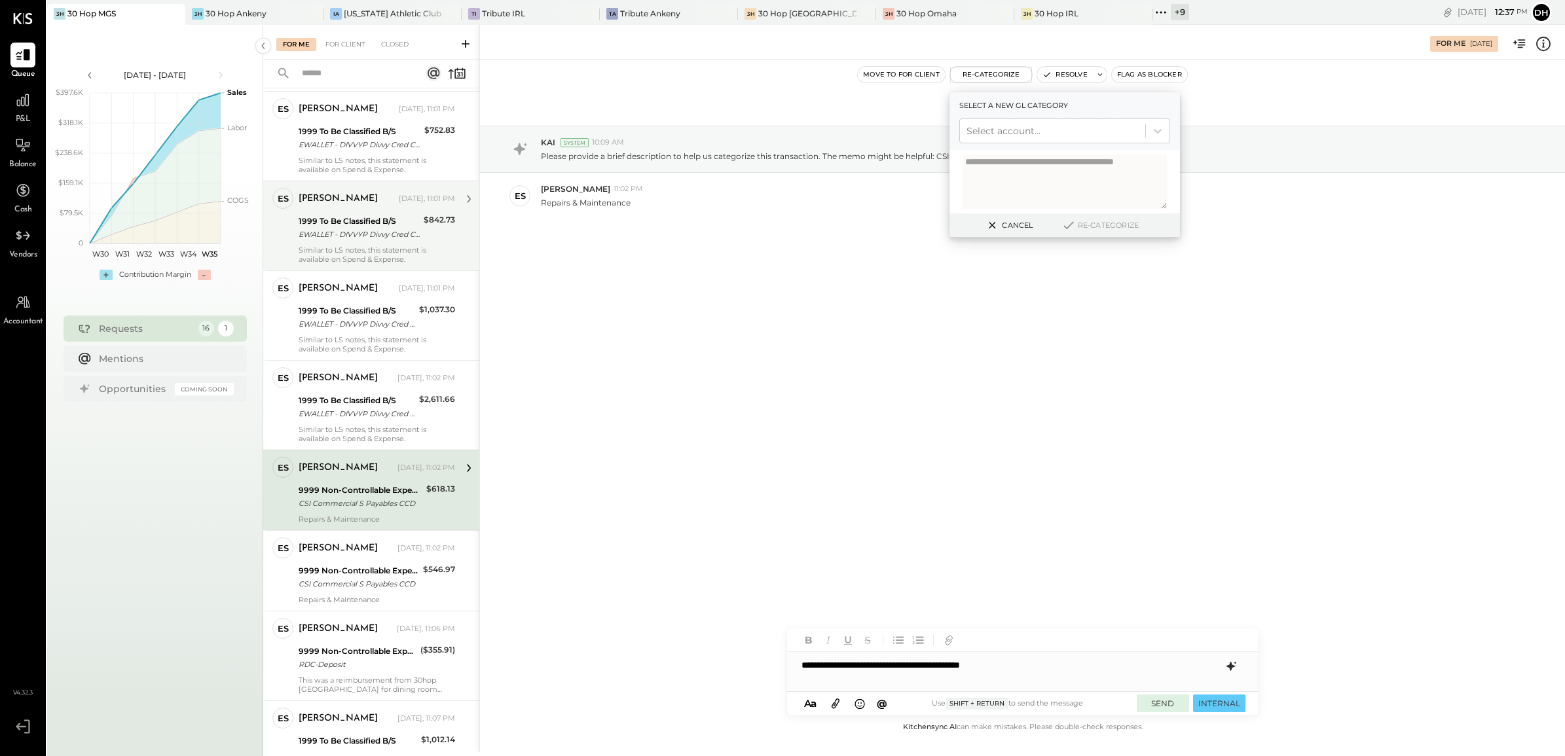
click at [1173, 707] on button "SEND" at bounding box center [1163, 704] width 52 height 18
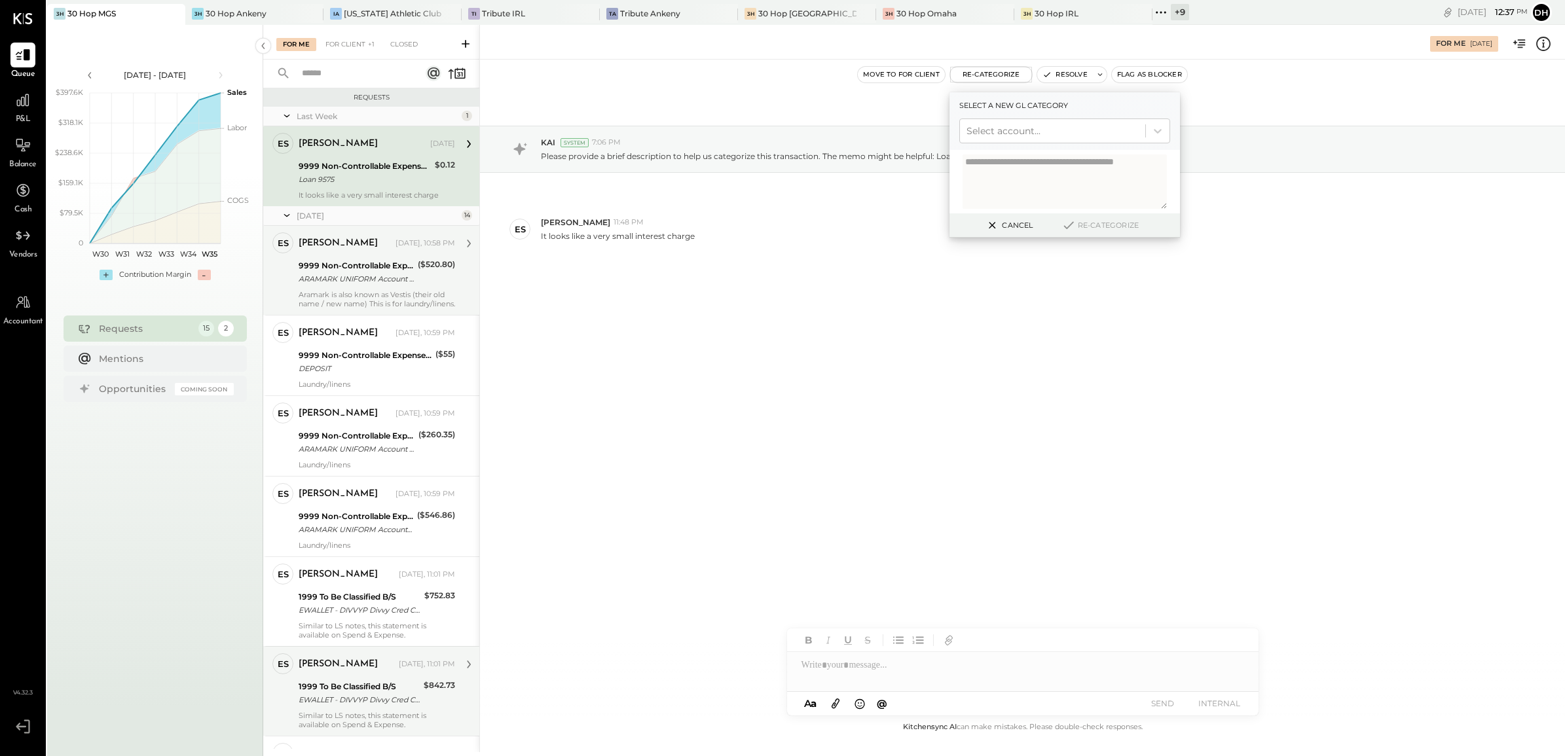
click at [1006, 219] on button "Cancel" at bounding box center [1008, 225] width 56 height 17
click at [318, 275] on div "ARAMARK UNIFORM Account St CCD" at bounding box center [356, 278] width 115 height 13
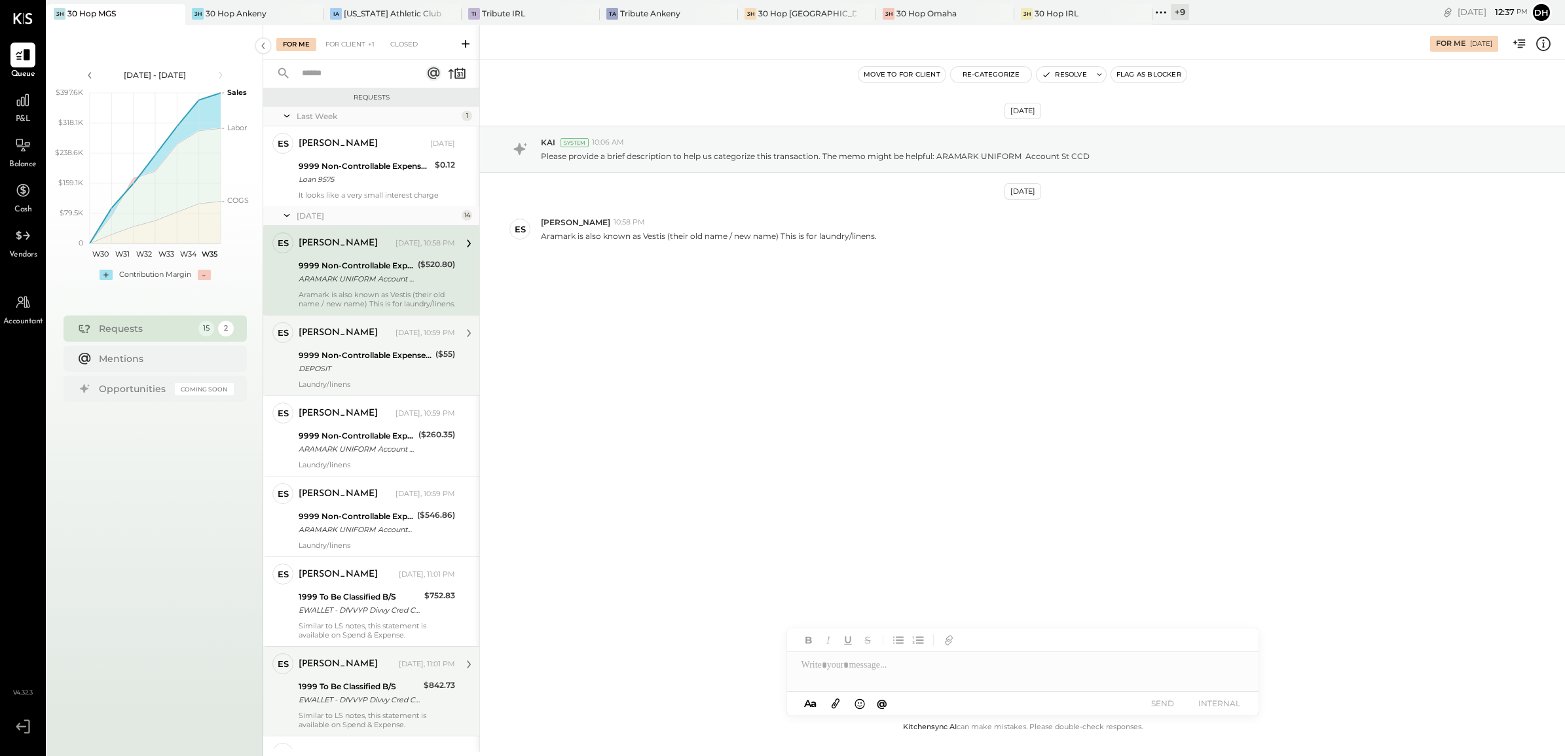
click at [339, 365] on div "DEPOSIT" at bounding box center [365, 368] width 133 height 13
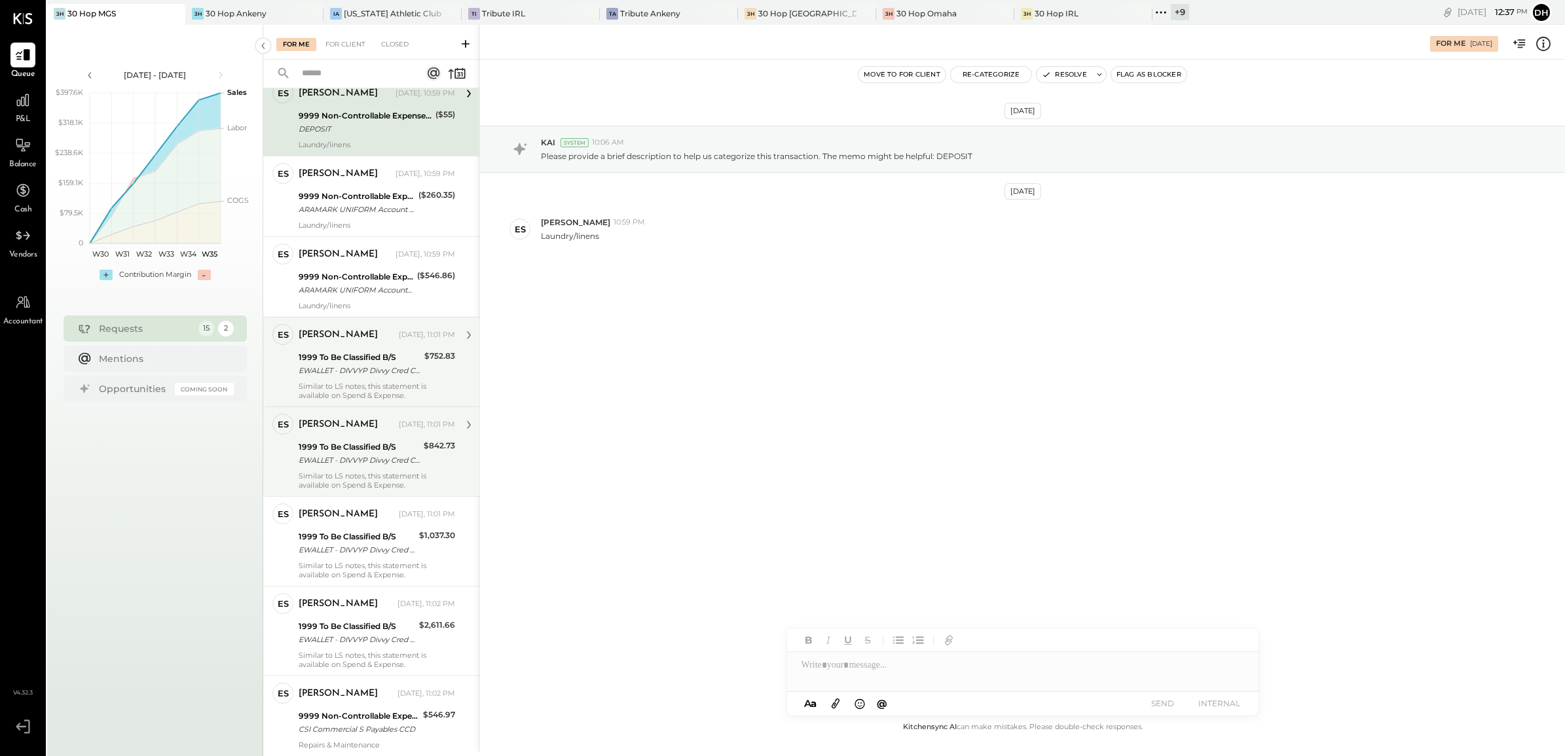
scroll to position [246, 0]
click at [358, 371] on div "EWALLET - DIVVYP Divvy Cred CCD" at bounding box center [360, 364] width 122 height 13
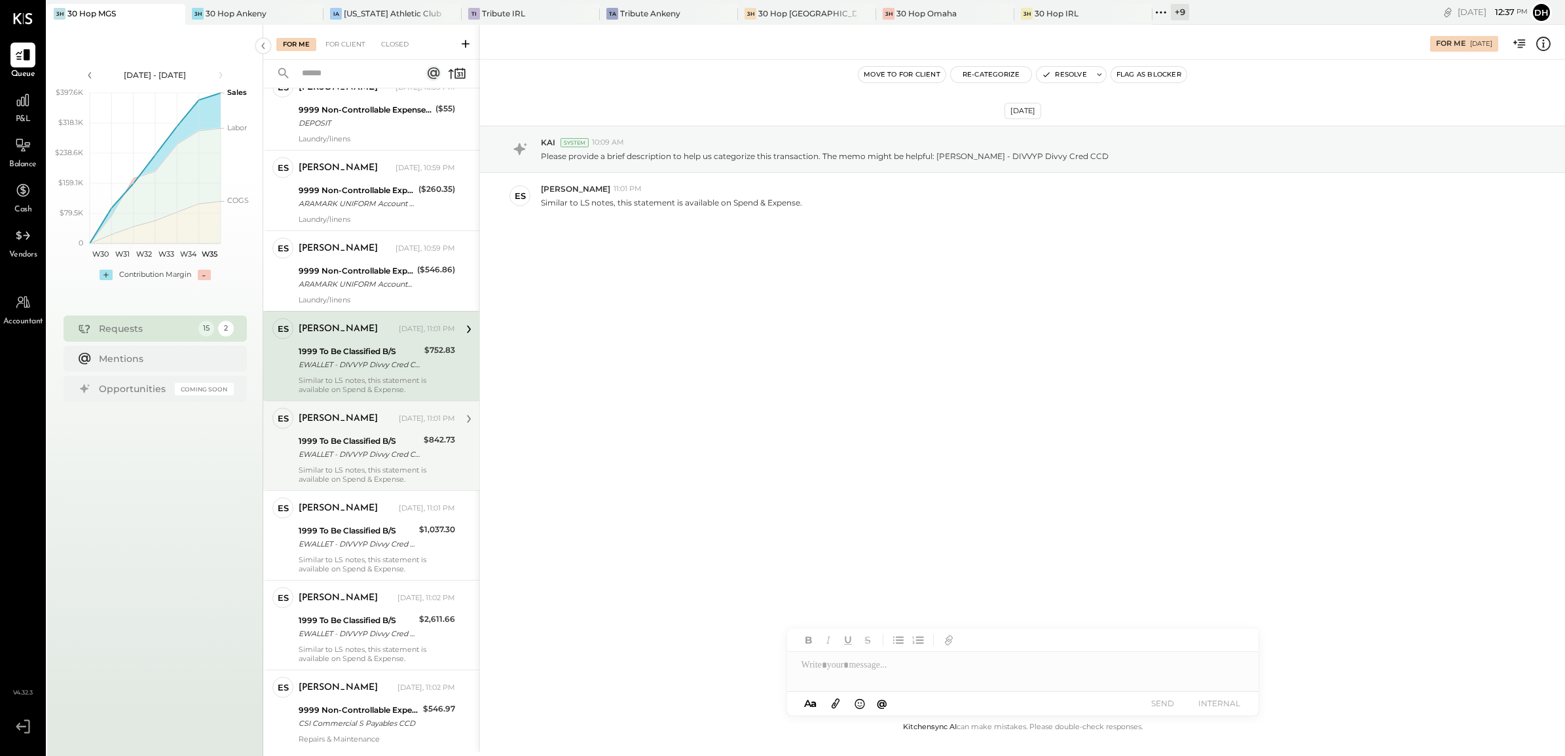
click at [336, 468] on div "Similar to LS notes, this statement is available on Spend & Expense." at bounding box center [377, 475] width 157 height 18
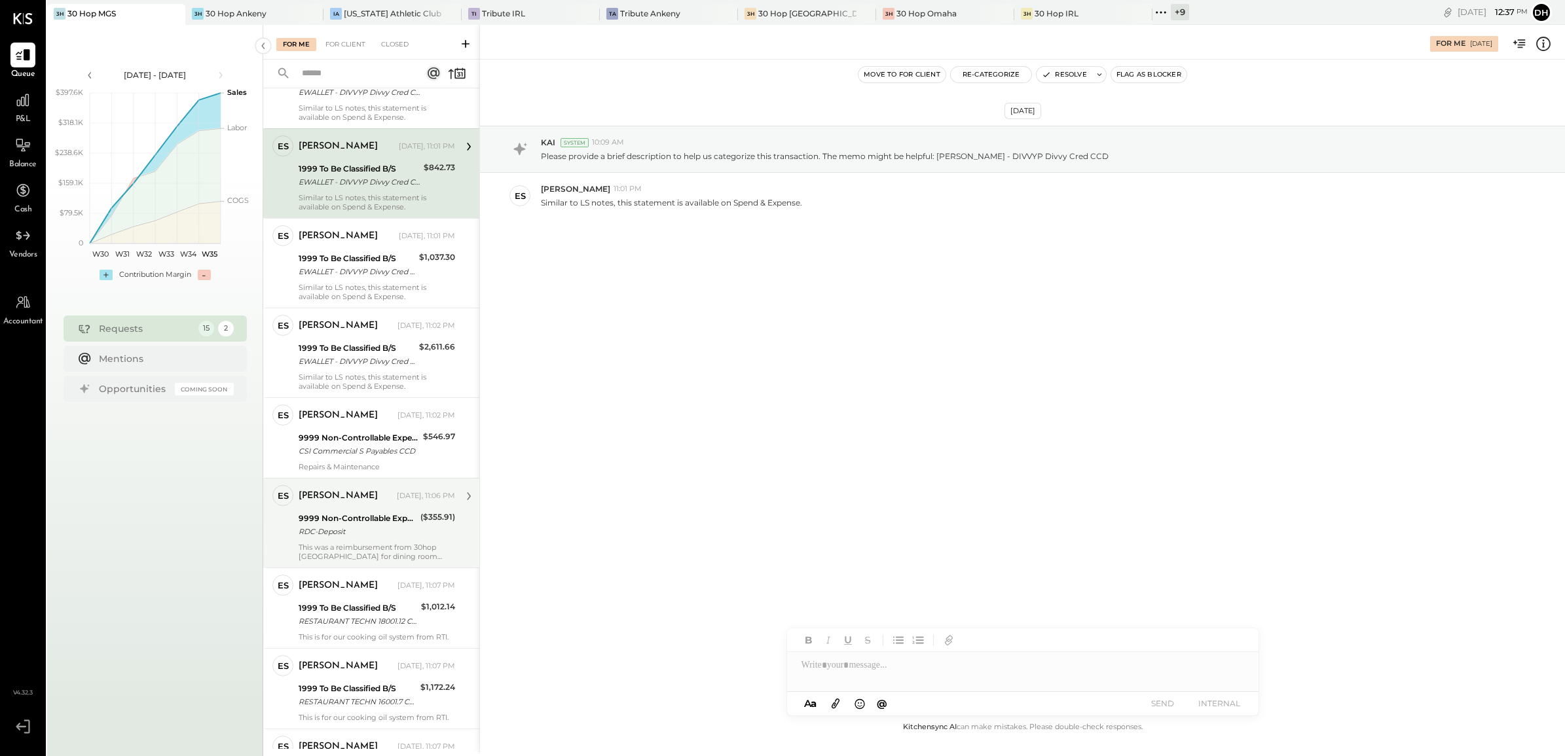
scroll to position [573, 0]
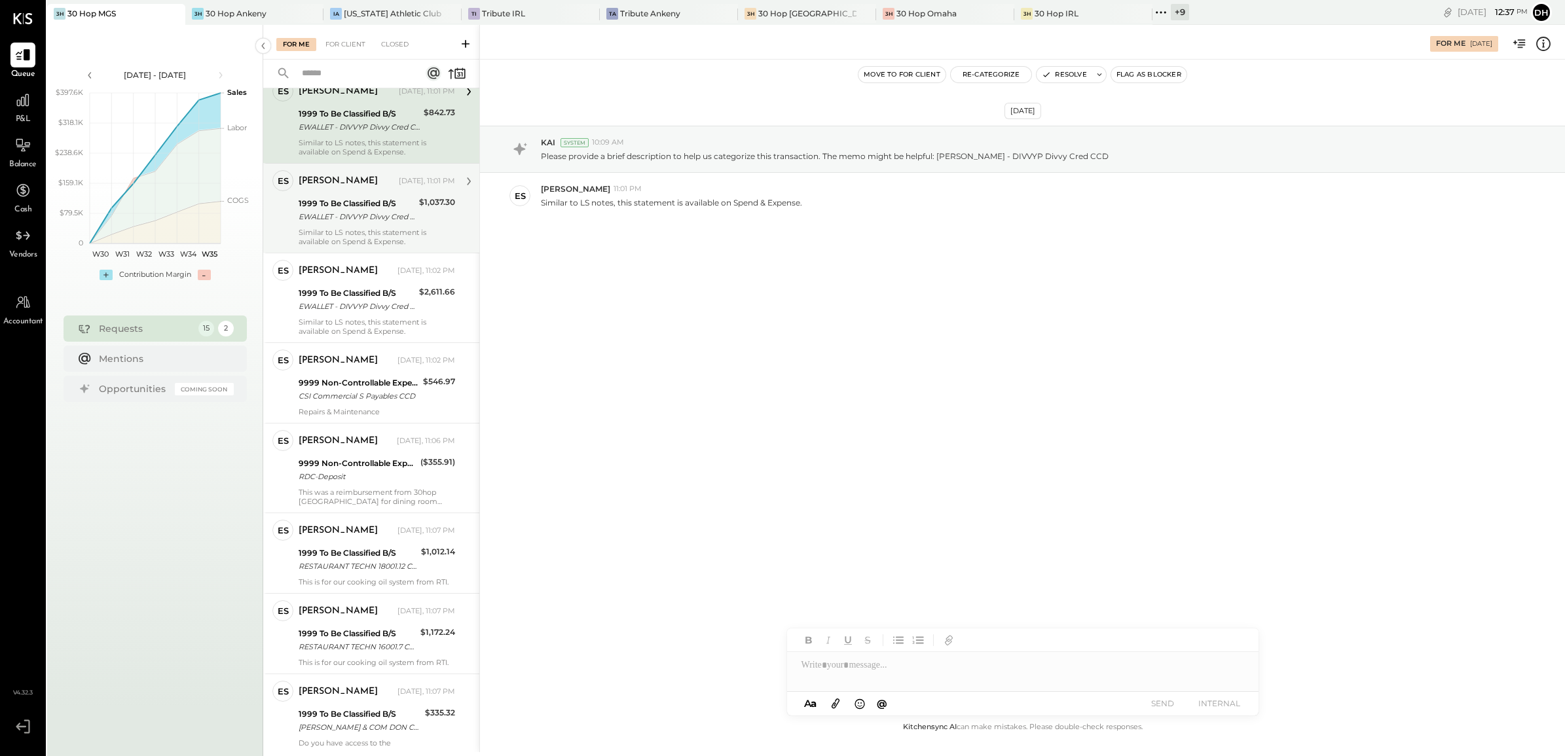
click at [342, 224] on div "1999 To Be Classified B/S EWALLET - DIVVYP Divvy Cred CCD" at bounding box center [357, 210] width 117 height 29
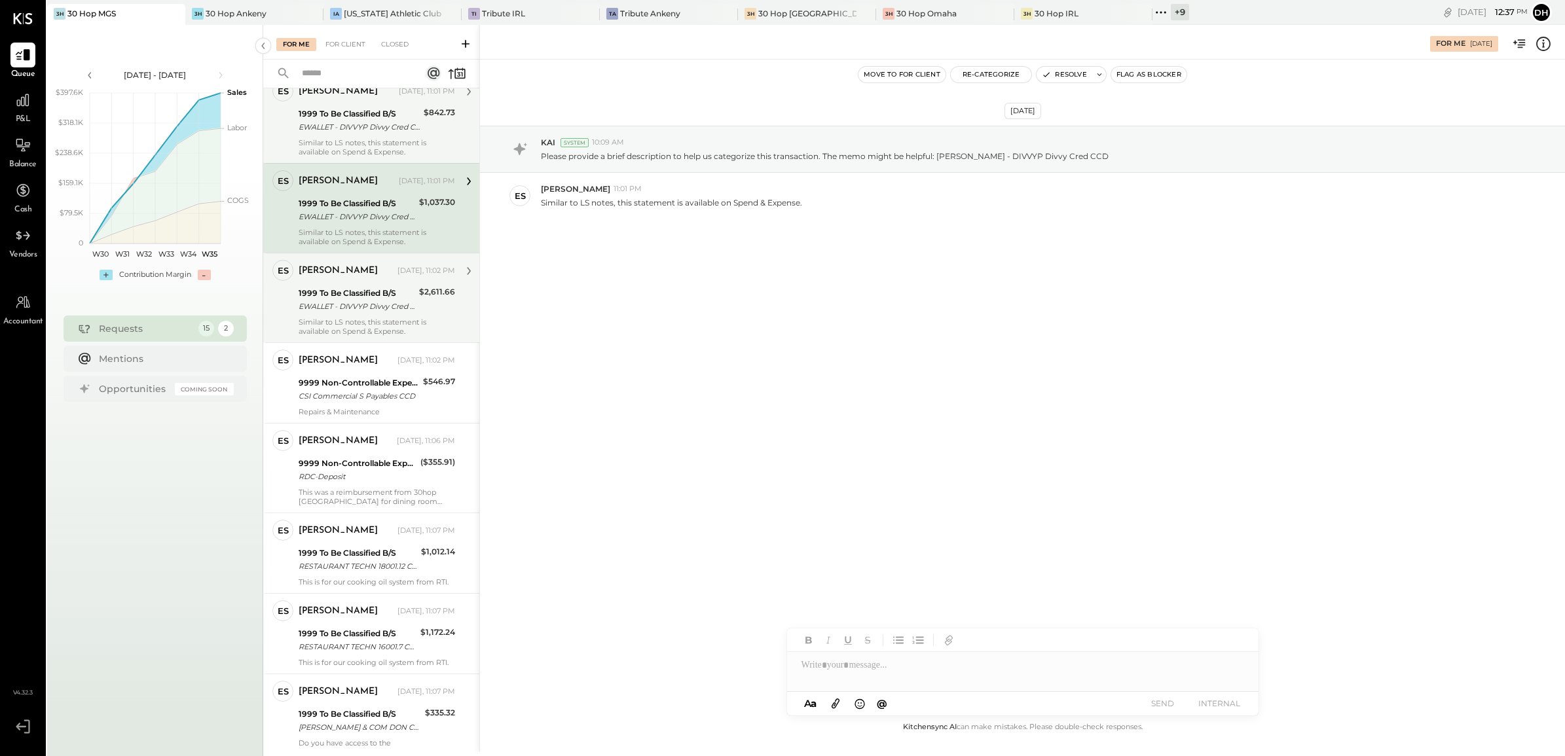
click at [342, 310] on div "EWALLET - DIVVYP Divvy Cred CCD" at bounding box center [357, 306] width 117 height 13
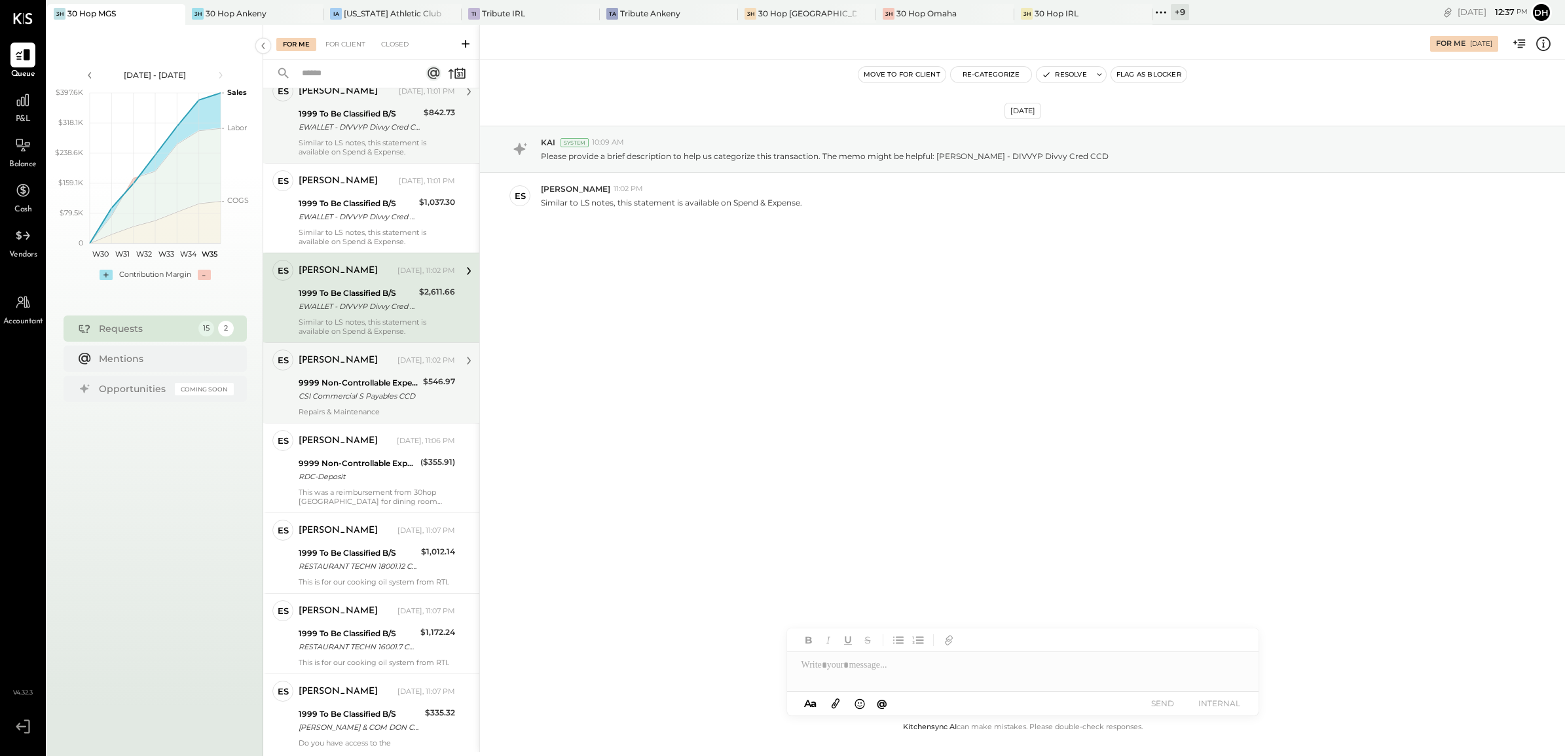
click at [342, 404] on div "9999 Non-Controllable Expenses:Other Income and Expenses:To Be Classified P&L C…" at bounding box center [359, 389] width 120 height 29
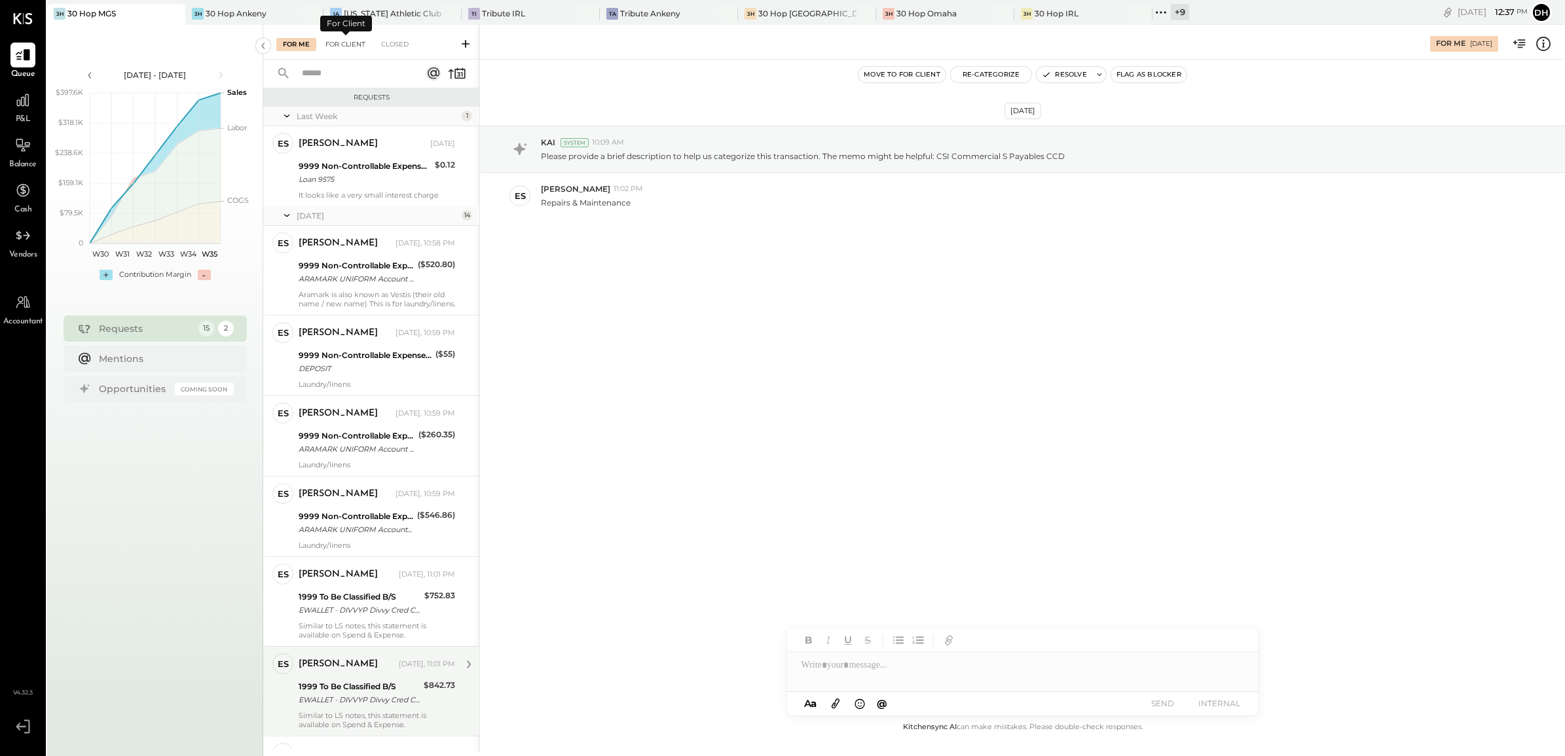
click at [359, 41] on div "For Client" at bounding box center [345, 44] width 53 height 13
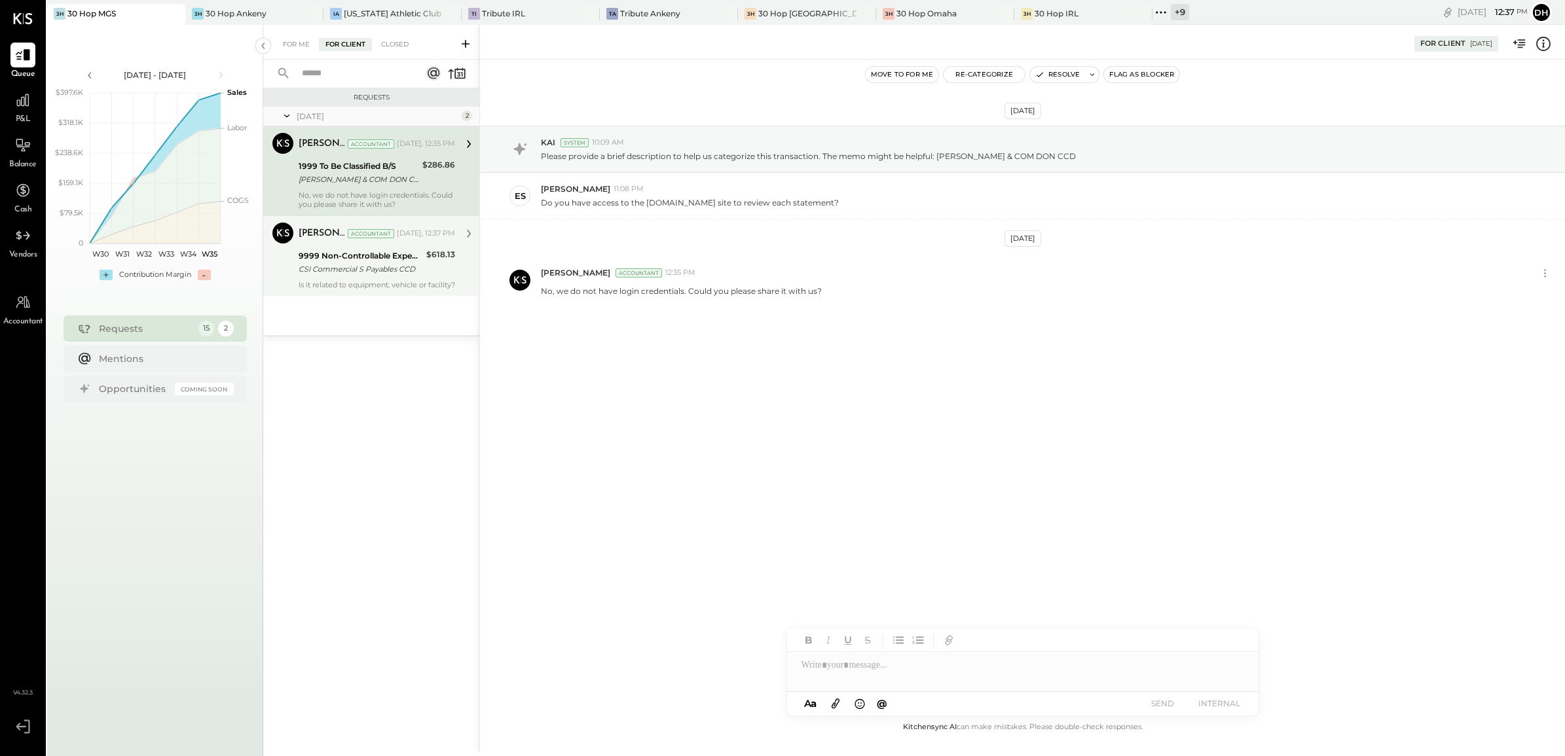
click at [336, 283] on div "Is it related to equipment, vehicle or facility?" at bounding box center [377, 284] width 157 height 9
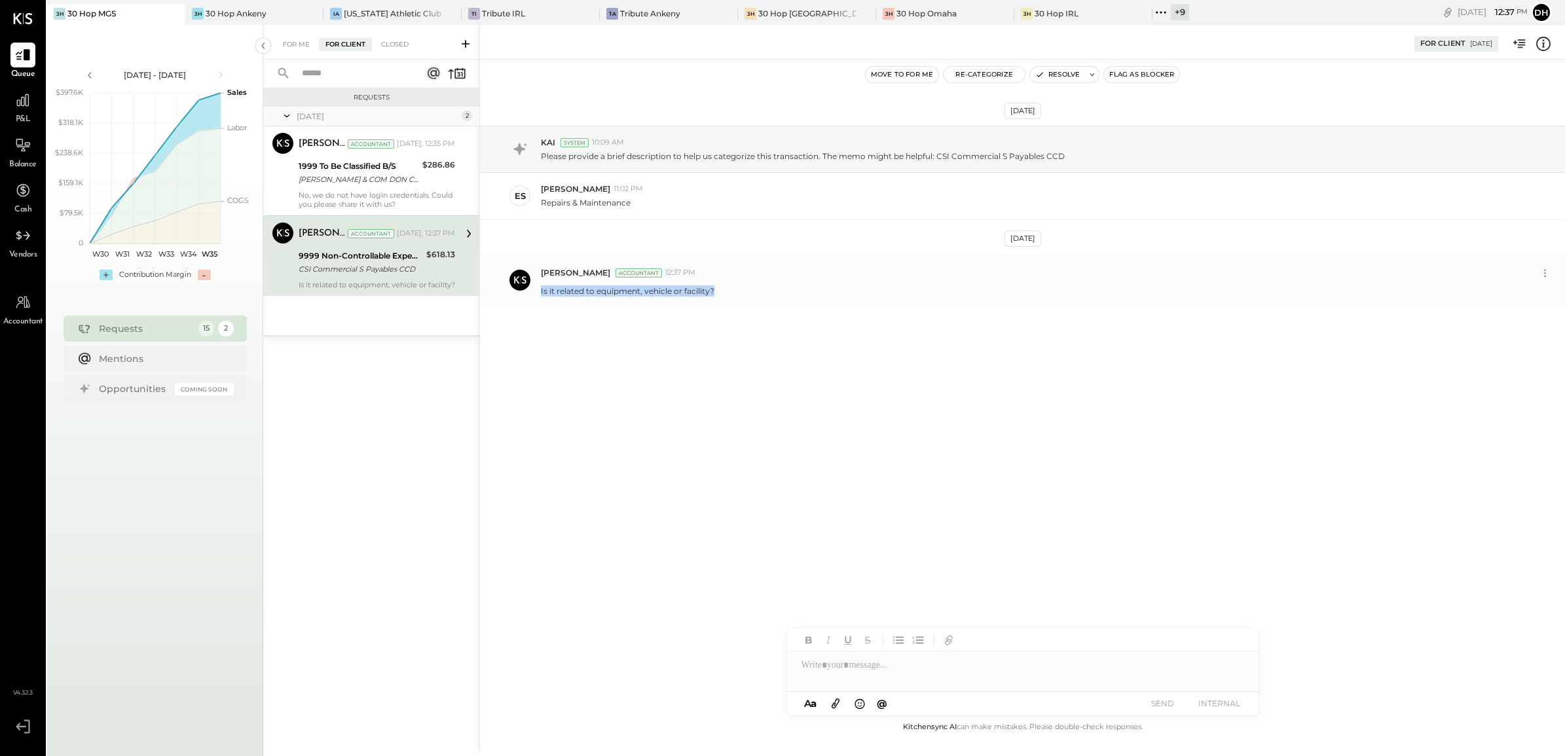
drag, startPoint x: 724, startPoint y: 289, endPoint x: 538, endPoint y: 289, distance: 185.3
click at [538, 289] on div "[PERSON_NAME] Accountant 12:37 PM Is it related to equipment, vehicle or facili…" at bounding box center [1022, 280] width 1085 height 54
copy p "Is it related to equipment, vehicle or facility?"
click at [295, 43] on div "For Me" at bounding box center [296, 44] width 40 height 13
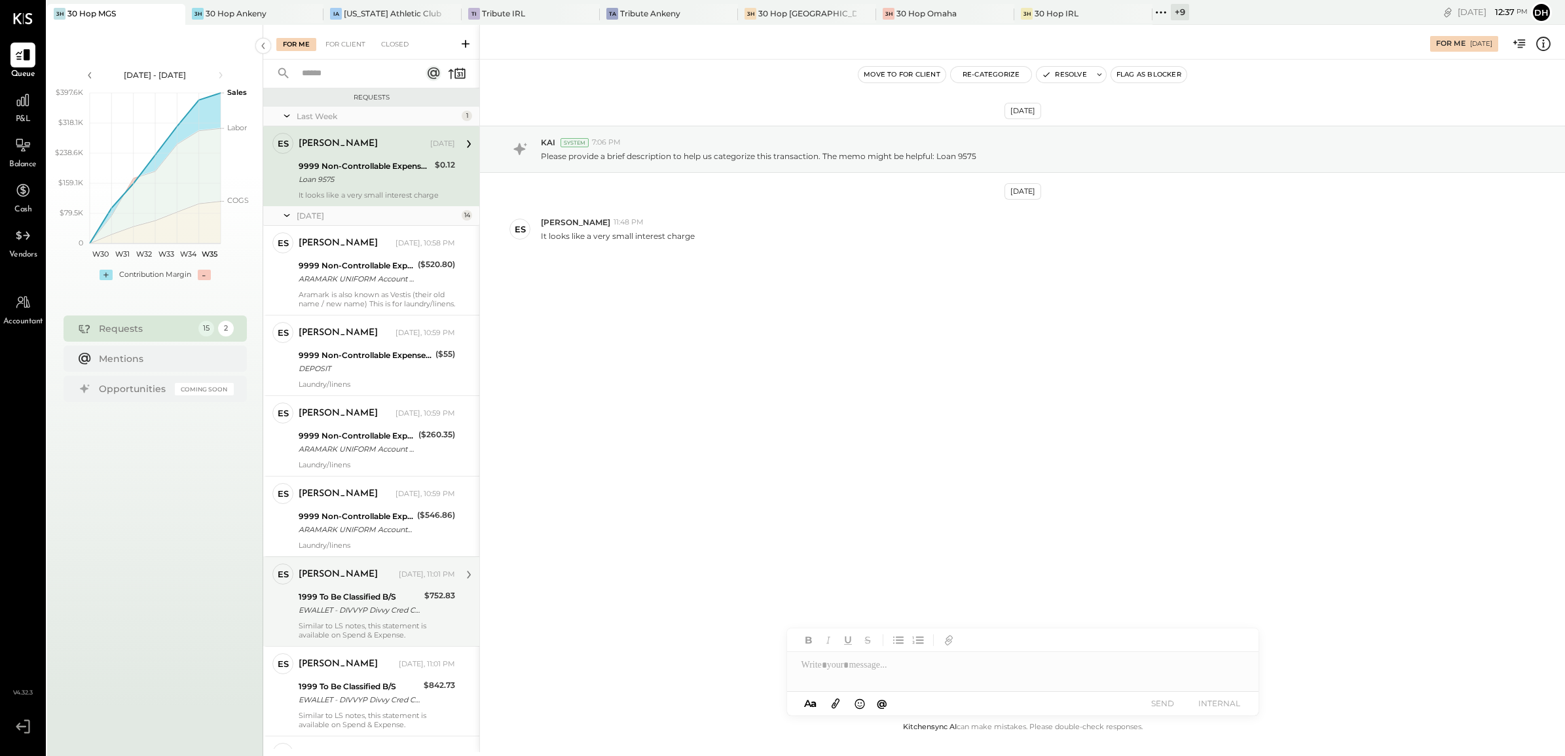
scroll to position [82, 0]
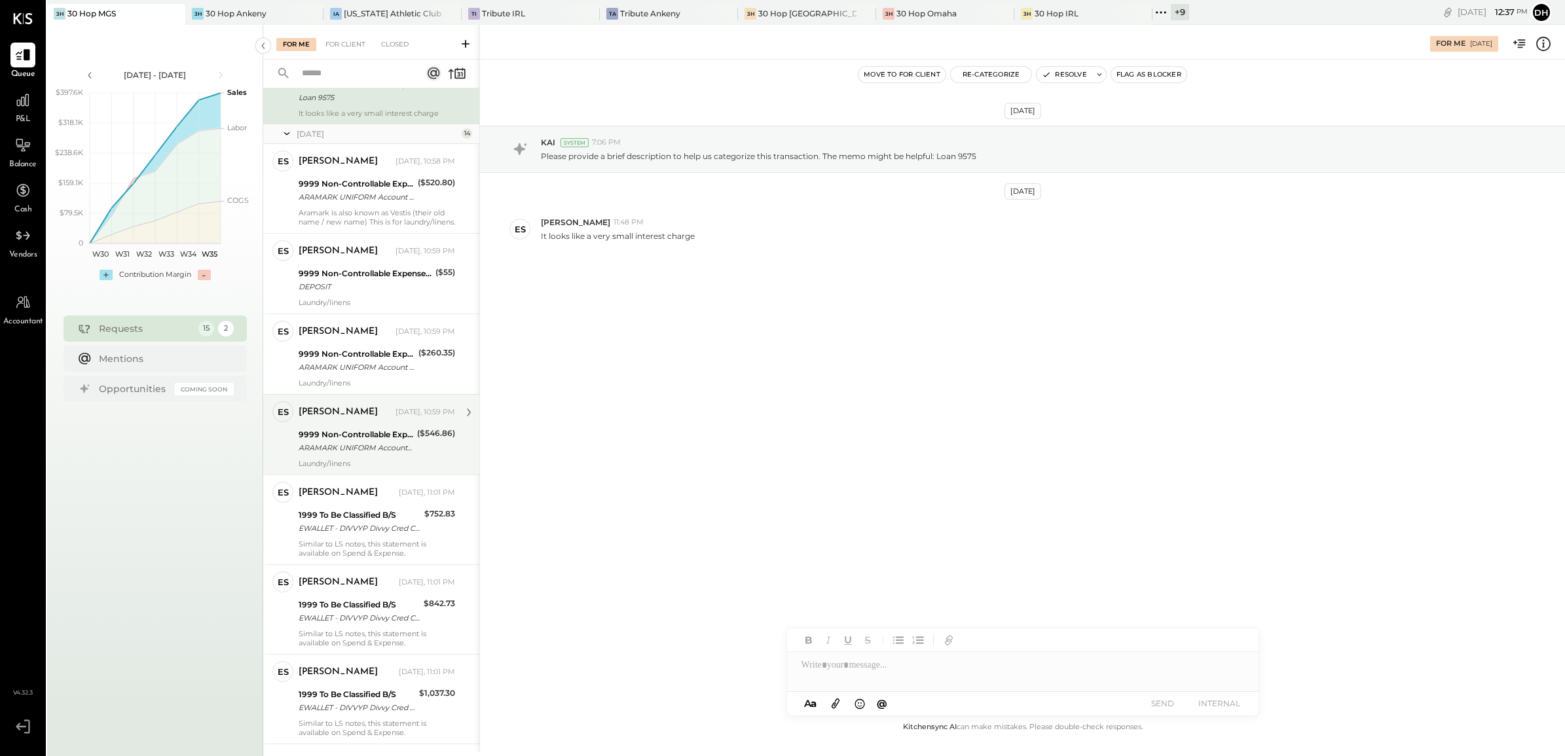
click at [345, 460] on div "Laundry/linens" at bounding box center [377, 463] width 157 height 9
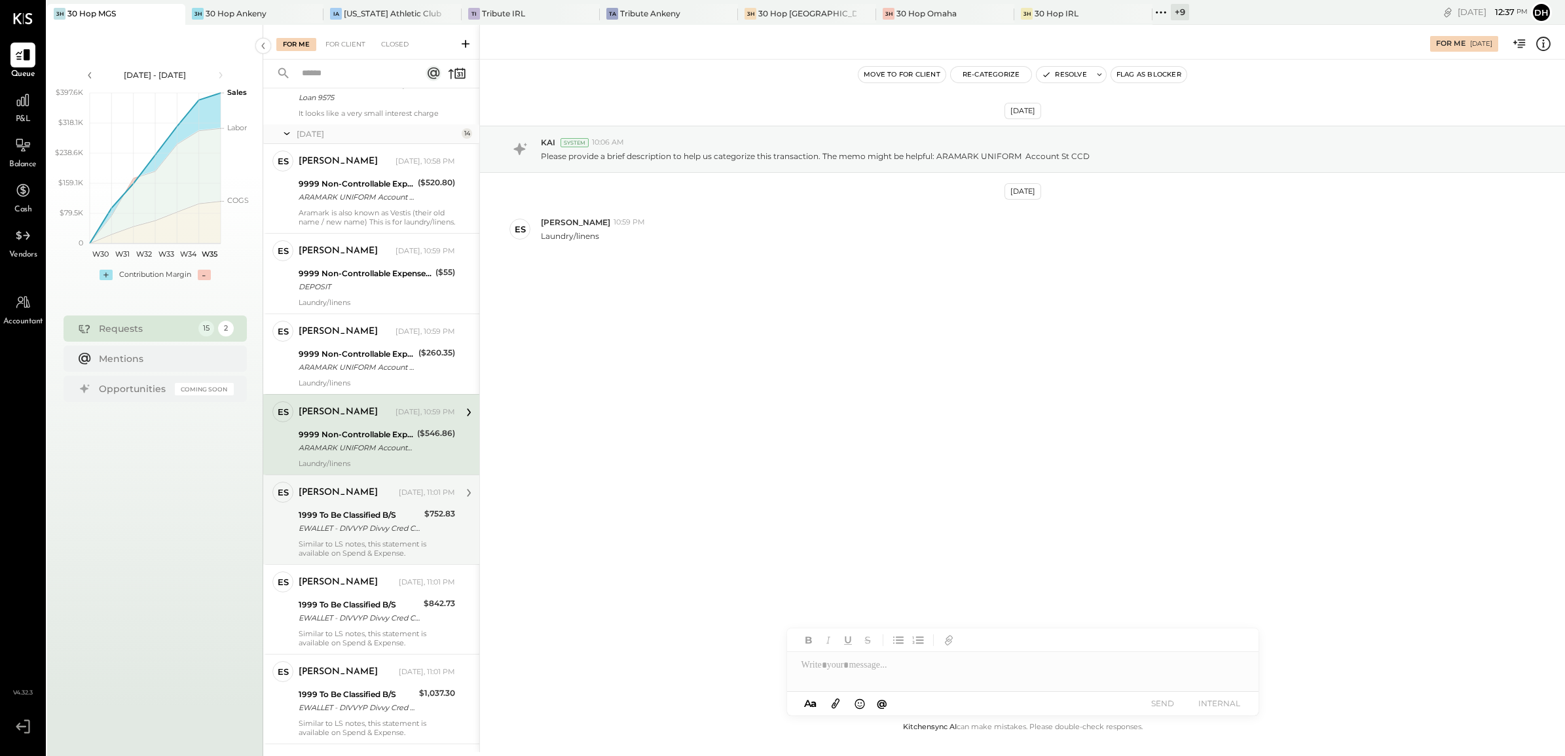
click at [331, 536] on div "1999 To Be Classified B/S EWALLET - DIVVYP Divvy Cred CCD" at bounding box center [360, 521] width 122 height 29
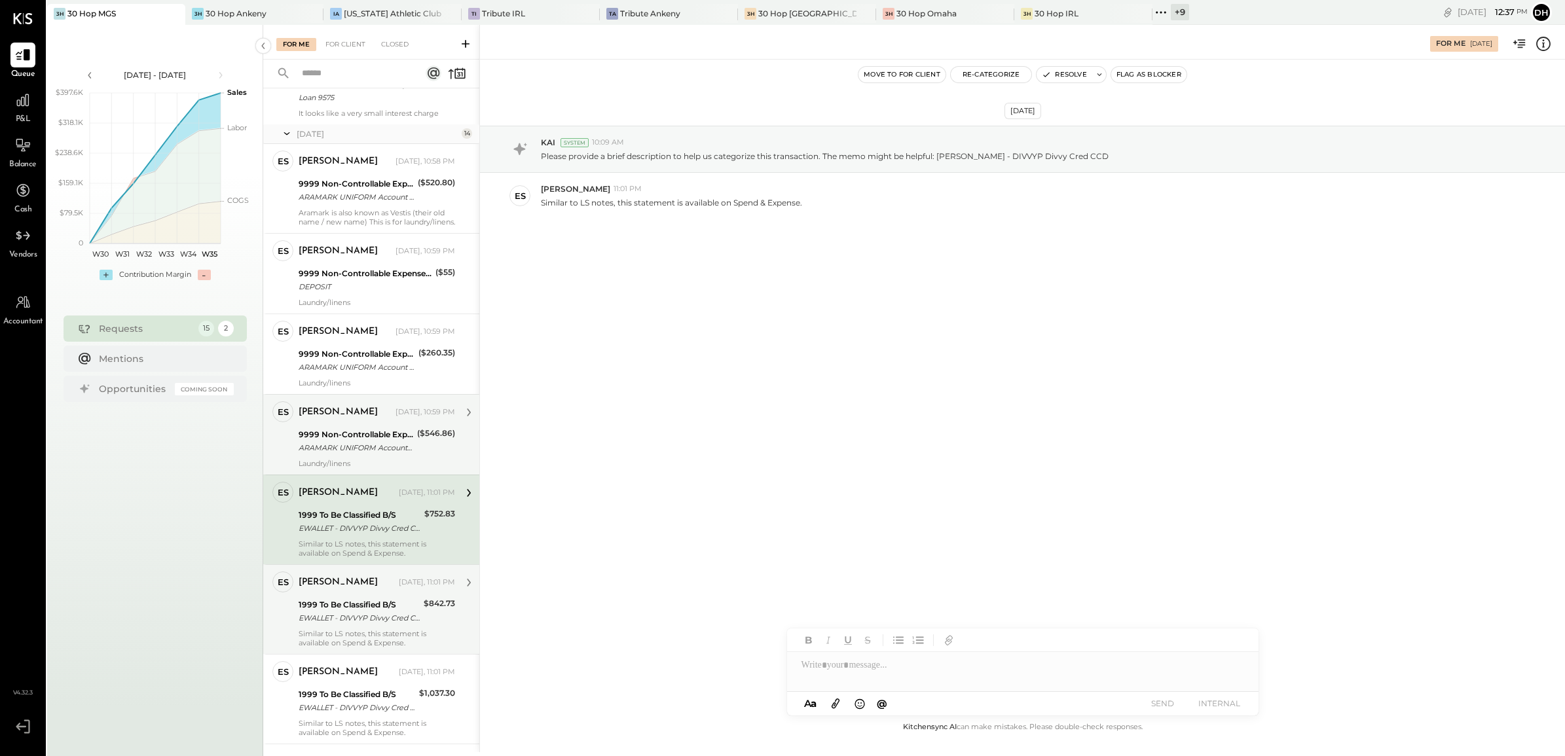
click at [348, 611] on div "1999 To Be Classified B/S" at bounding box center [359, 605] width 121 height 13
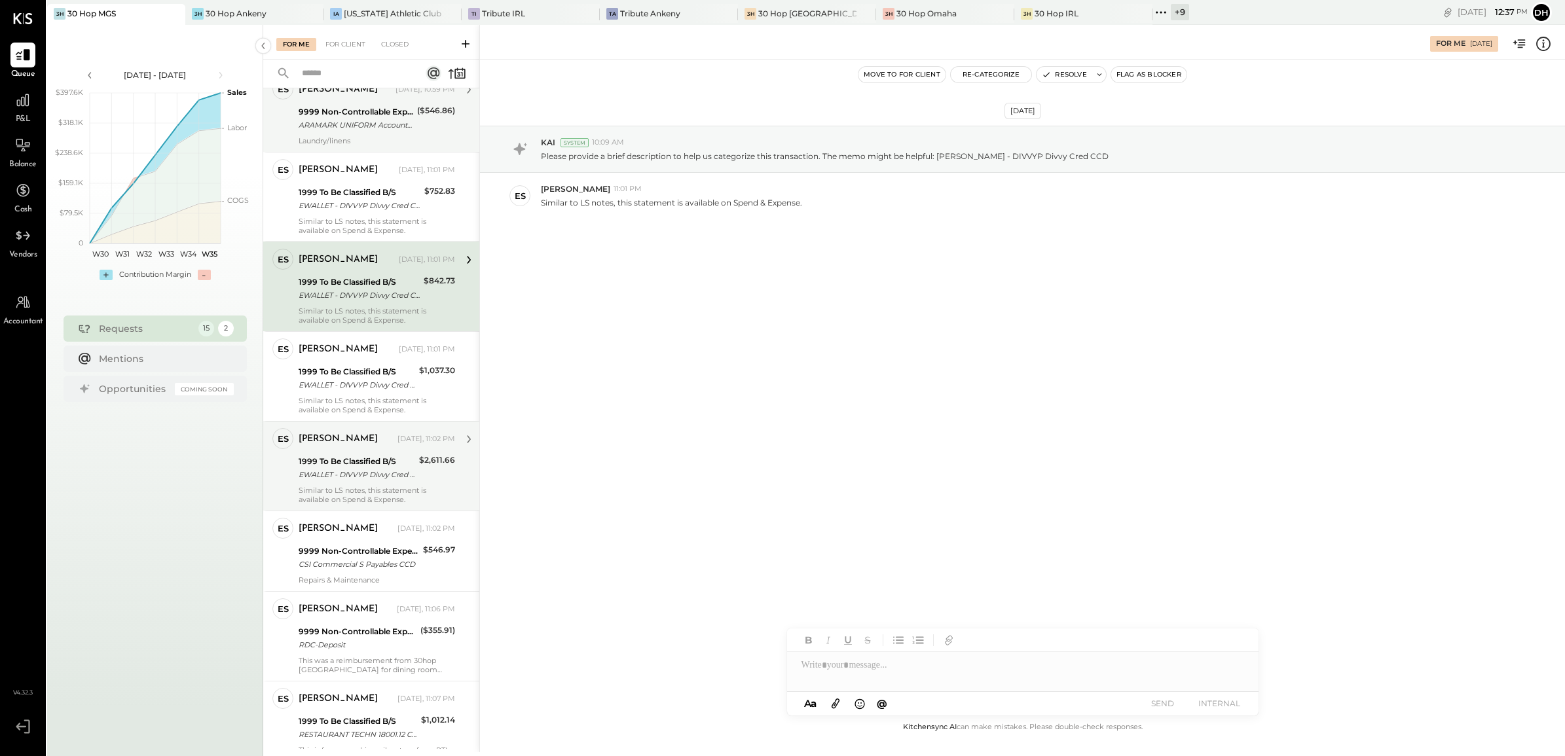
scroll to position [409, 0]
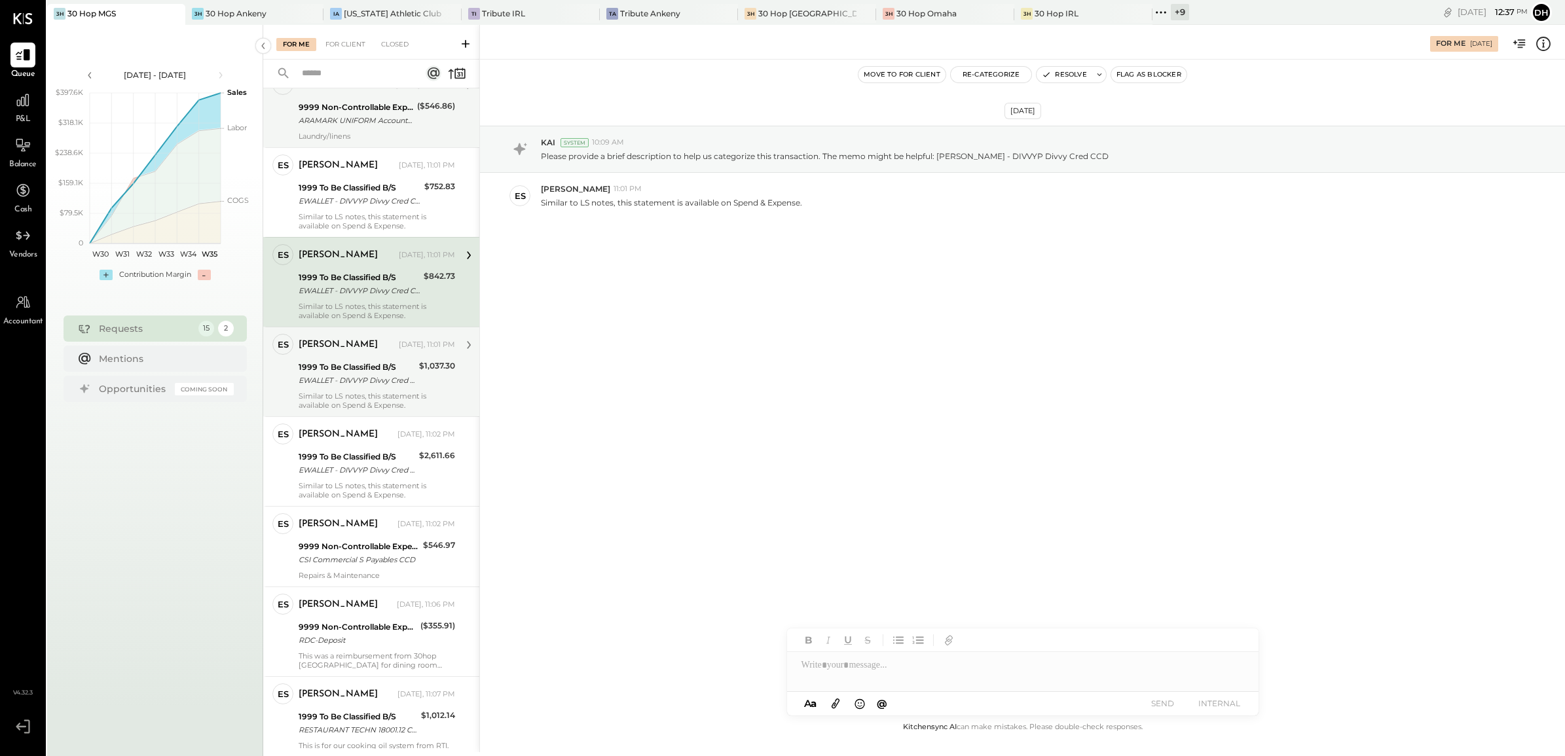
click at [329, 397] on div "Similar to LS notes, this statement is available on Spend & Expense." at bounding box center [377, 401] width 157 height 18
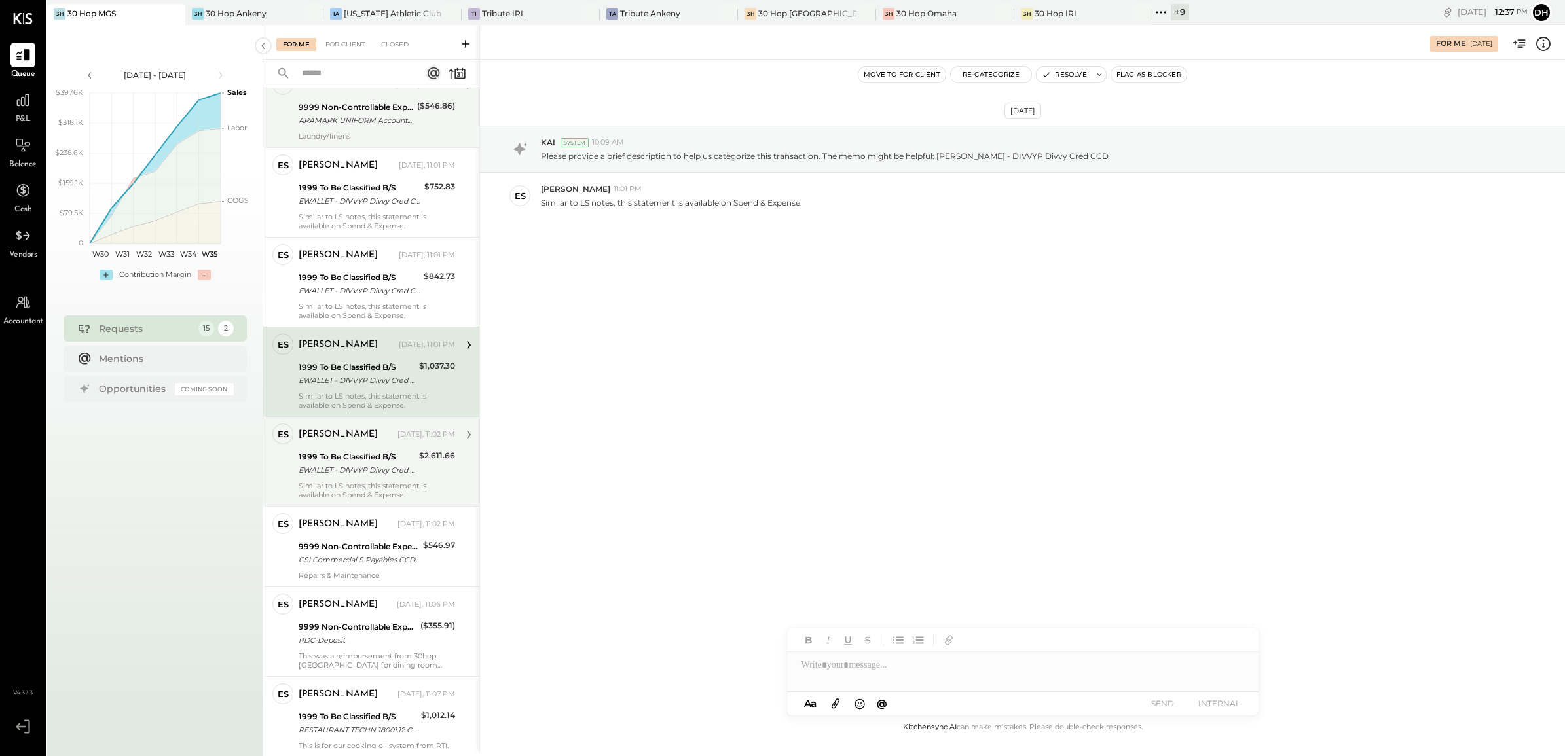
click at [335, 472] on div "EWALLET - DIVVYP Divvy Cred CCD" at bounding box center [357, 470] width 117 height 13
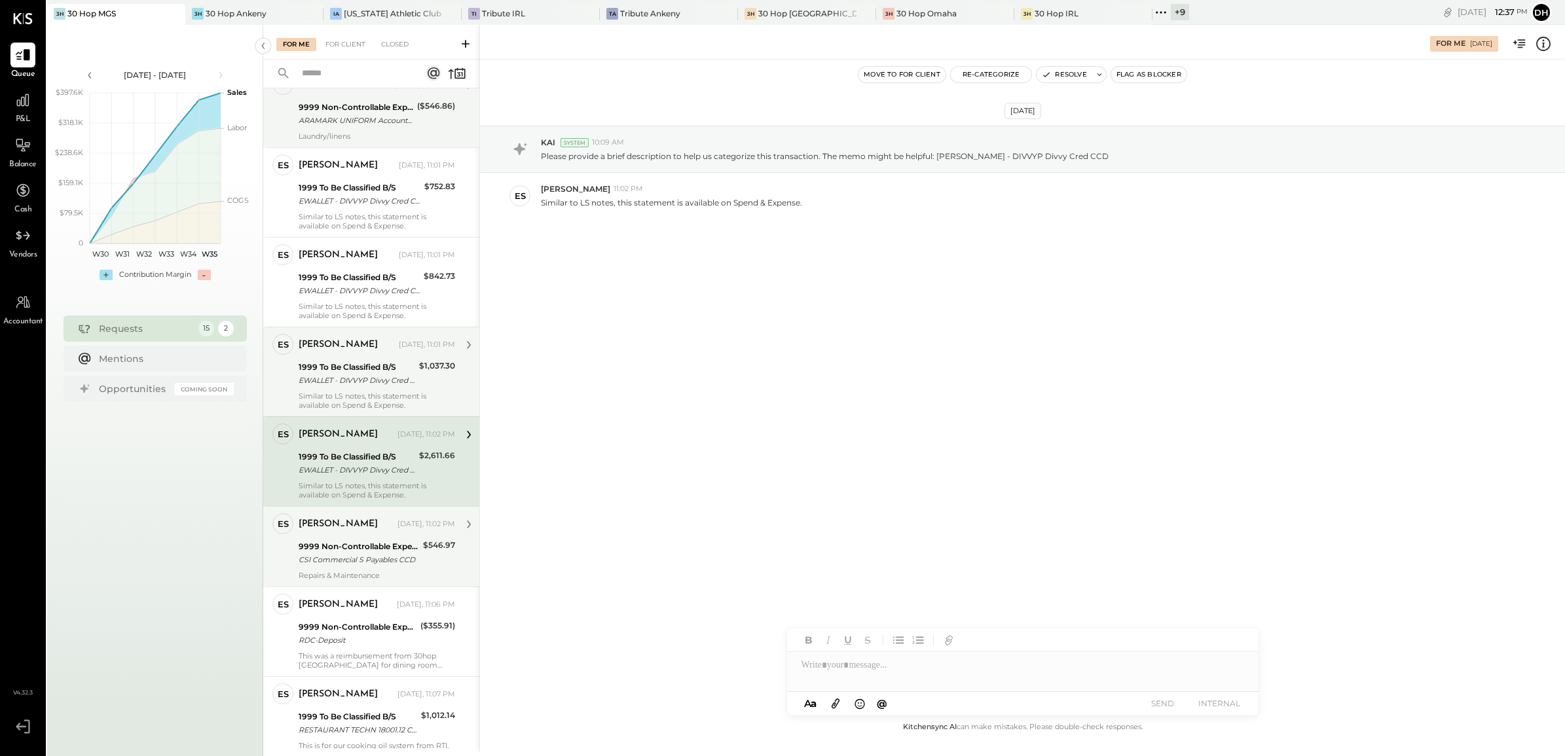
click at [336, 554] on div "CSI Commercial S Payables CCD" at bounding box center [359, 559] width 120 height 13
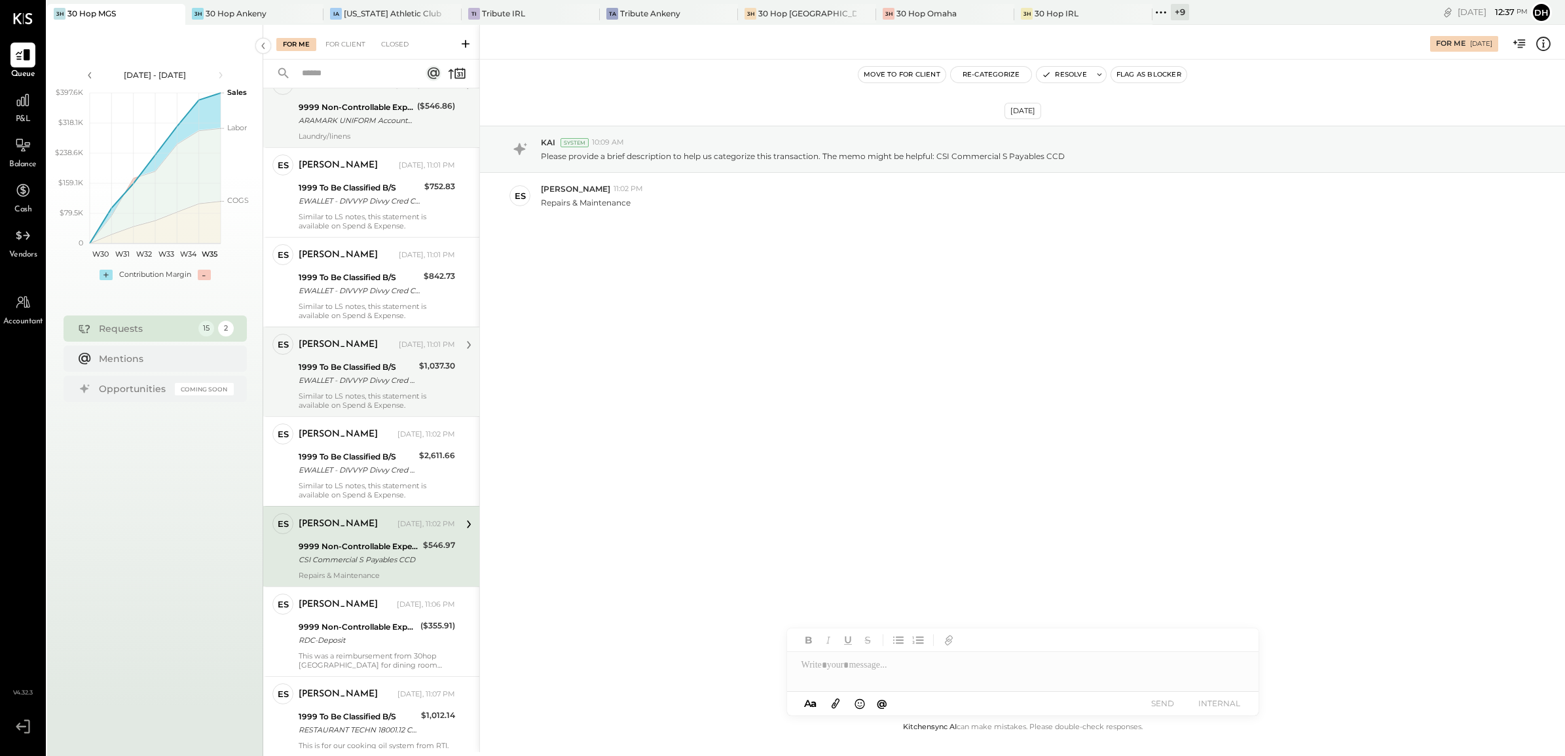
click at [822, 665] on div at bounding box center [1022, 665] width 471 height 26
click at [1169, 705] on button "SEND" at bounding box center [1163, 704] width 52 height 18
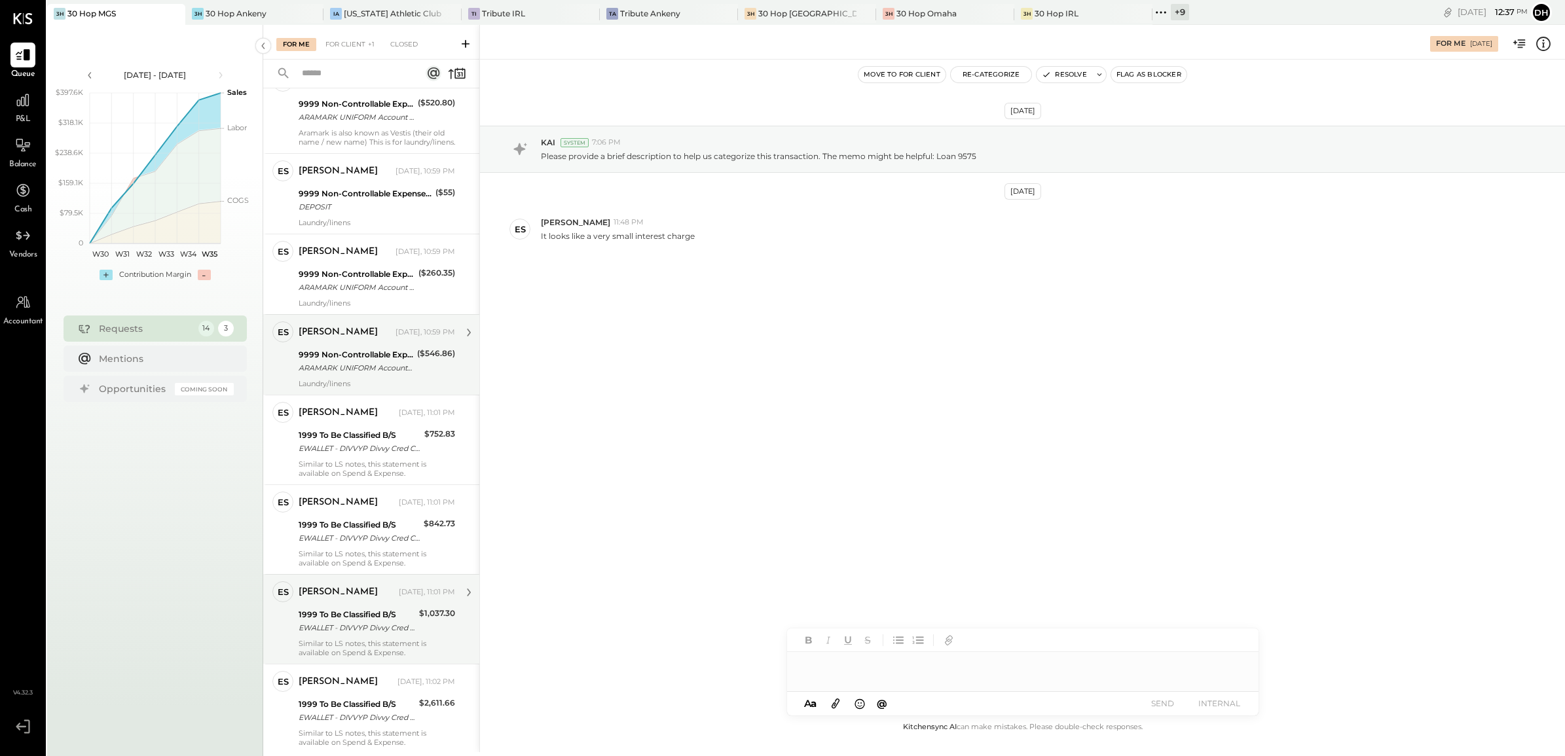
scroll to position [164, 0]
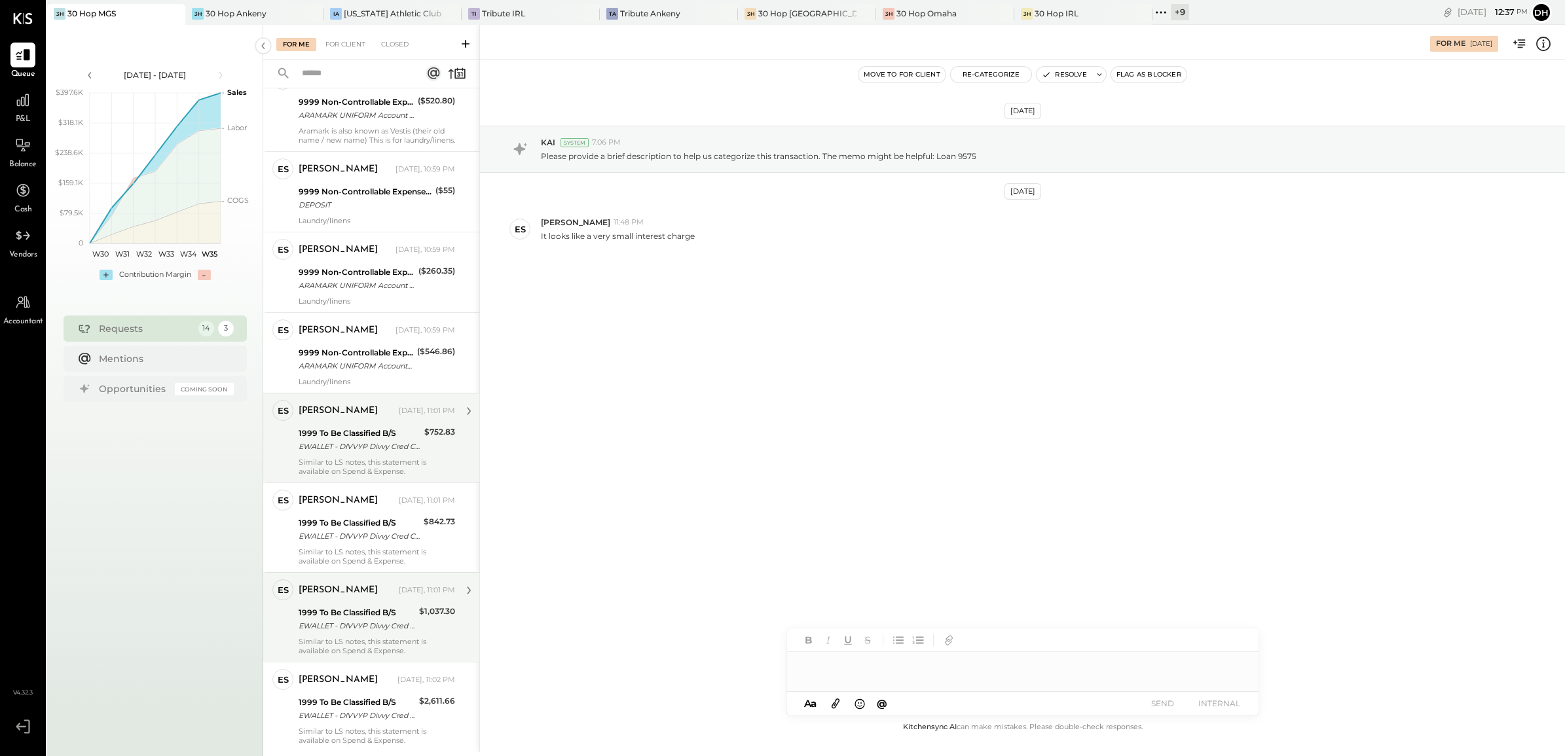
click at [316, 439] on div "1999 To Be Classified B/S" at bounding box center [360, 433] width 122 height 13
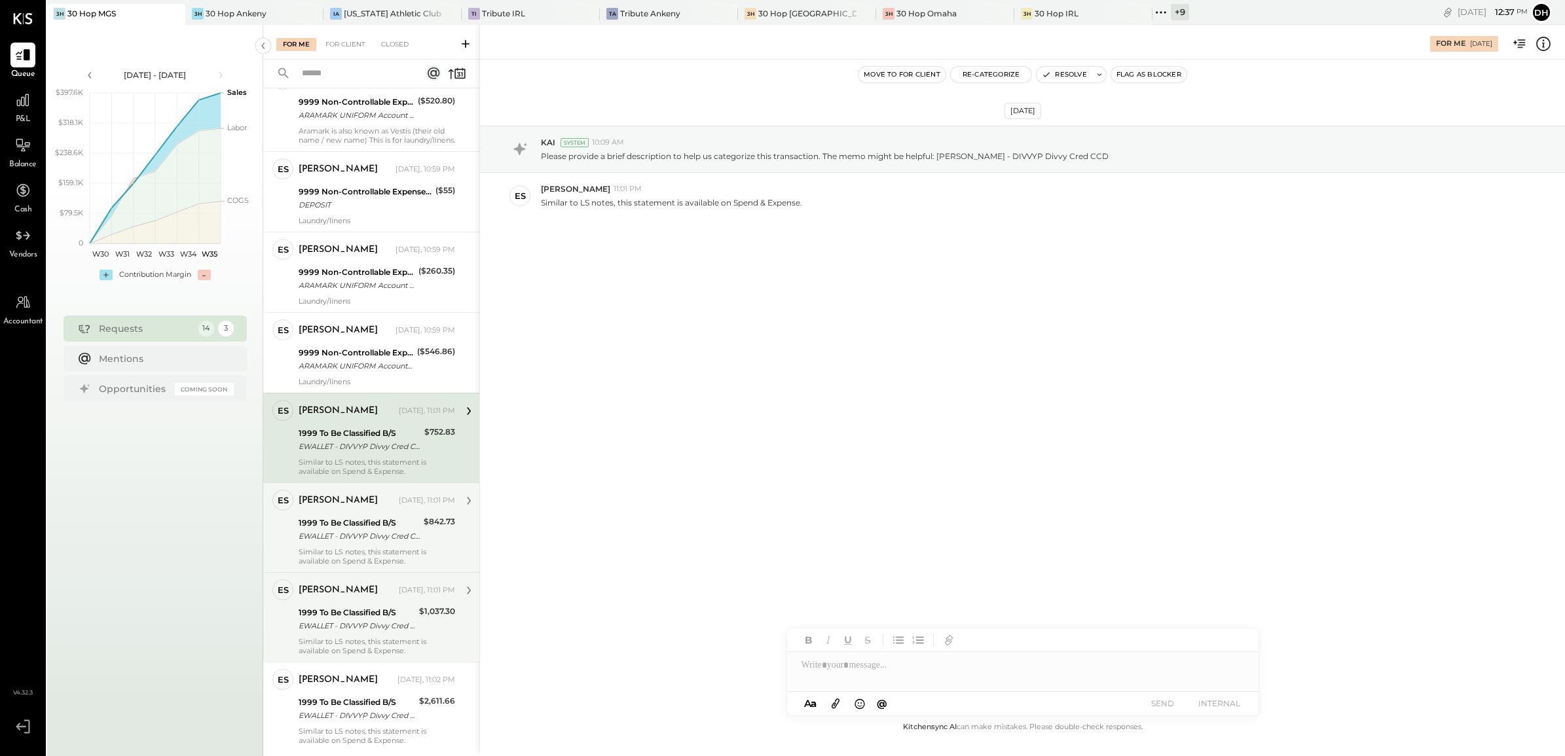
click at [349, 542] on div "EWALLET - DIVVYP Divvy Cred CCD" at bounding box center [359, 536] width 121 height 13
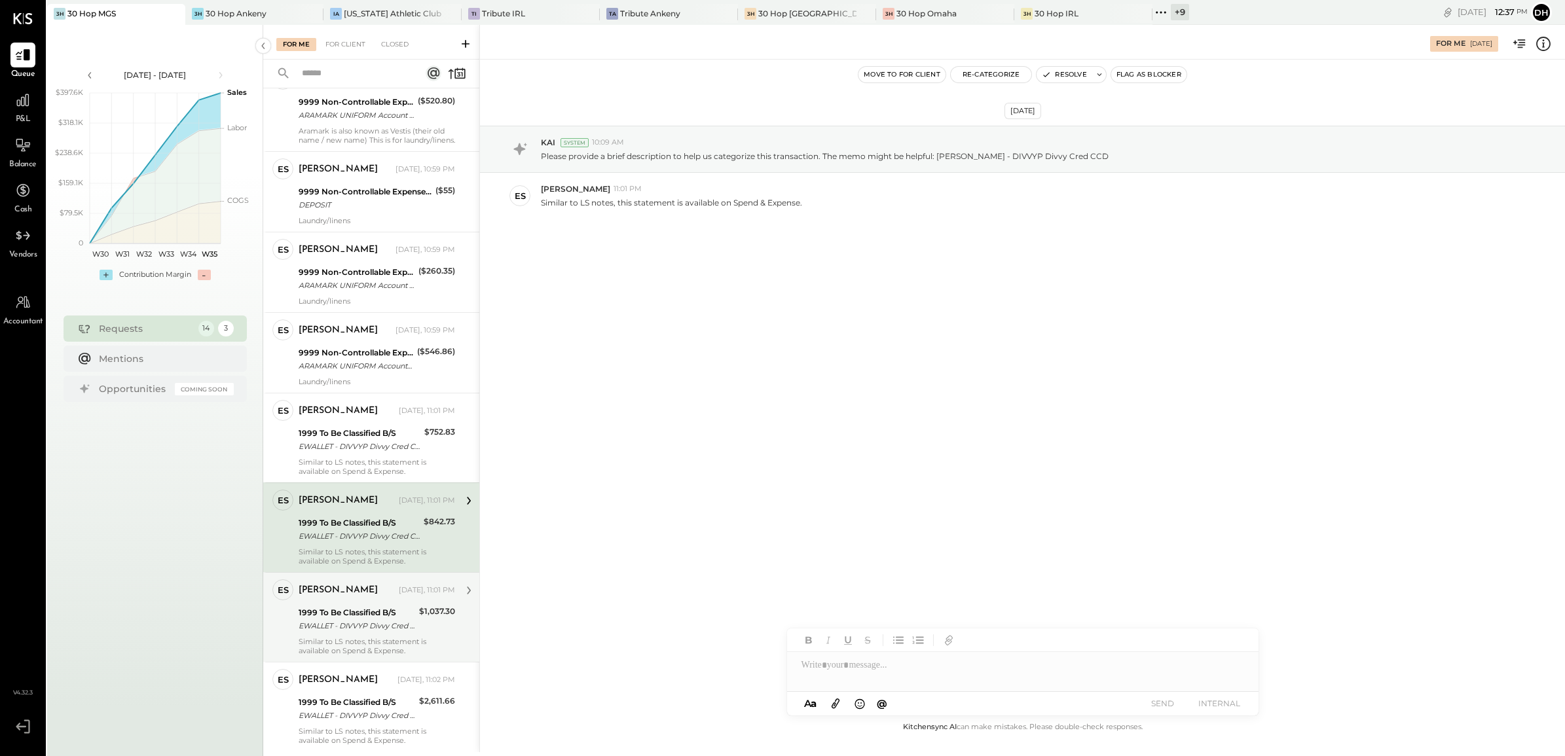
click at [358, 630] on div "EWALLET - DIVVYP Divvy Cred CCD" at bounding box center [357, 625] width 117 height 13
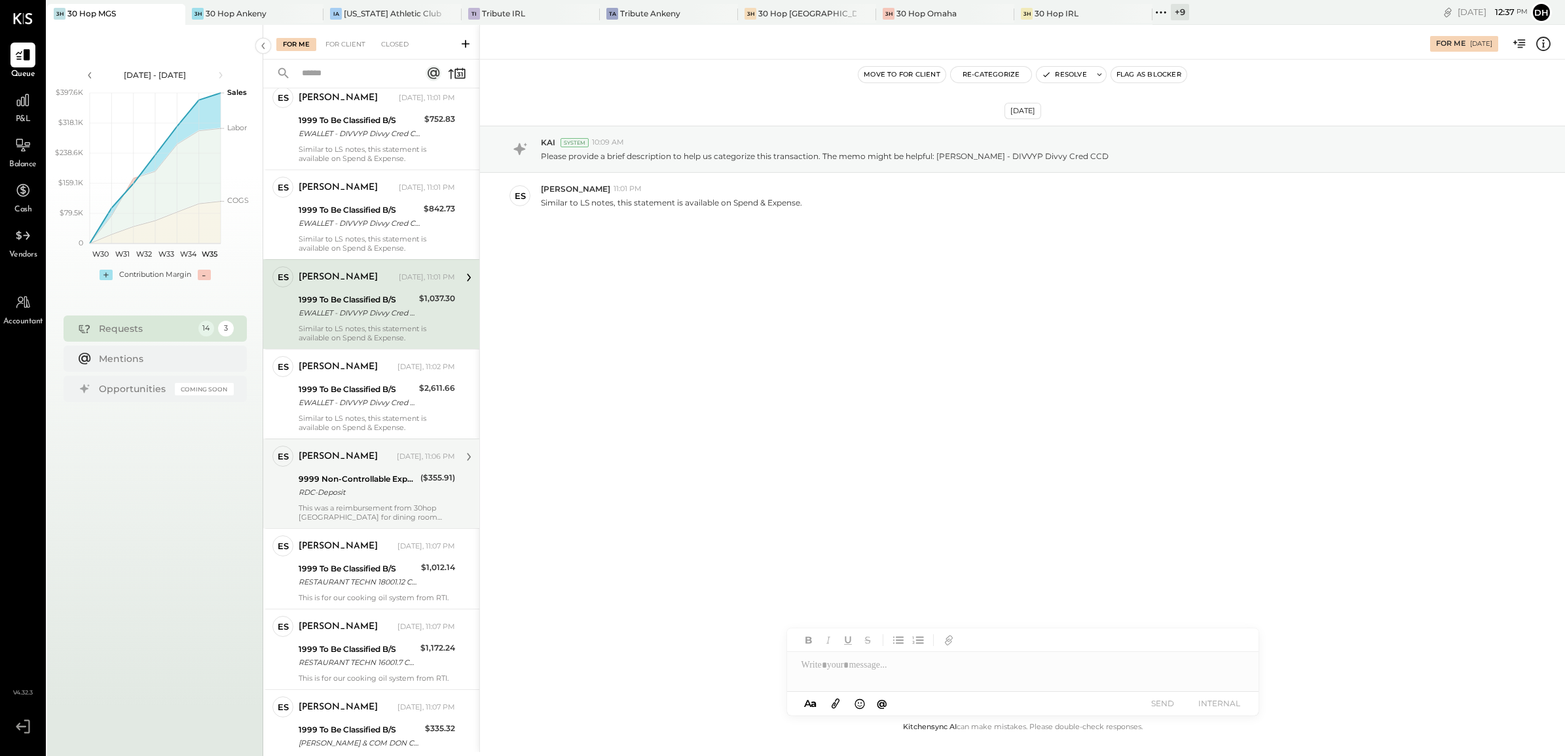
scroll to position [491, 0]
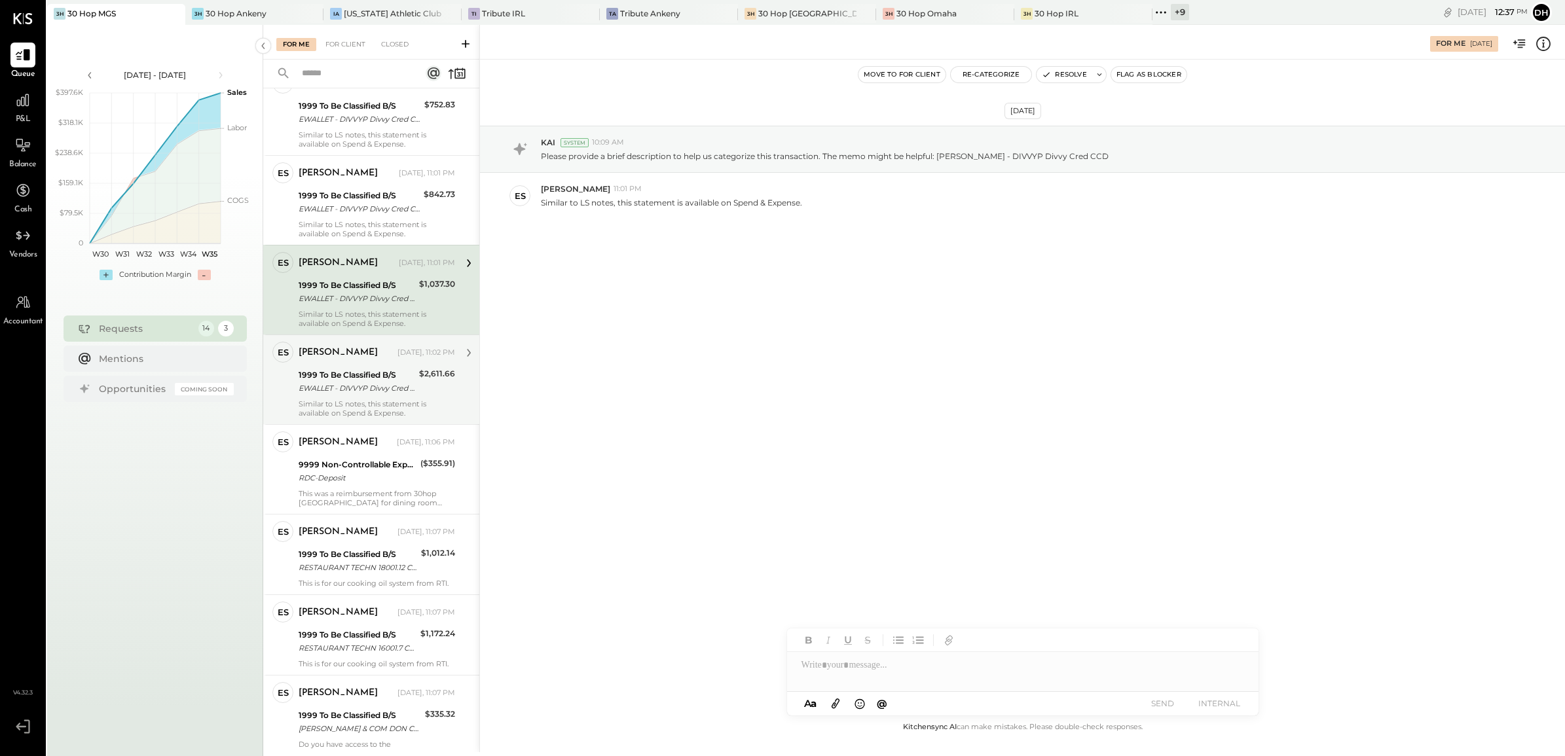
click at [335, 378] on div "1999 To Be Classified B/S" at bounding box center [357, 375] width 117 height 13
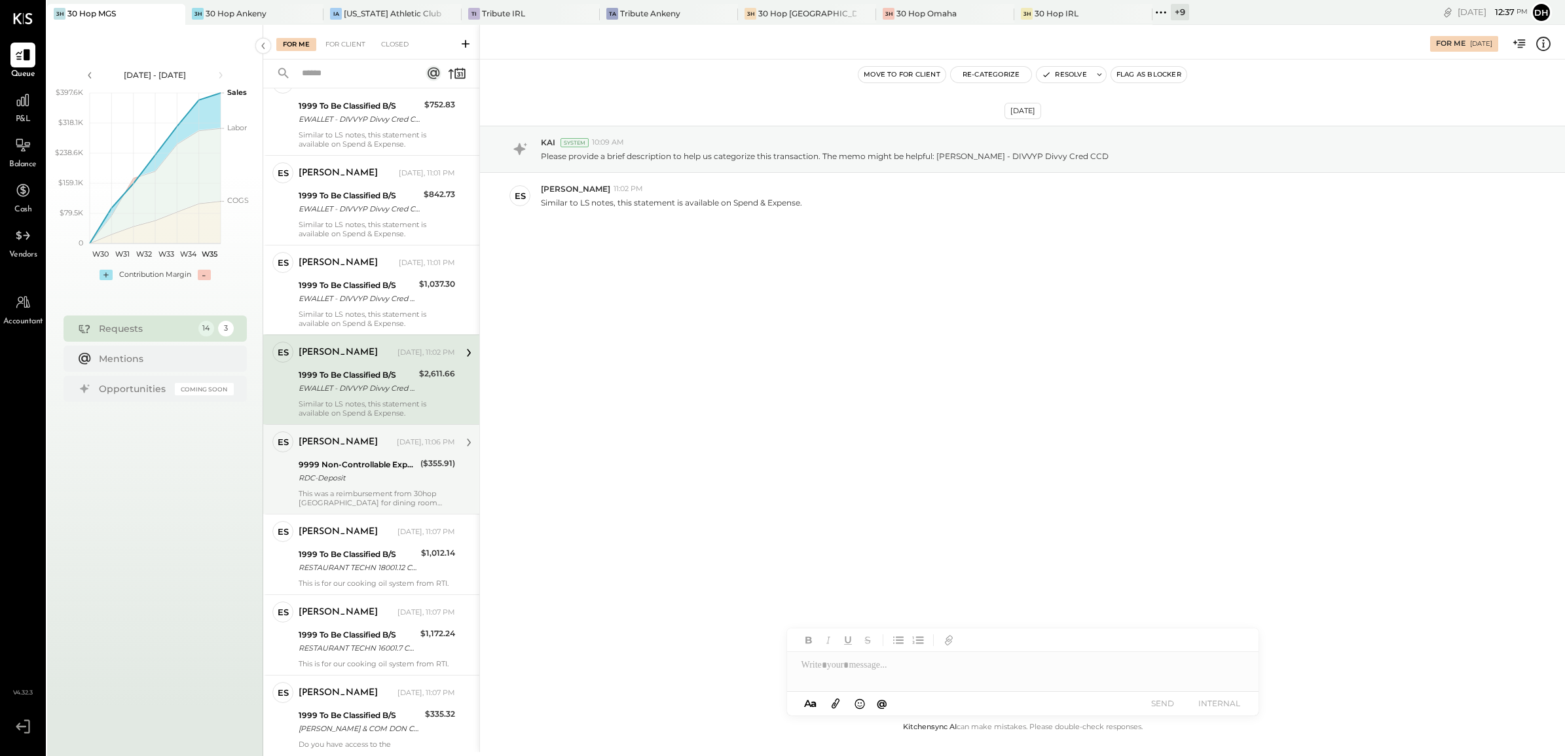
click at [331, 473] on div "RDC-Deposit" at bounding box center [358, 477] width 118 height 13
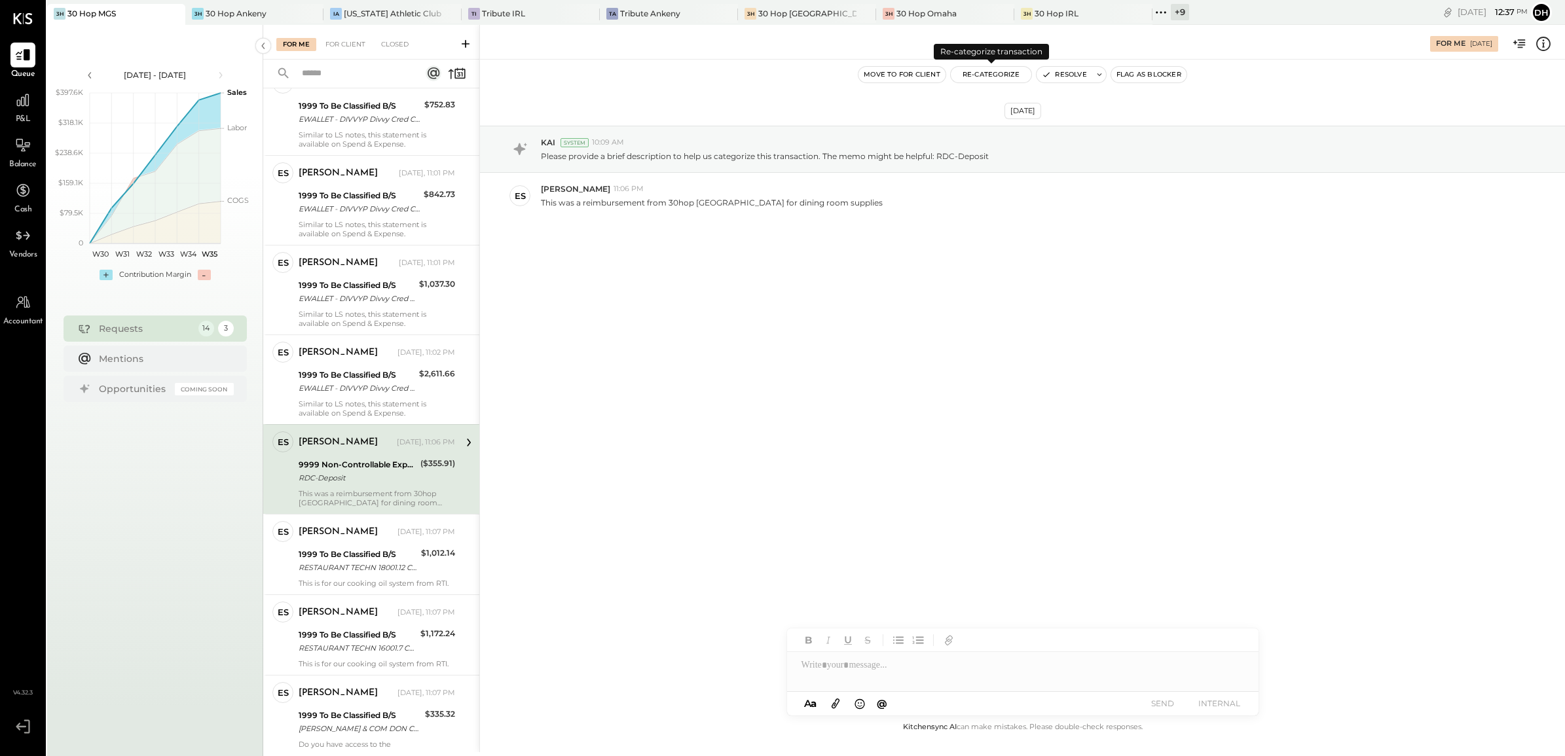
click at [999, 77] on button "Re-Categorize" at bounding box center [991, 75] width 81 height 16
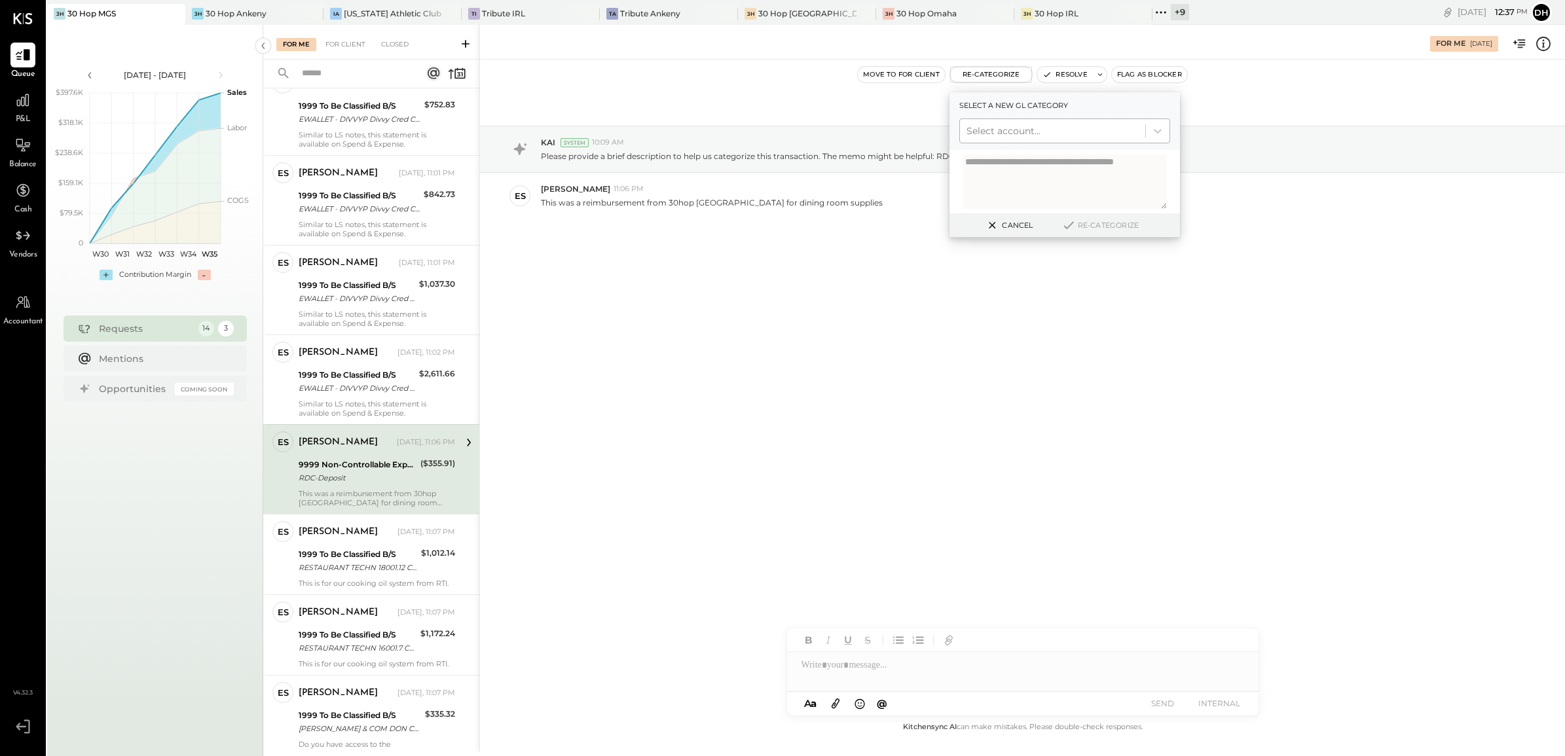
click at [977, 136] on div at bounding box center [1053, 131] width 172 height 16
type input "*"
type input "*****"
drag, startPoint x: 1048, startPoint y: 132, endPoint x: 915, endPoint y: 125, distance: 132.4
click at [915, 125] on div "For Me [DATE] Move to for client Re-Categorize Select a new gl category Select …" at bounding box center [1022, 389] width 1086 height 728
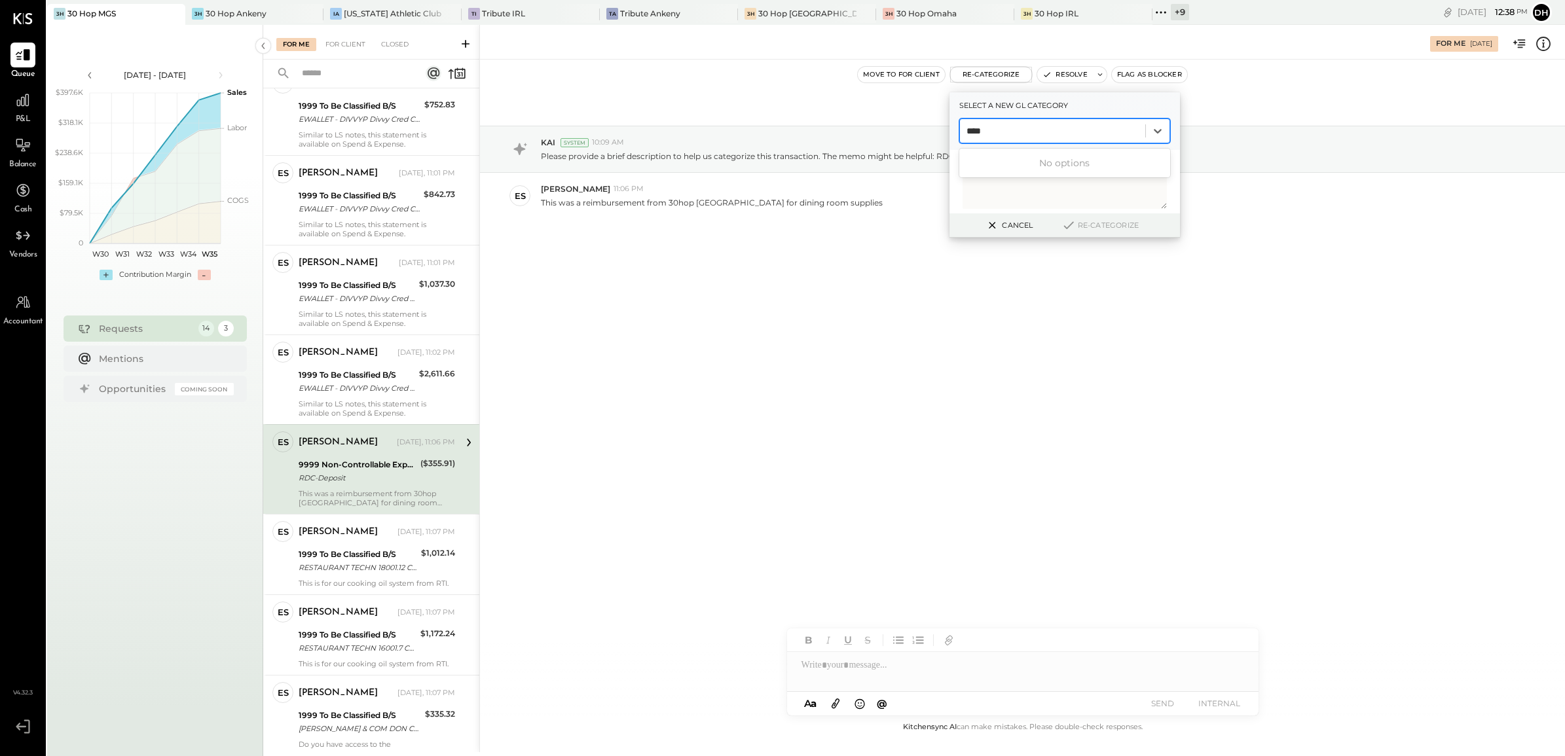
type input "*****"
drag, startPoint x: 1004, startPoint y: 138, endPoint x: 861, endPoint y: 132, distance: 142.9
click at [861, 132] on div "For Me [DATE] Move to for client Re-Categorize Select a new gl category Select …" at bounding box center [1022, 389] width 1086 height 728
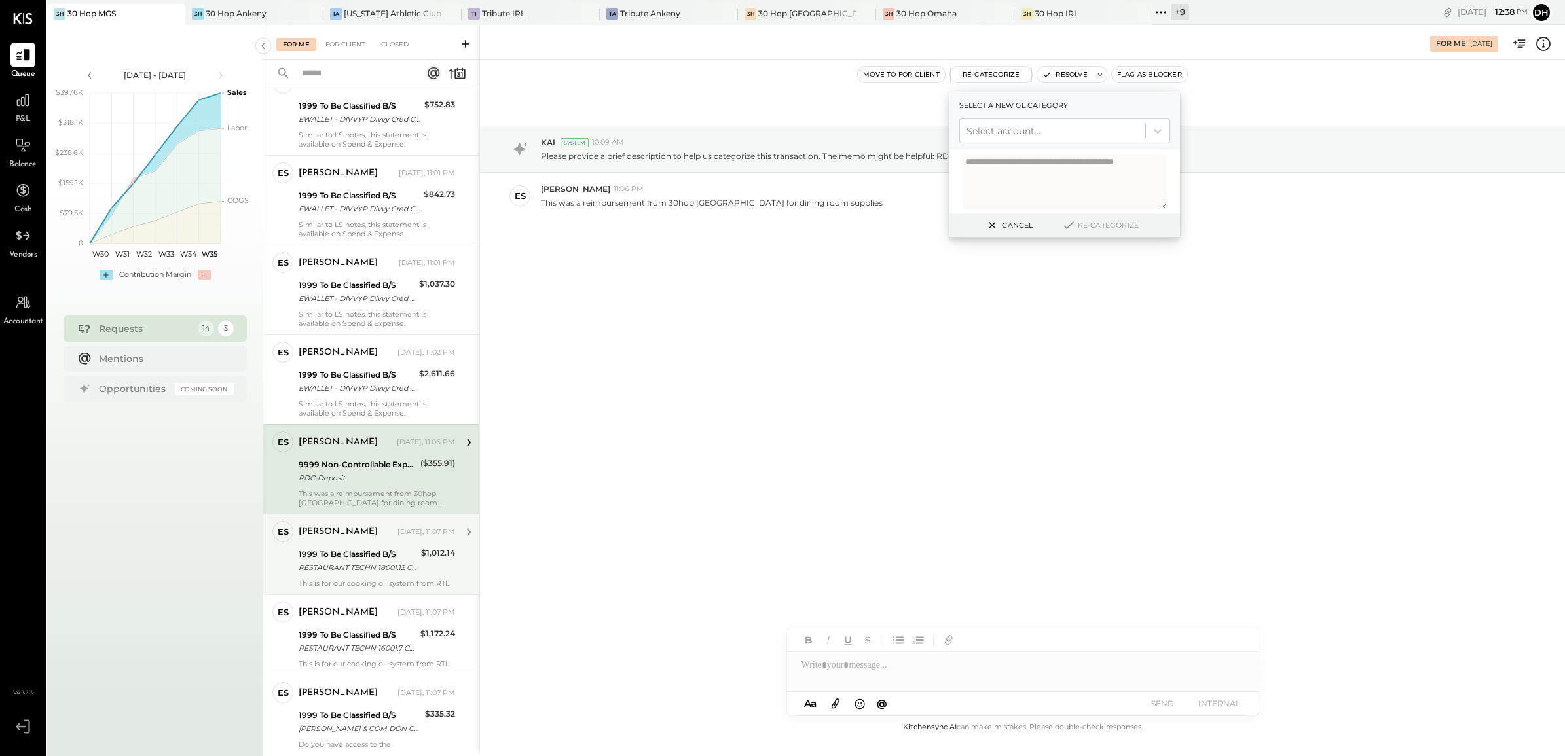
click at [341, 568] on div "RESTAURANT TECHN 18001.12 CCD" at bounding box center [358, 567] width 119 height 13
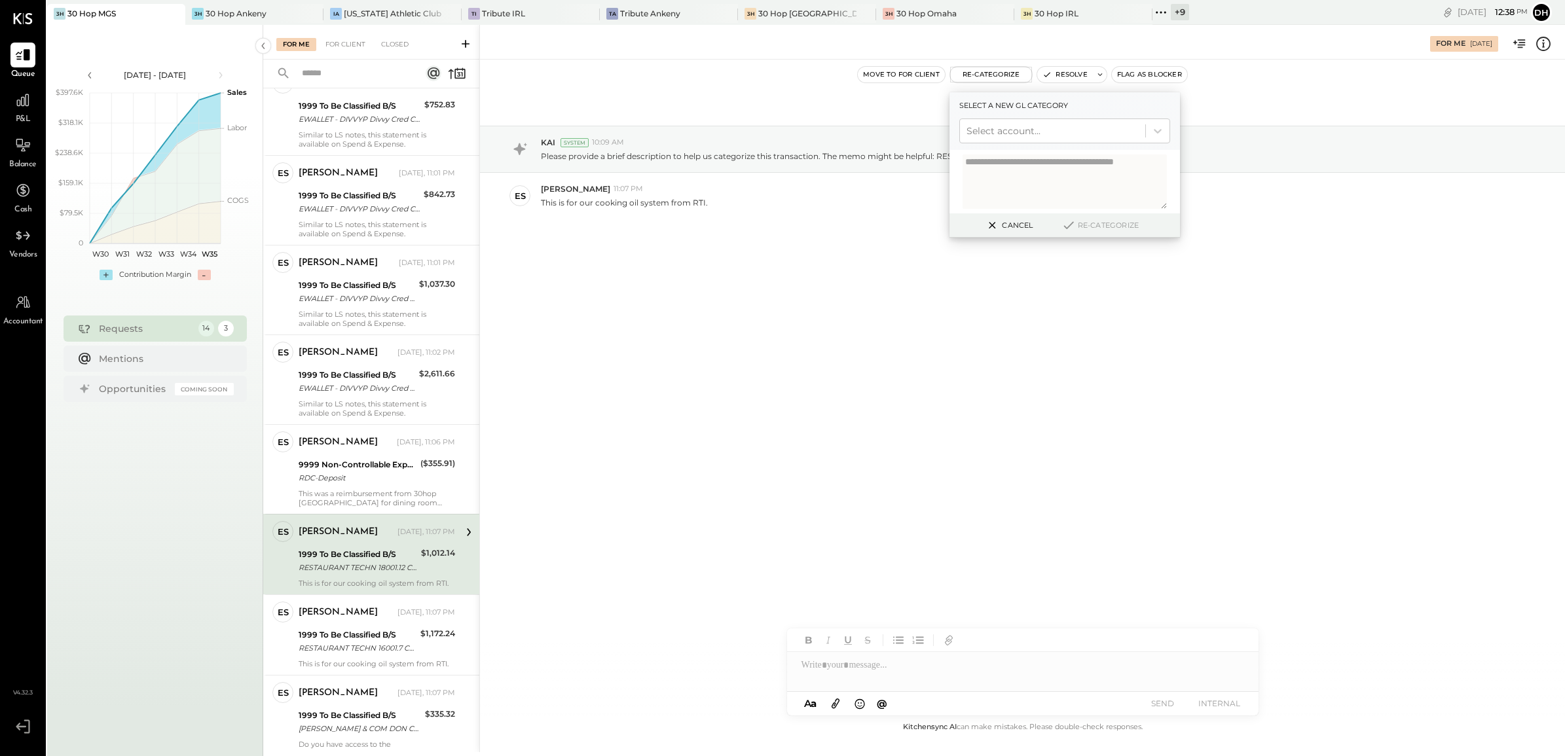
click at [753, 432] on div "[DATE] KAI System 10:09 AM Please provide a brief description to help us catego…" at bounding box center [1022, 390] width 1085 height 660
